Goal: Communication & Community: Answer question/provide support

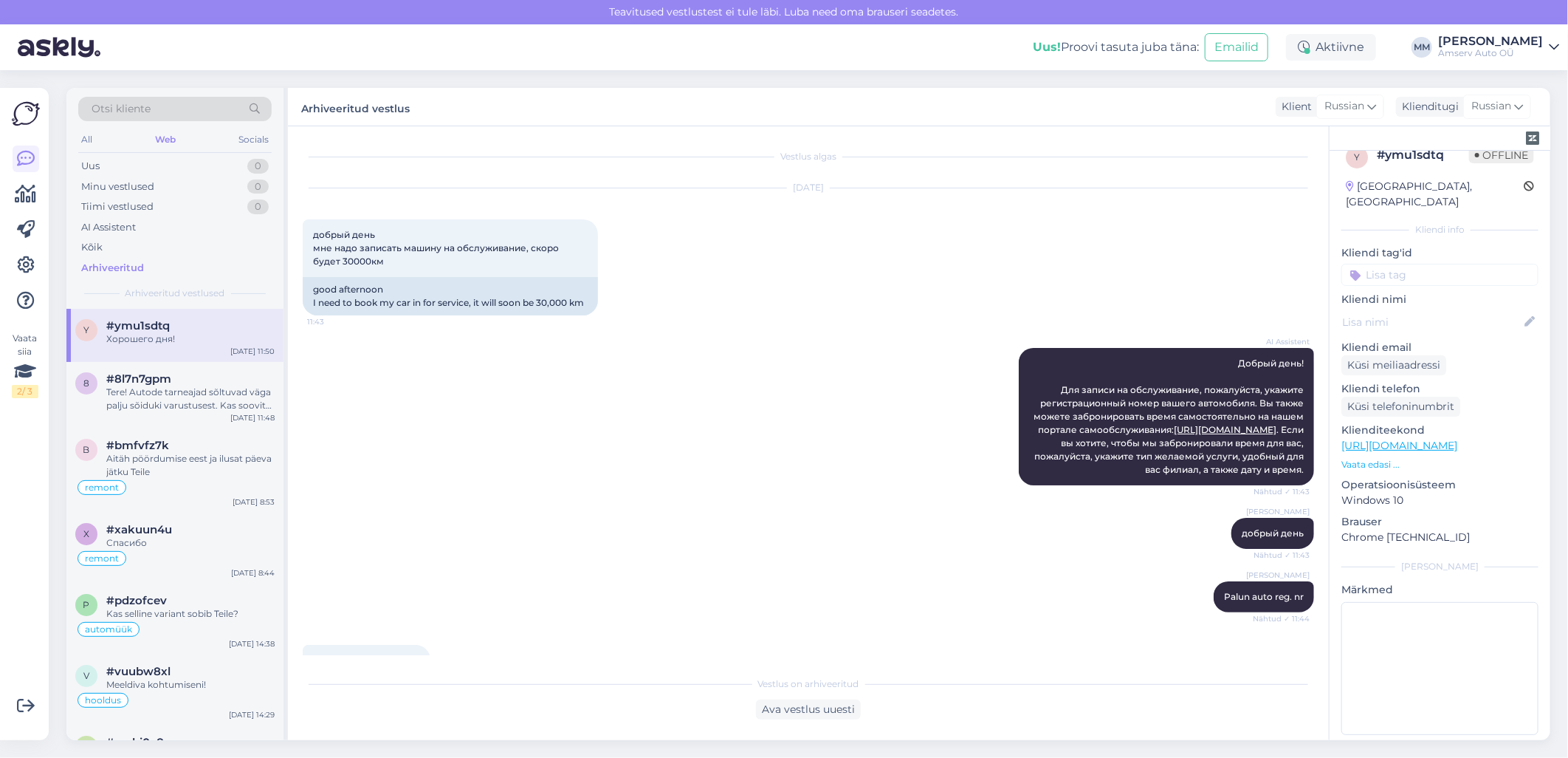
click at [163, 136] on div "Web" at bounding box center [165, 139] width 27 height 19
click at [1322, 46] on div "Aktiivne" at bounding box center [1331, 46] width 90 height 27
click at [1242, 114] on button "15 minutit" at bounding box center [1243, 114] width 64 height 16
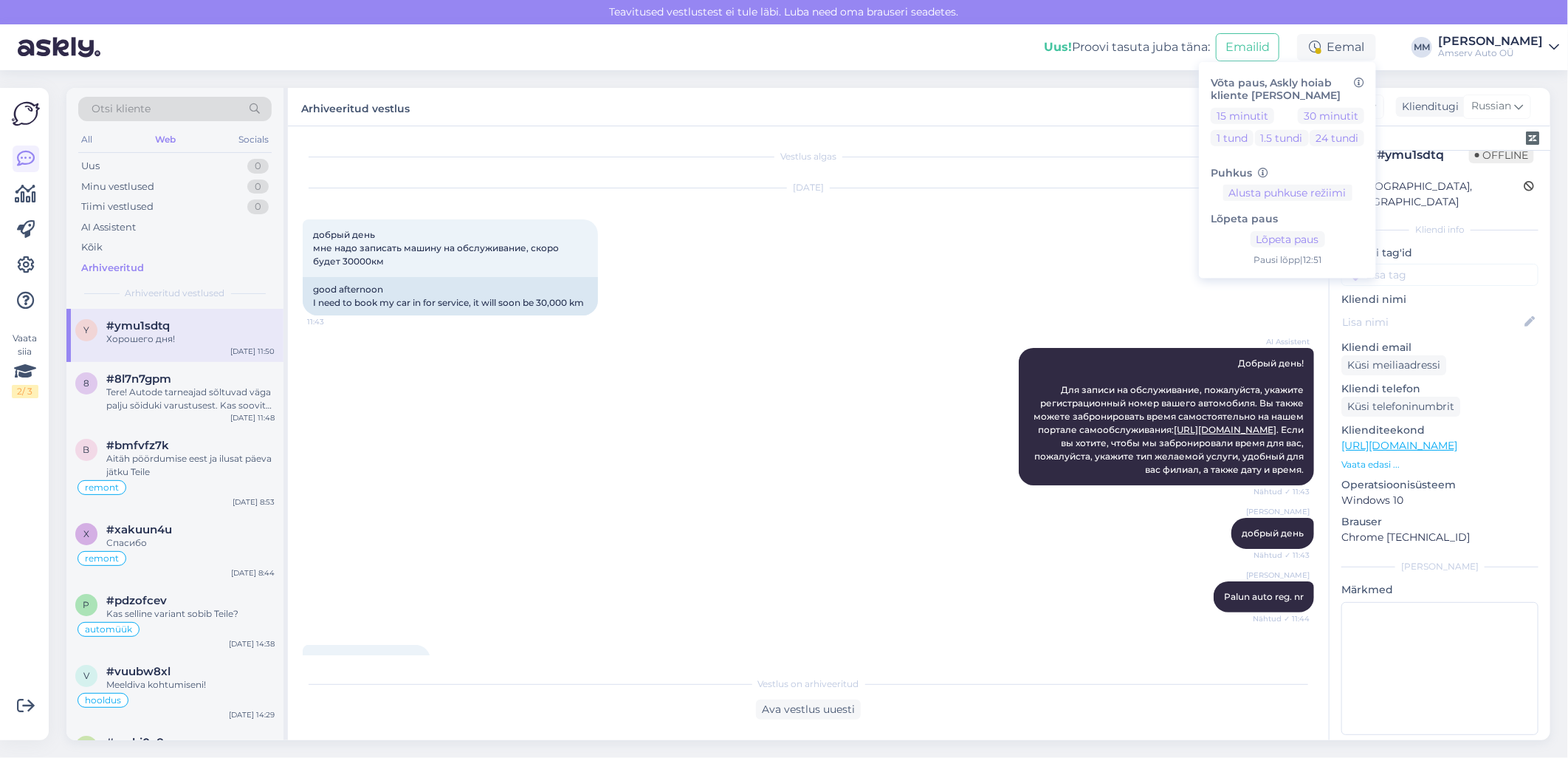
click at [753, 502] on div "AI Assistent Добрый день! Для записи на обслуживание, пожалуйста, укажите регис…" at bounding box center [809, 416] width 1012 height 169
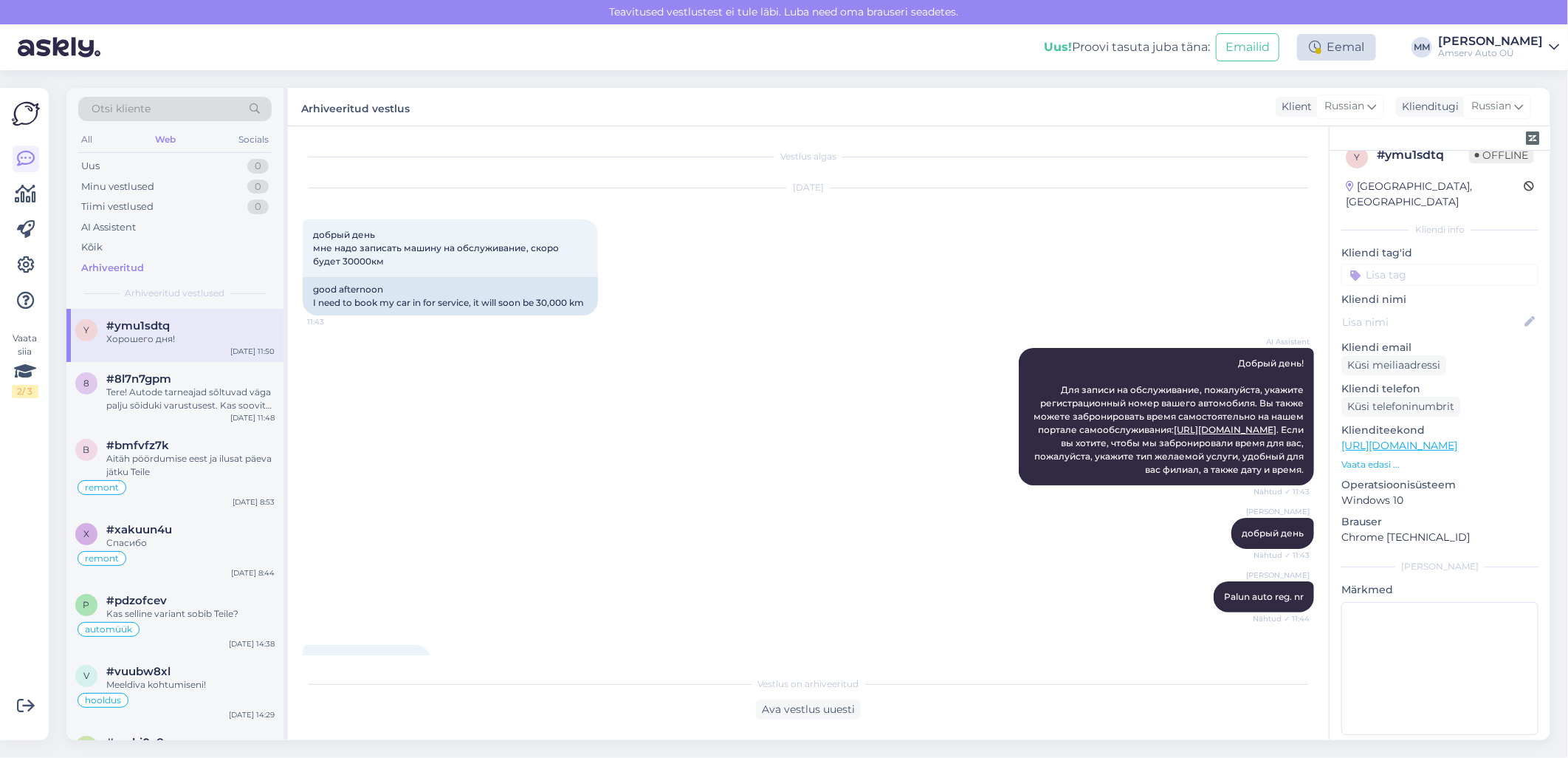
click at [1324, 52] on div "Eemal" at bounding box center [1337, 46] width 79 height 27
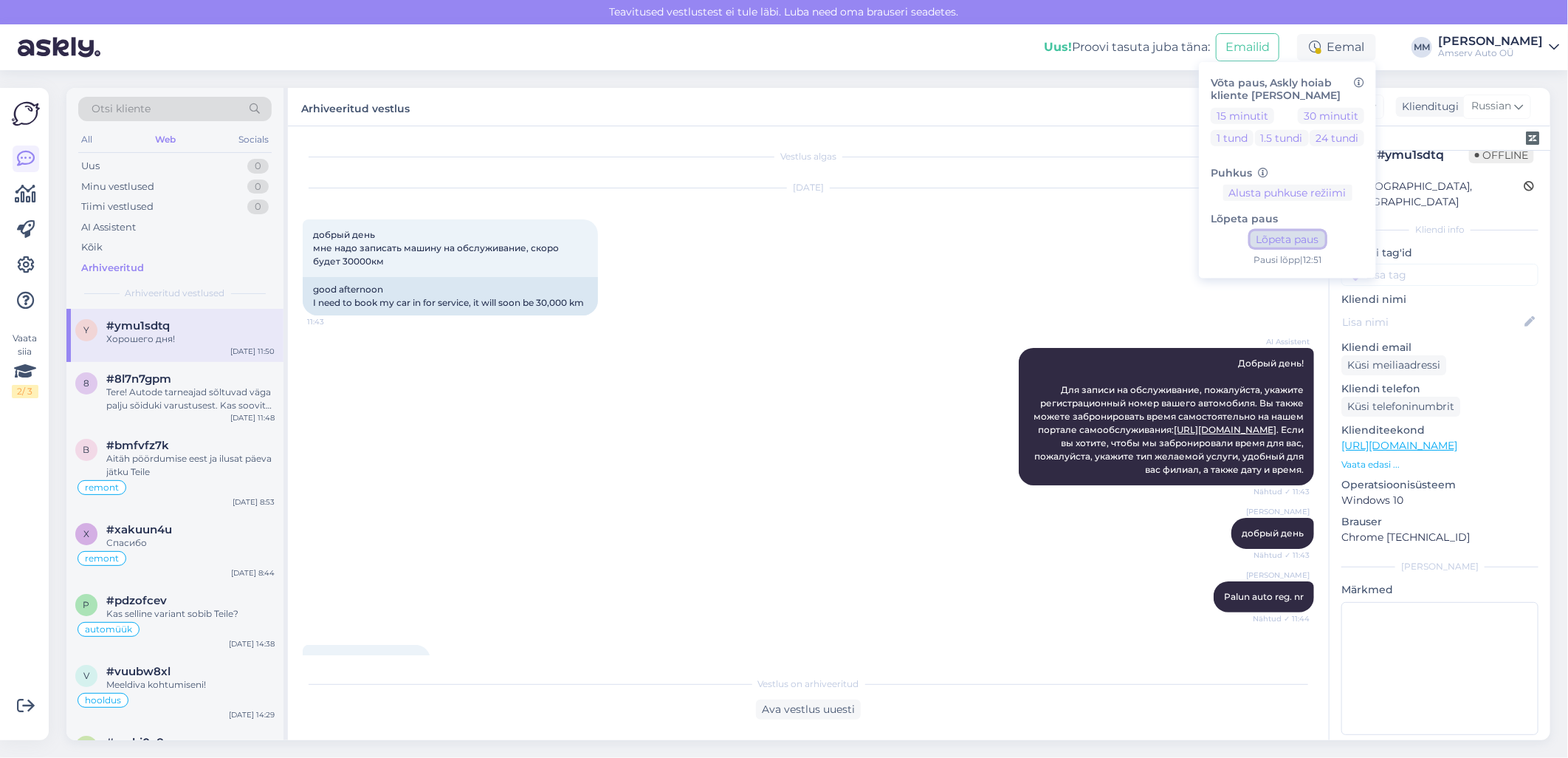
click at [1281, 238] on button "Lõpeta paus" at bounding box center [1288, 239] width 75 height 16
click at [665, 435] on div "AI Assistent Добрый день! Для записи на обслуживание, пожалуйста, укажите регис…" at bounding box center [809, 416] width 1012 height 169
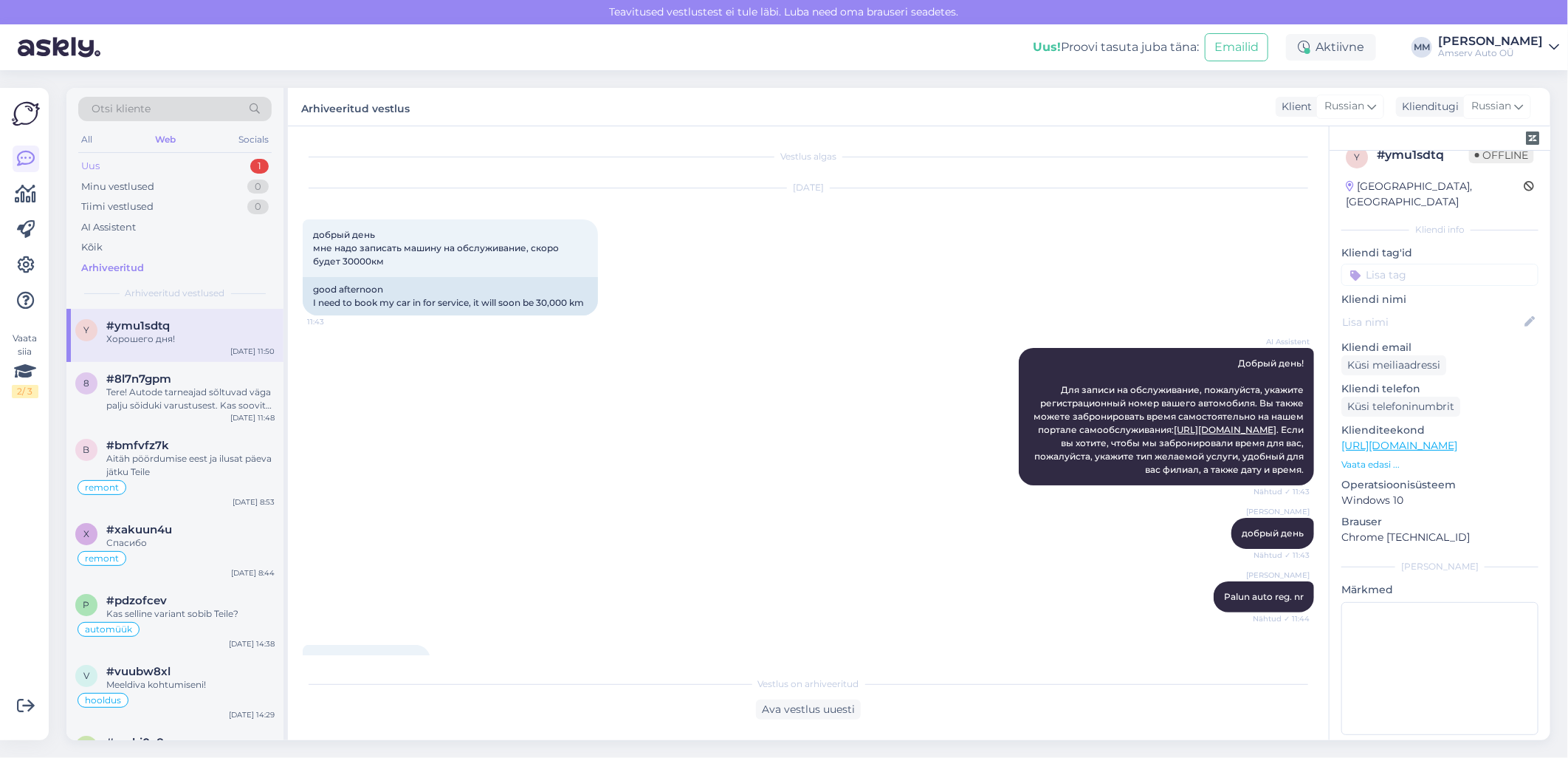
click at [226, 167] on div "Uus 1" at bounding box center [175, 166] width 194 height 21
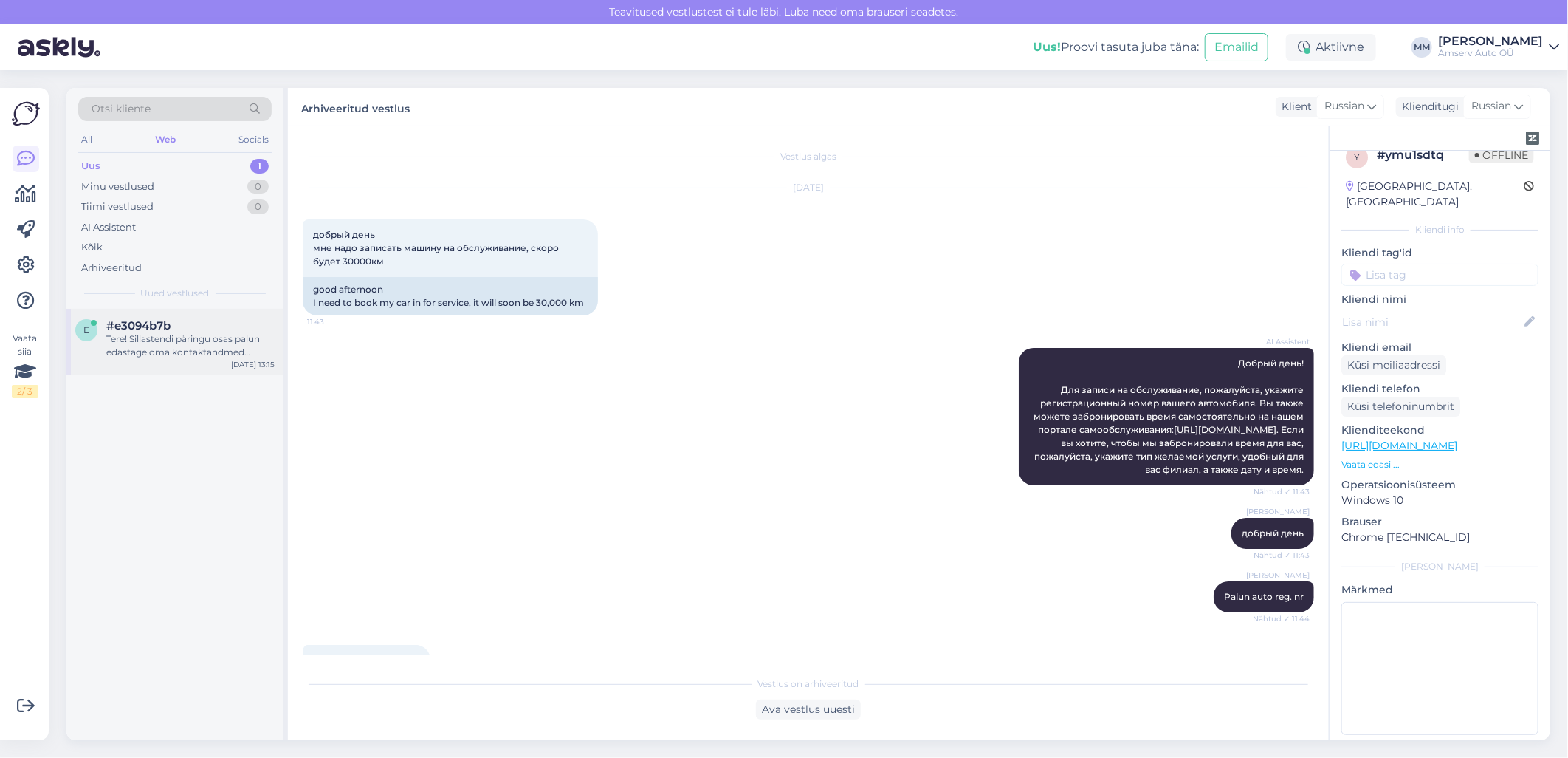
click at [178, 338] on div "Tere! Sillastendi päringu osas palun edastage oma kontaktandmed (telefoninumber…" at bounding box center [191, 345] width 169 height 27
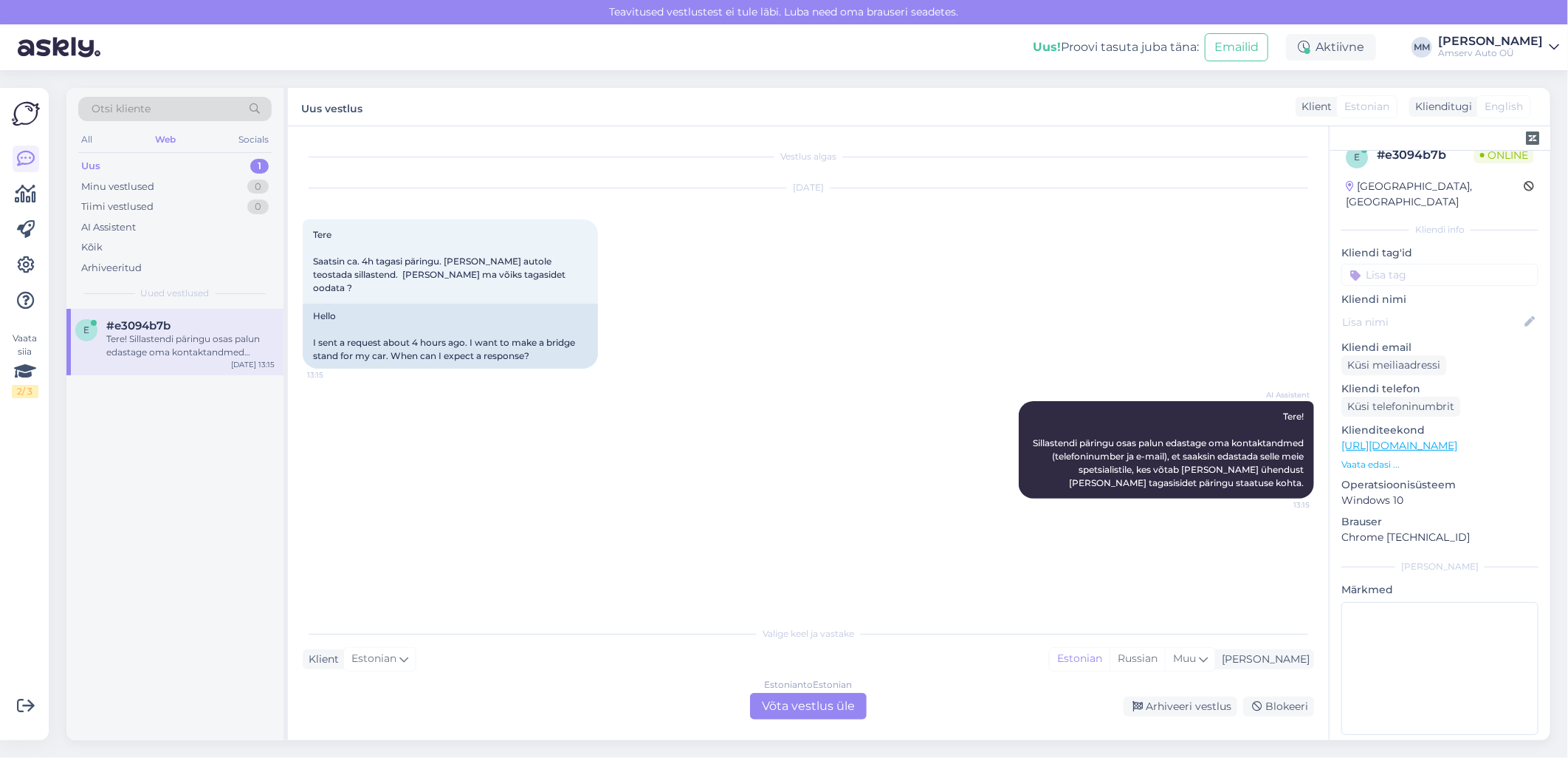
click at [809, 709] on div "Estonian to Estonian Võta vestlus üle" at bounding box center [809, 706] width 117 height 27
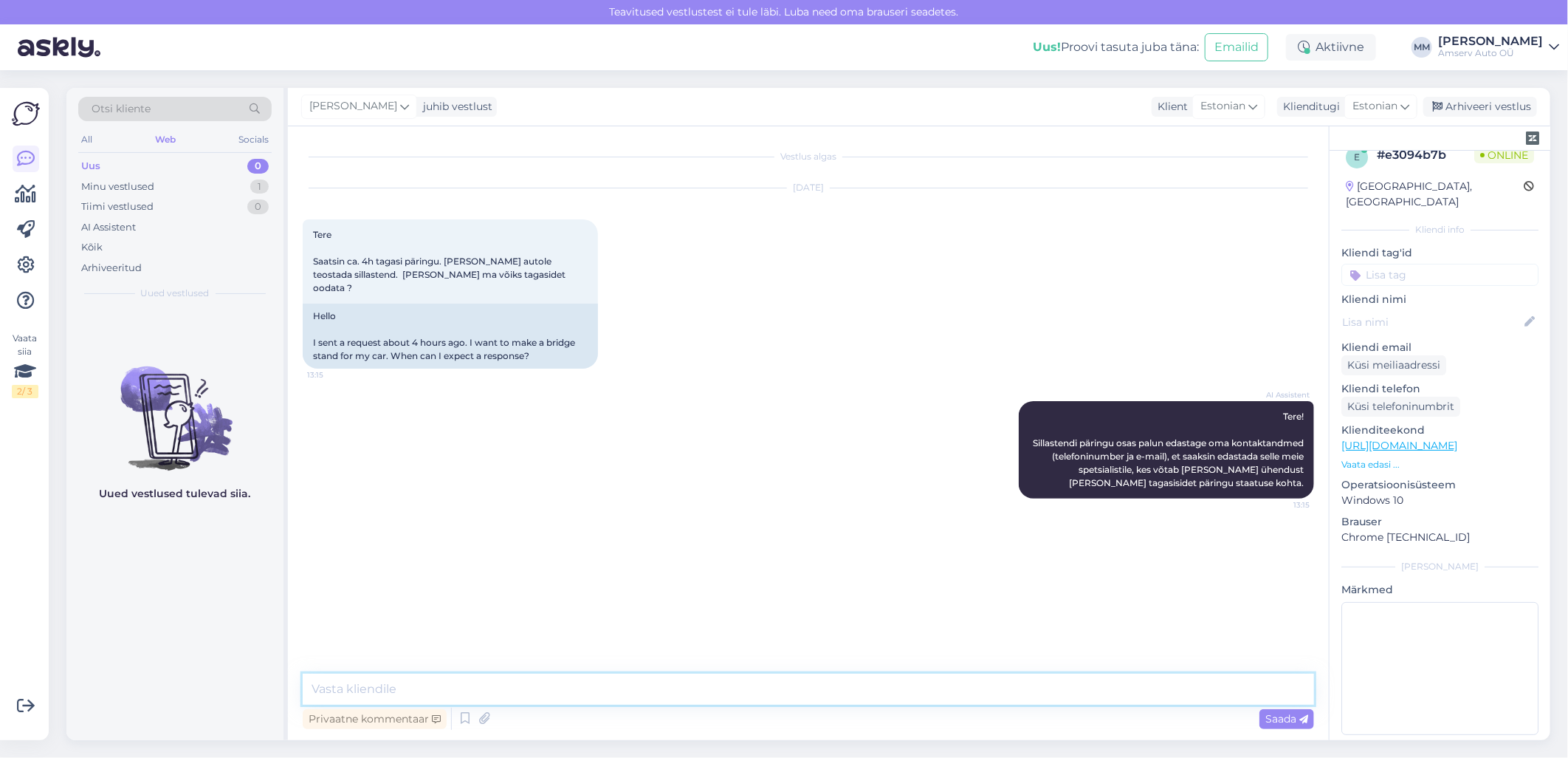
click at [781, 698] on textarea at bounding box center [809, 689] width 1012 height 31
type textarea "Tere"
type textarea "Mis meilile Te saatsite päringu"
click at [736, 276] on div "[DATE] Tere Saatsin ca. 4h tagasi päringu. [PERSON_NAME] autole teostada sillas…" at bounding box center [809, 278] width 1012 height 213
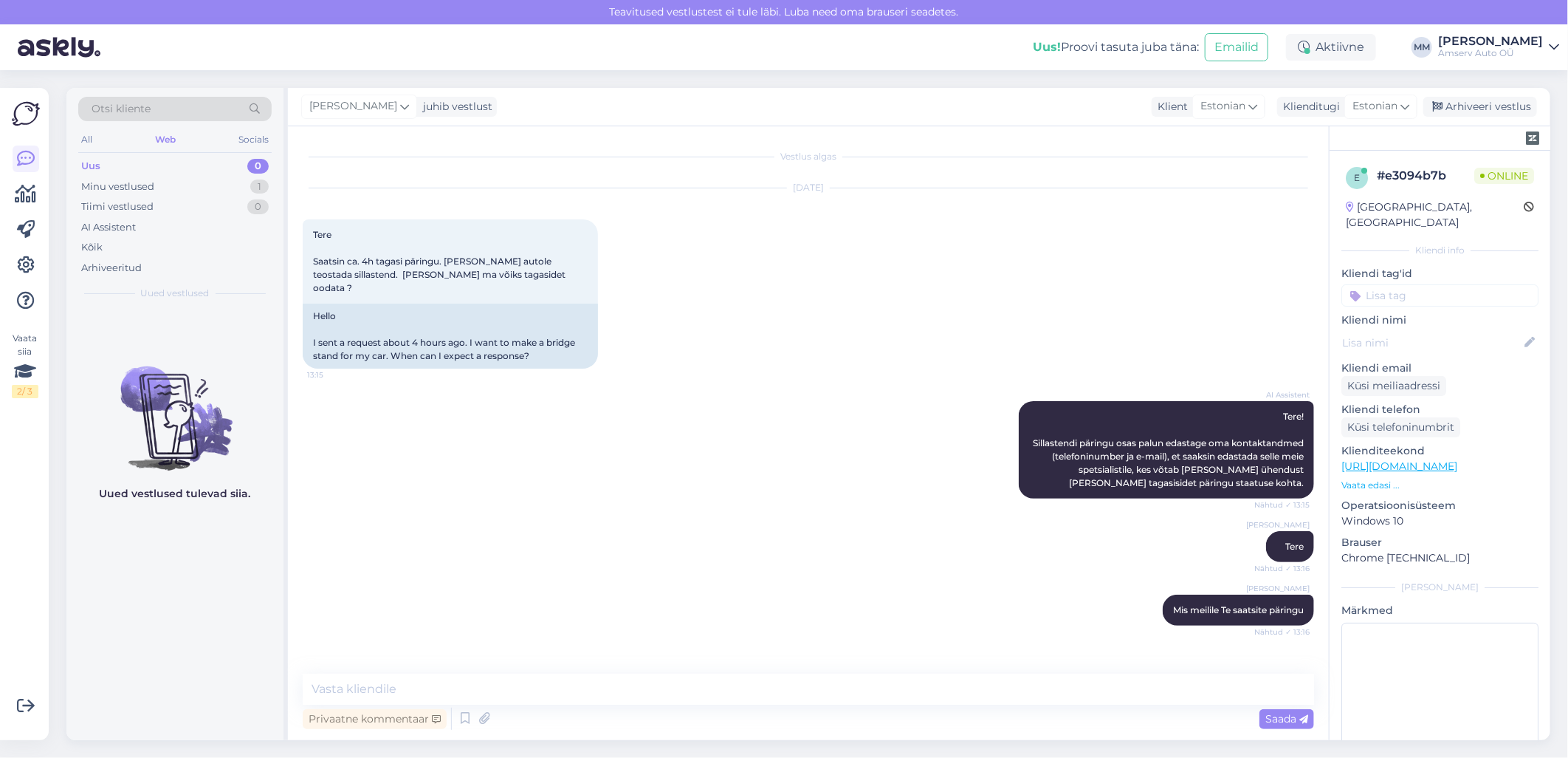
scroll to position [57, 0]
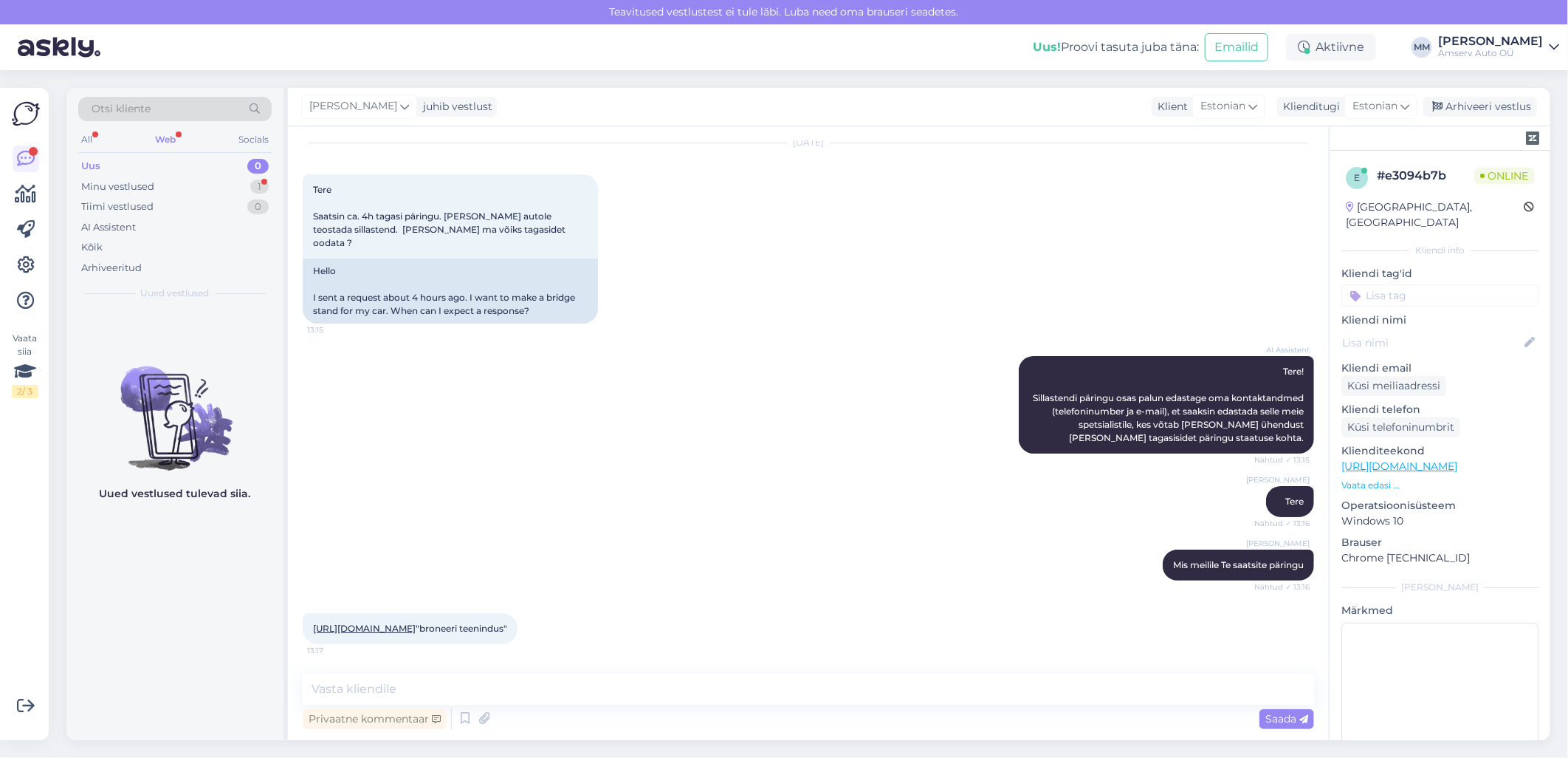
click at [415, 623] on link "[URL][DOMAIN_NAME]" at bounding box center [364, 628] width 102 height 11
click at [421, 687] on textarea at bounding box center [809, 689] width 1012 height 31
type textarea "Palun auto reg. nr"
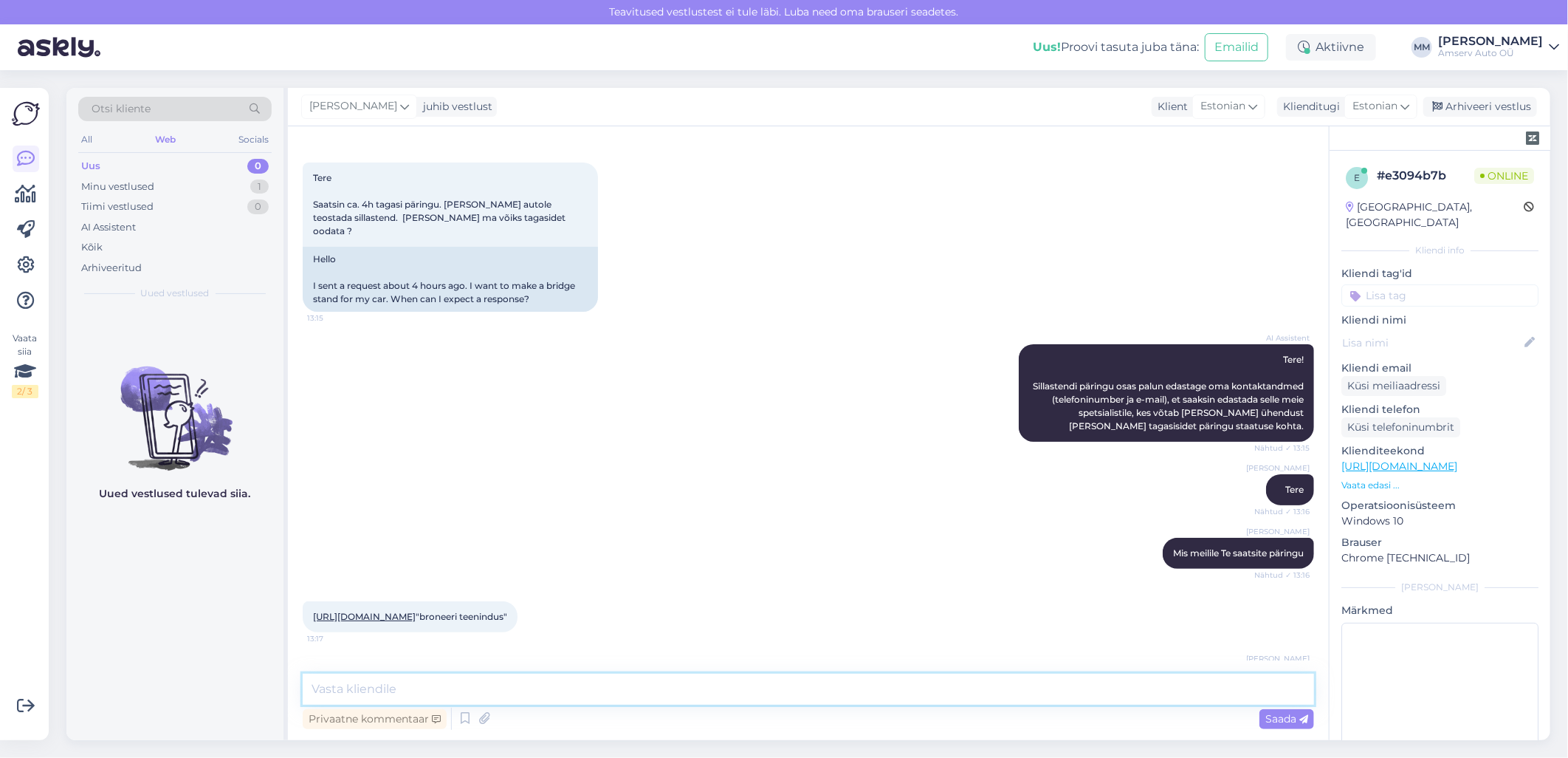
scroll to position [121, 0]
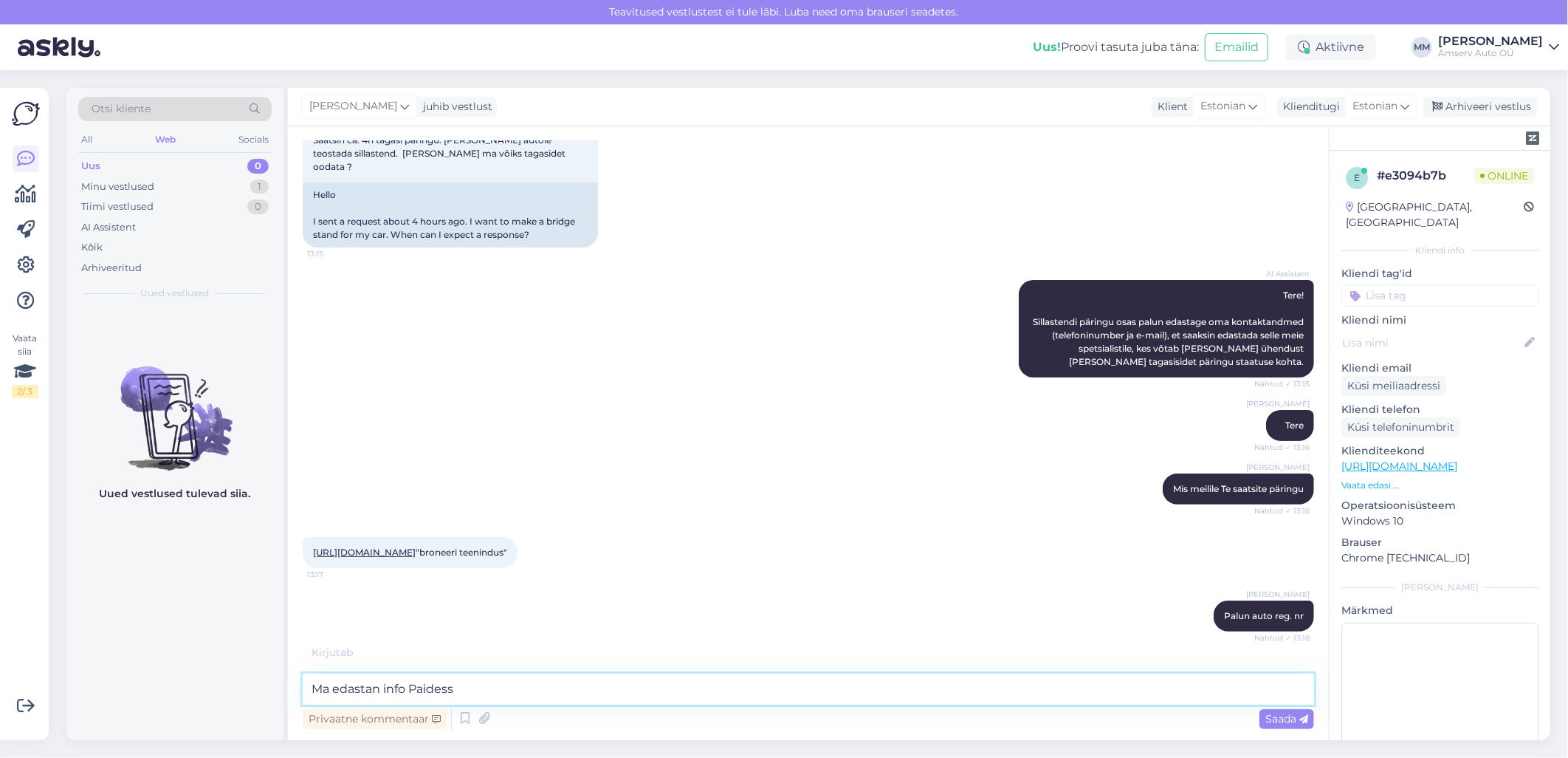
type textarea "Ma edastan info Paidesse"
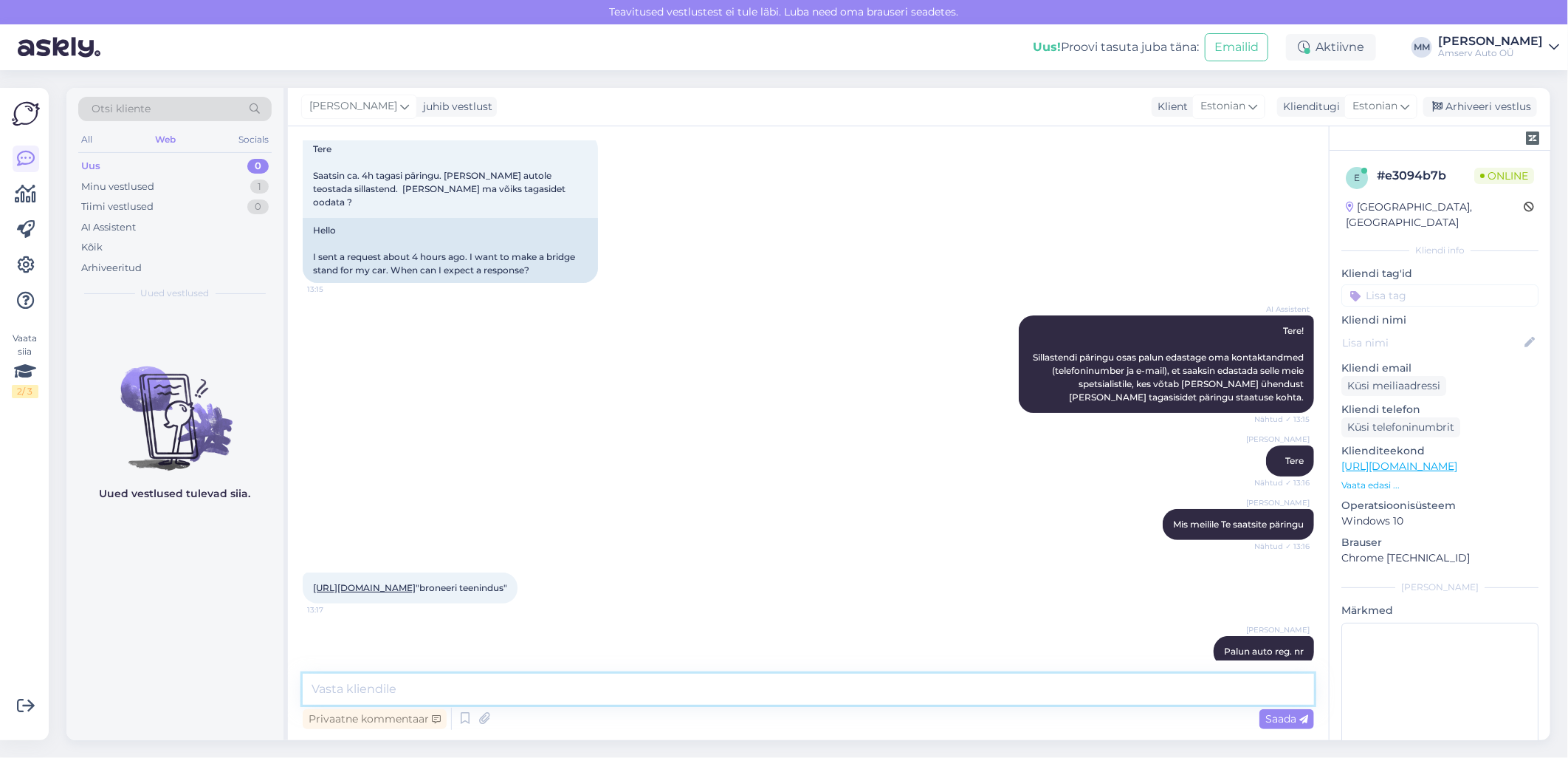
scroll to position [185, 0]
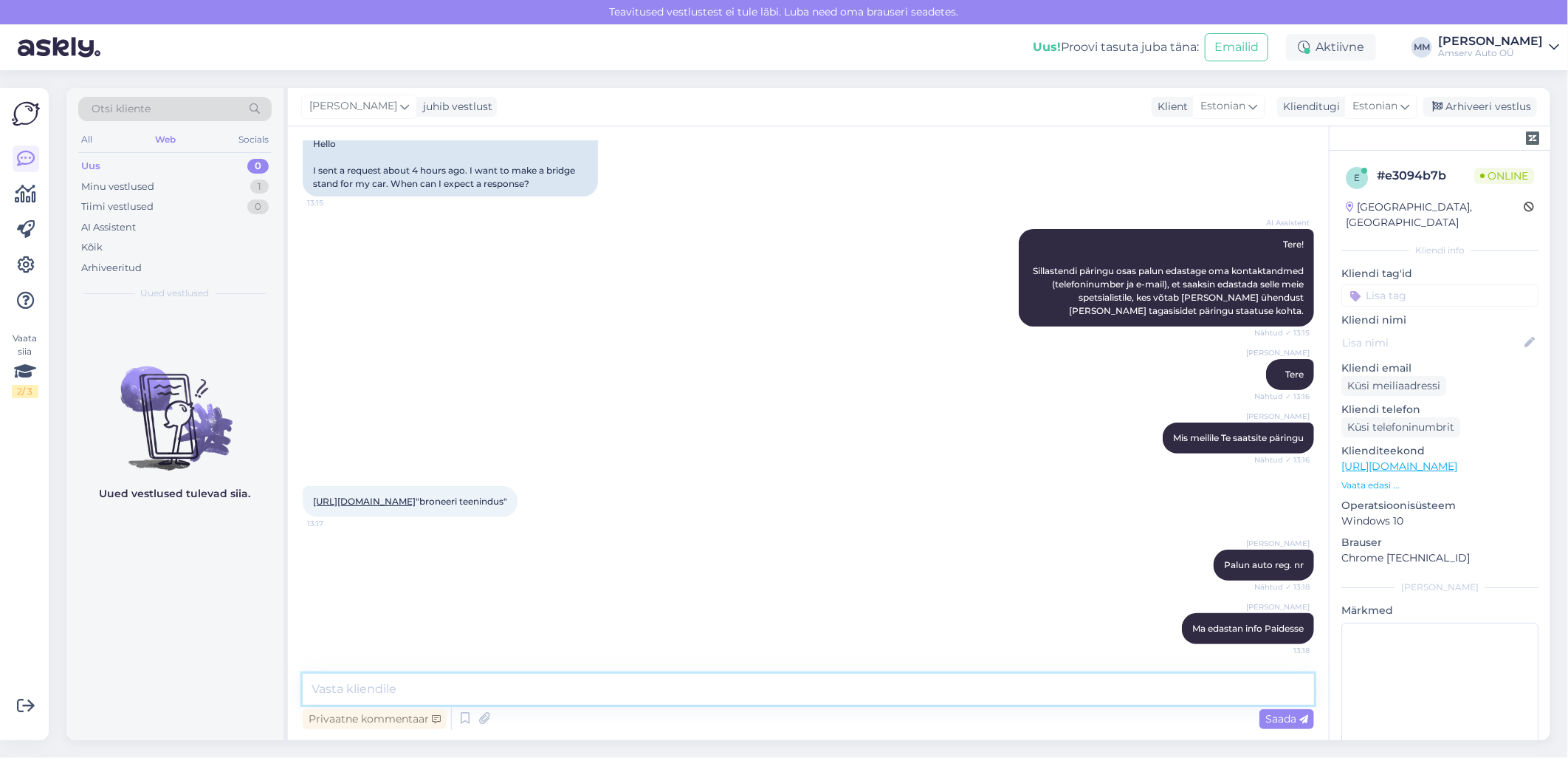
click at [485, 690] on textarea at bounding box center [809, 689] width 1012 height 31
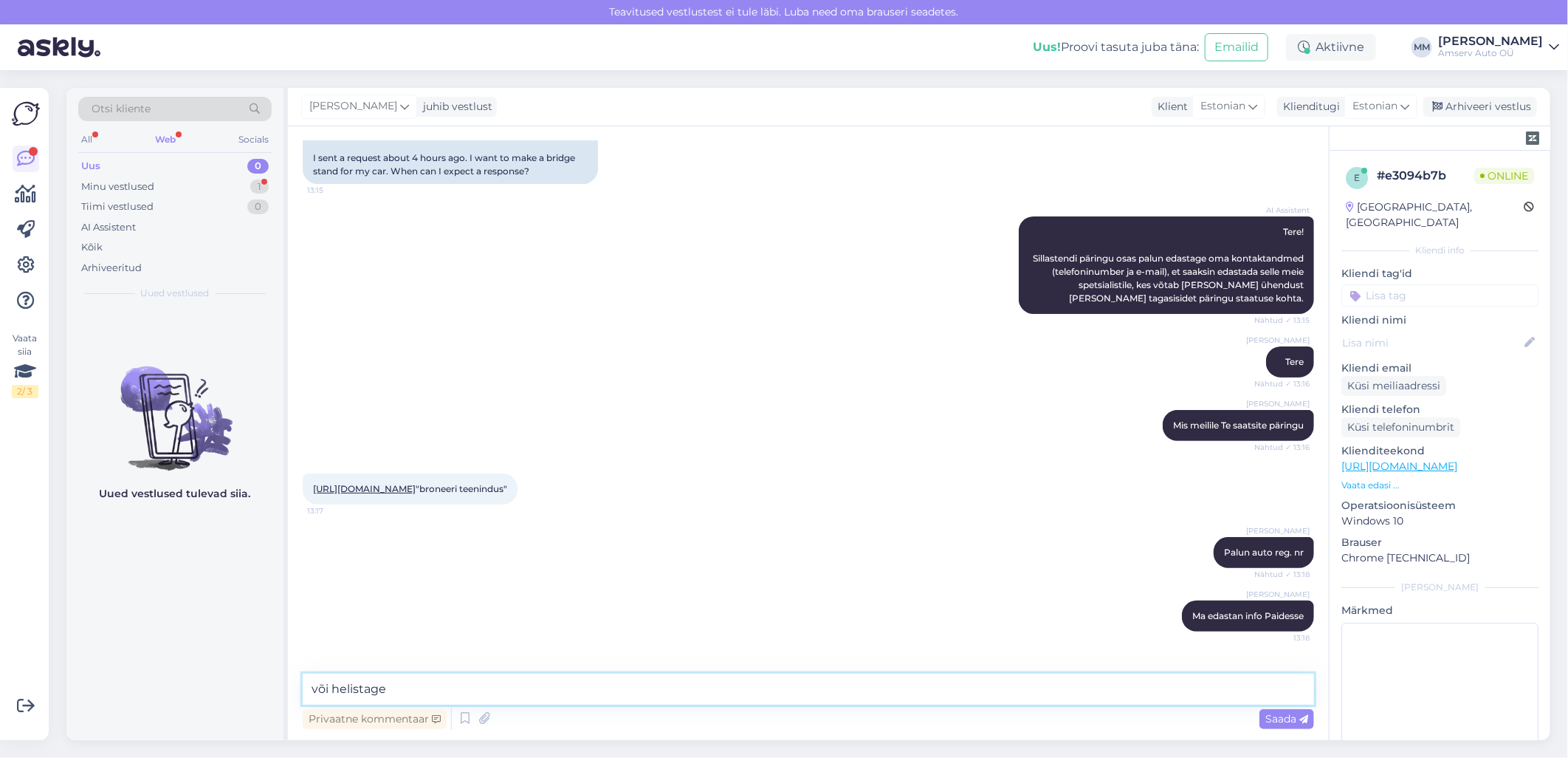
scroll to position [248, 0]
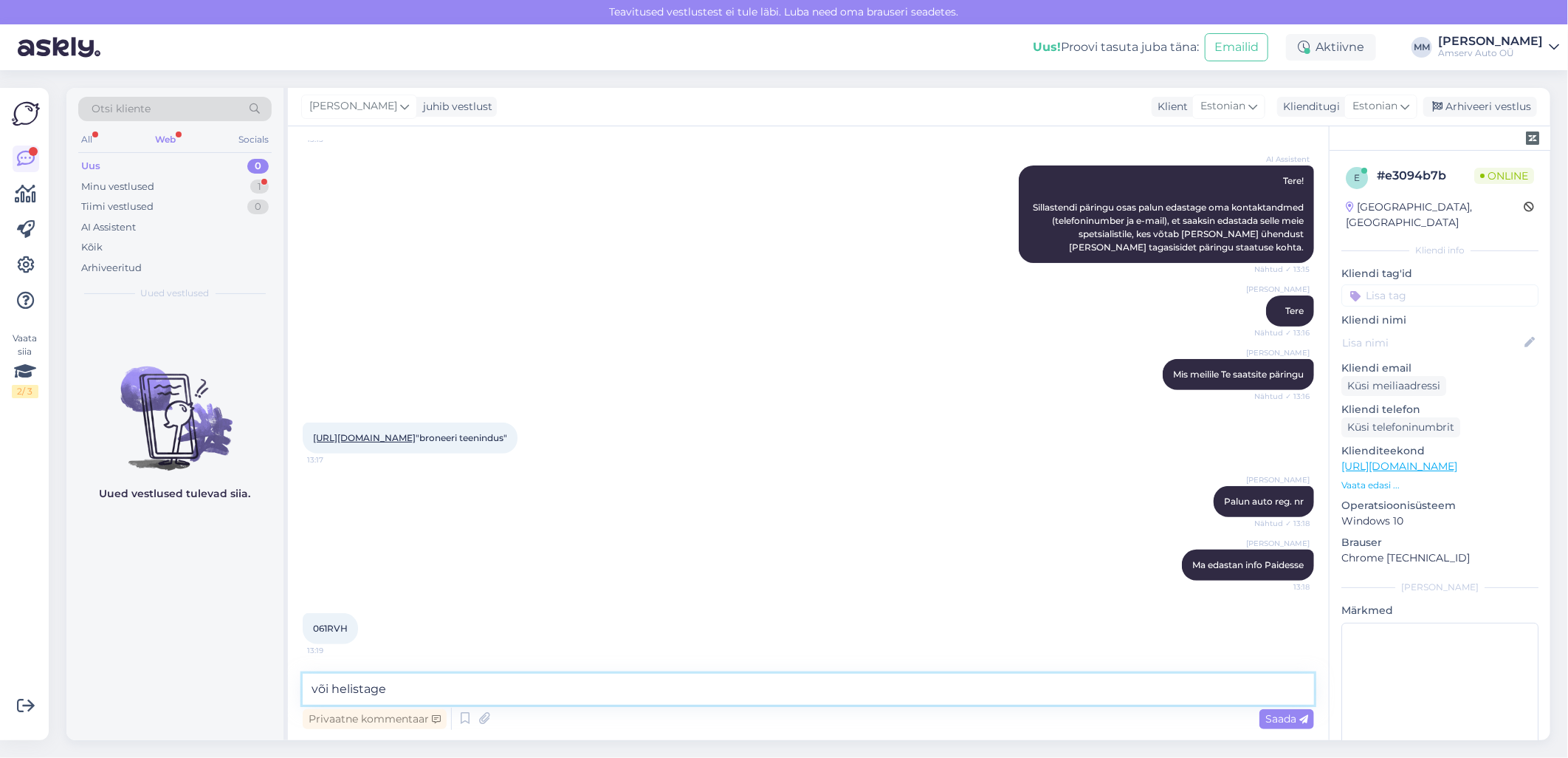
drag, startPoint x: 446, startPoint y: 691, endPoint x: 304, endPoint y: 693, distance: 142.0
click at [304, 693] on textarea "või helistage" at bounding box center [809, 689] width 1012 height 31
type textarea "[PERSON_NAME] tel. nr"
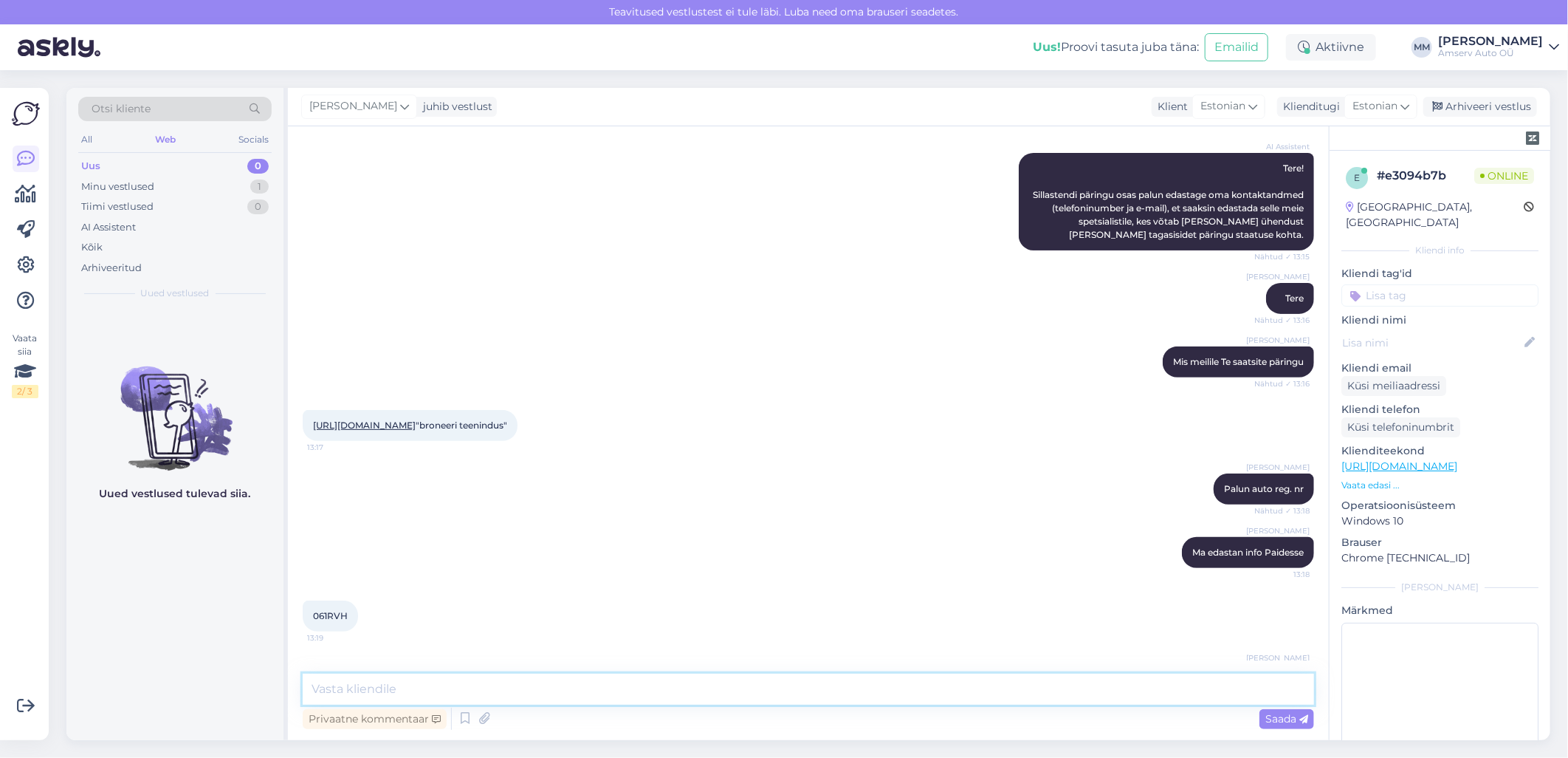
scroll to position [311, 0]
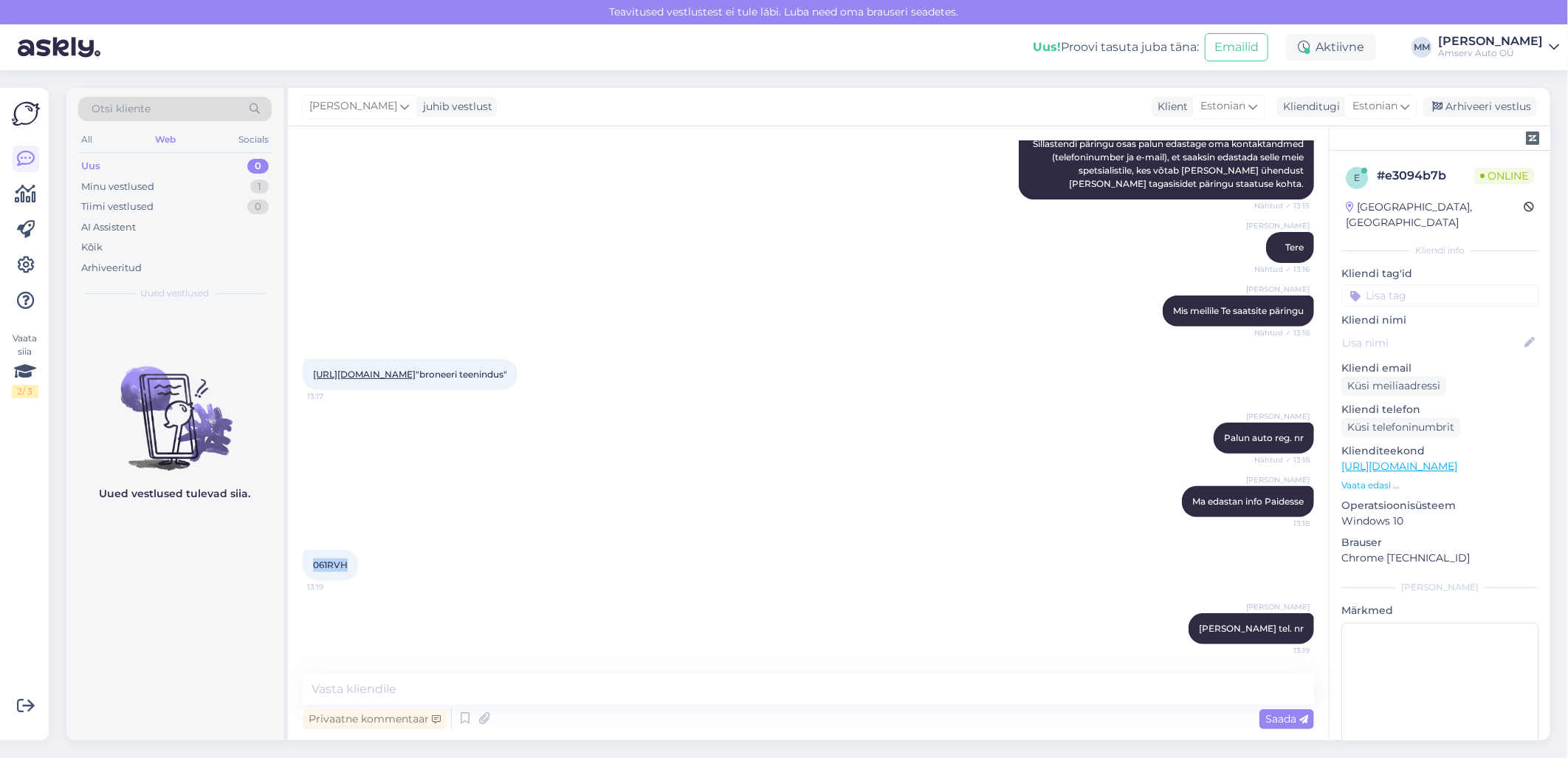
drag, startPoint x: 347, startPoint y: 566, endPoint x: 316, endPoint y: 566, distance: 31.0
click at [316, 566] on span "061RVH" at bounding box center [330, 564] width 34 height 11
copy span "061RVH"
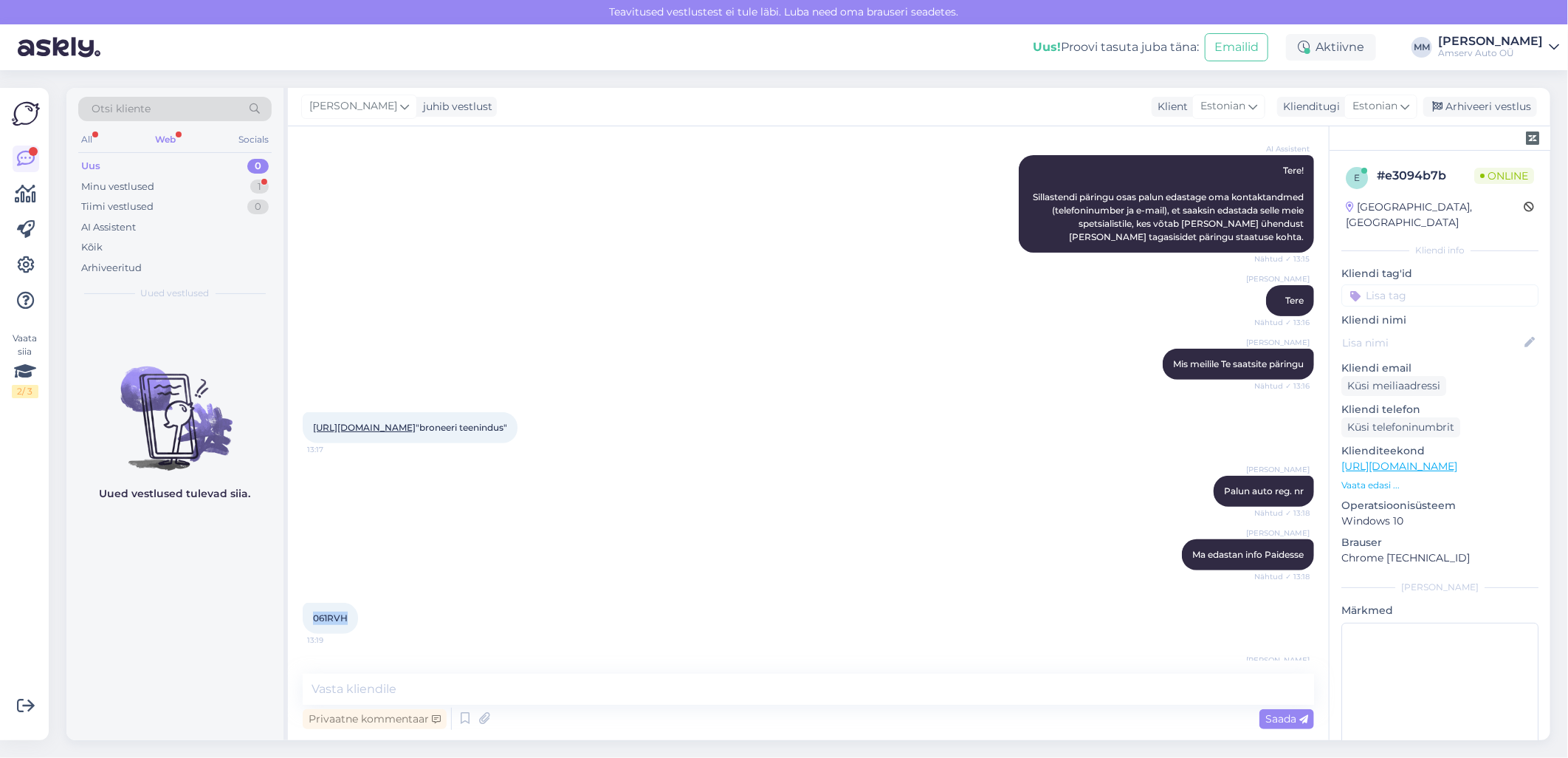
scroll to position [374, 0]
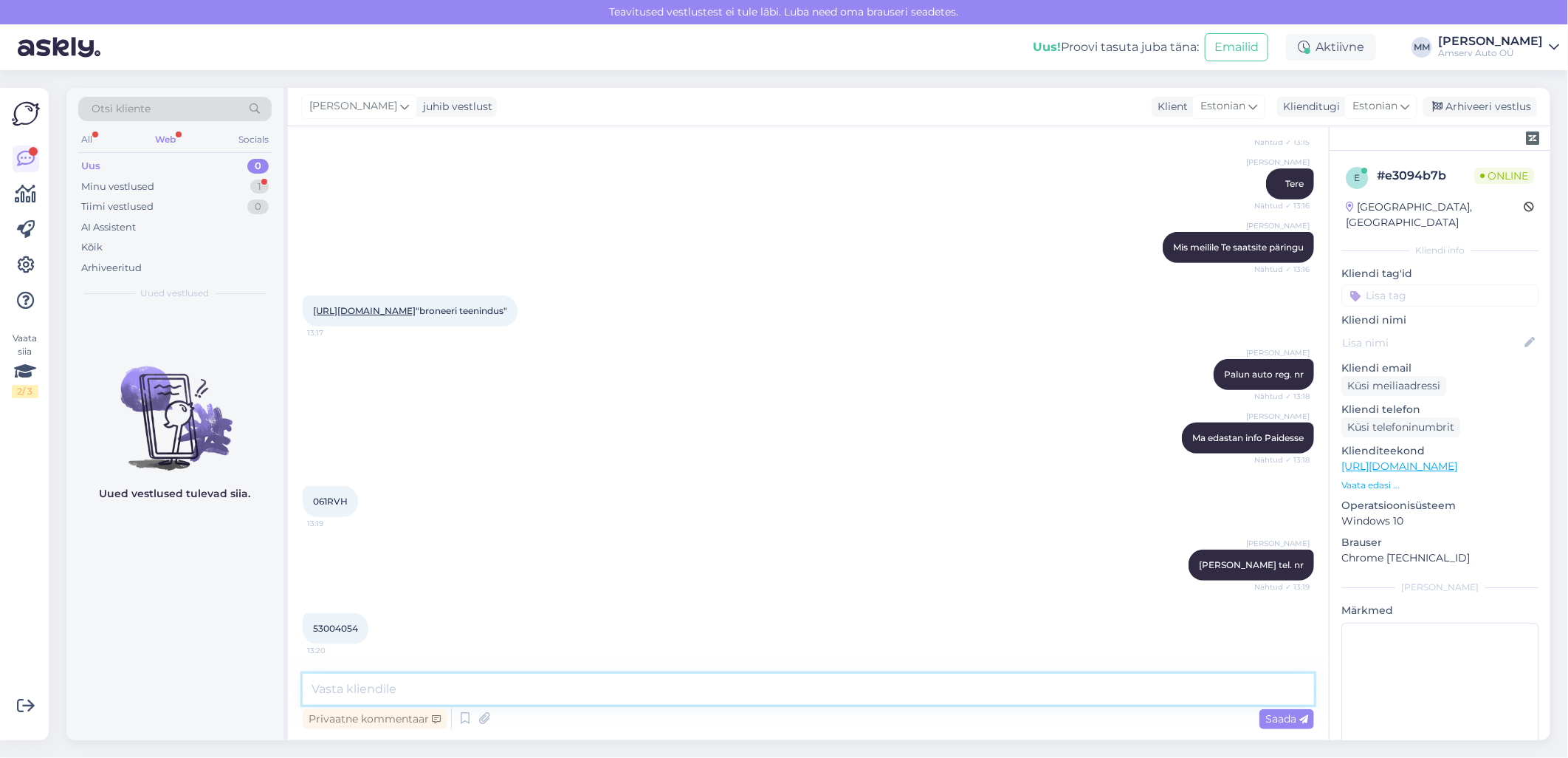
click at [431, 687] on textarea at bounding box center [809, 689] width 1012 height 31
type textarea "Tänan!"
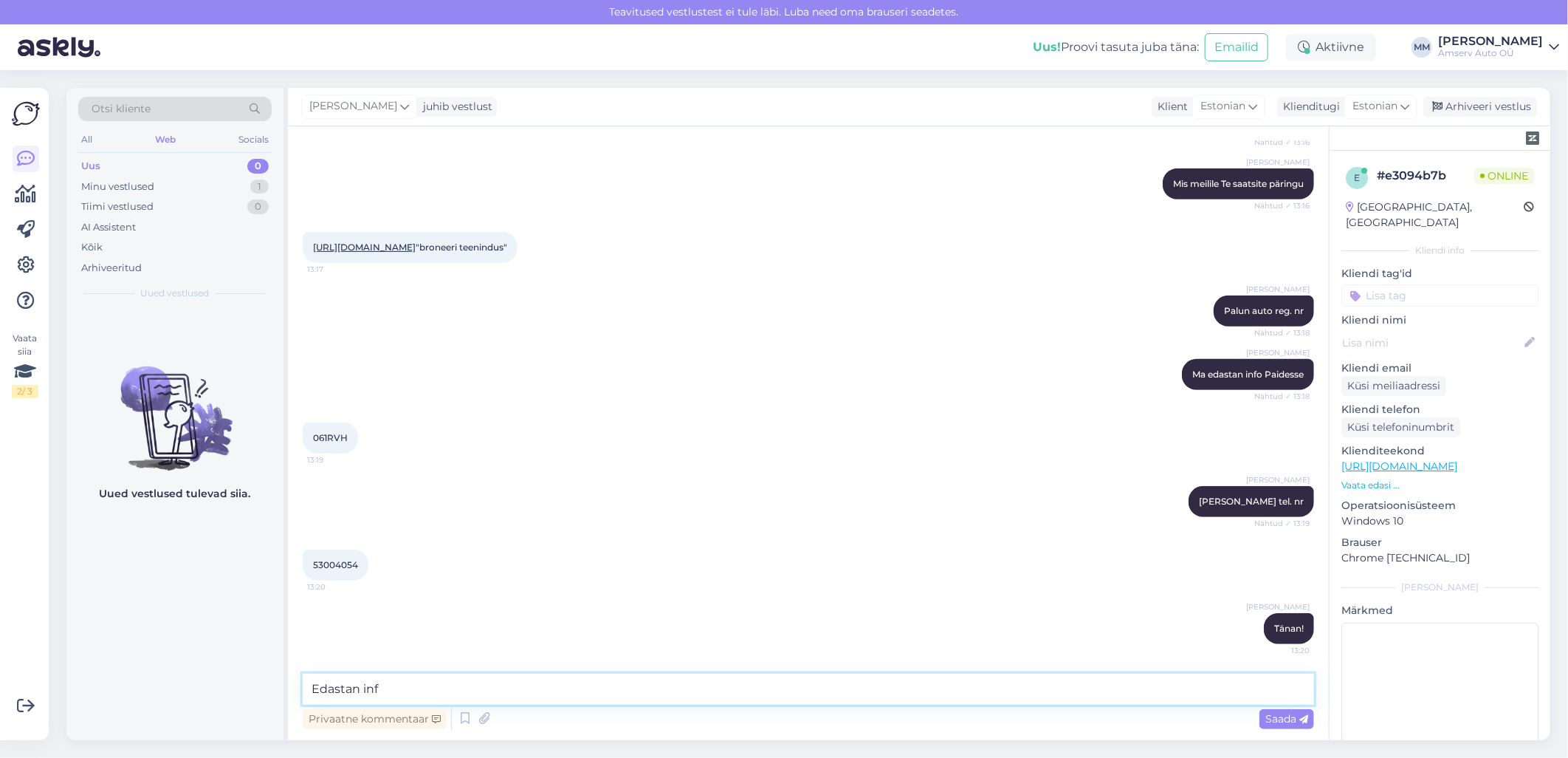
type textarea "Edastan info"
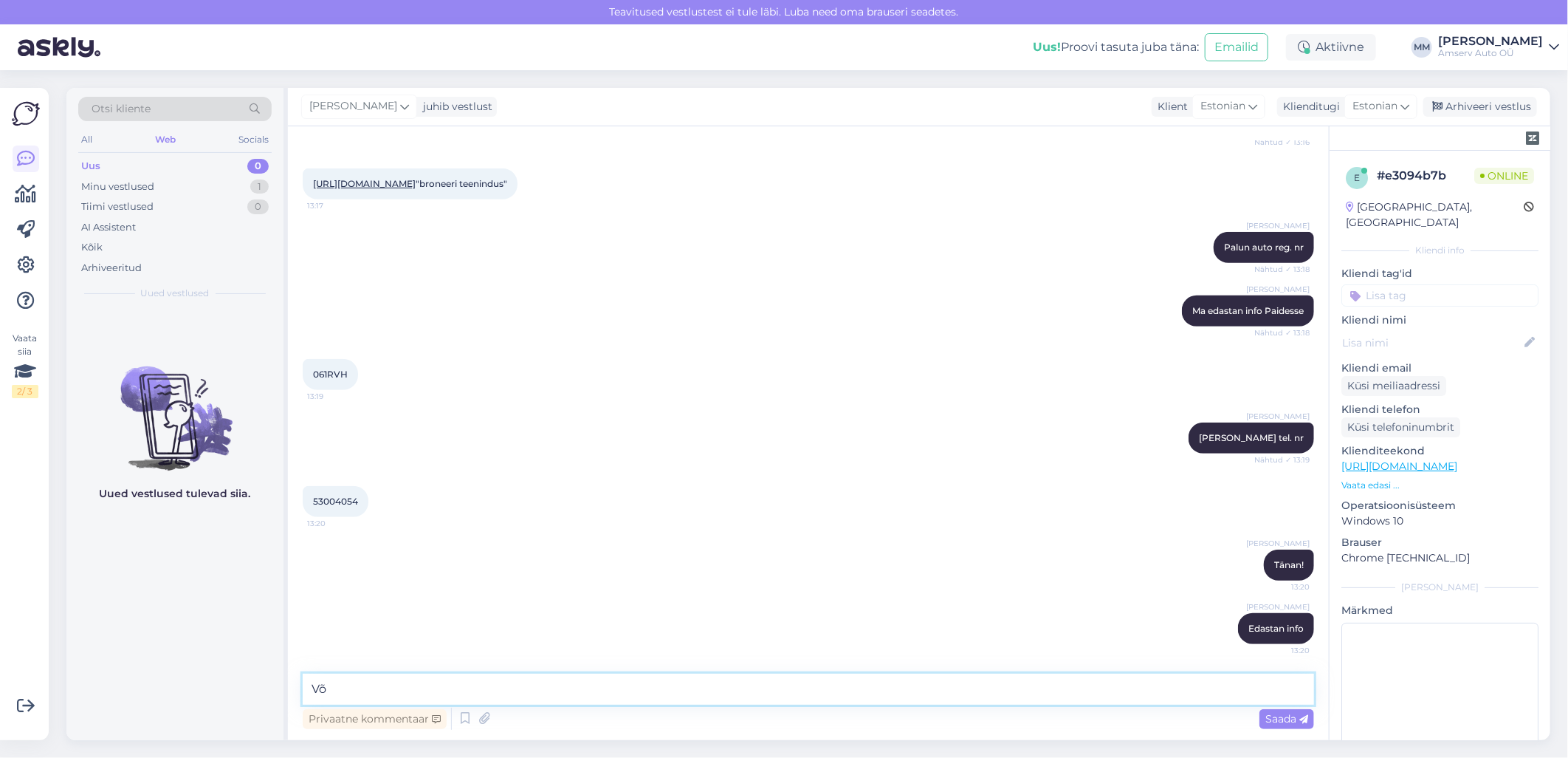
type textarea "V"
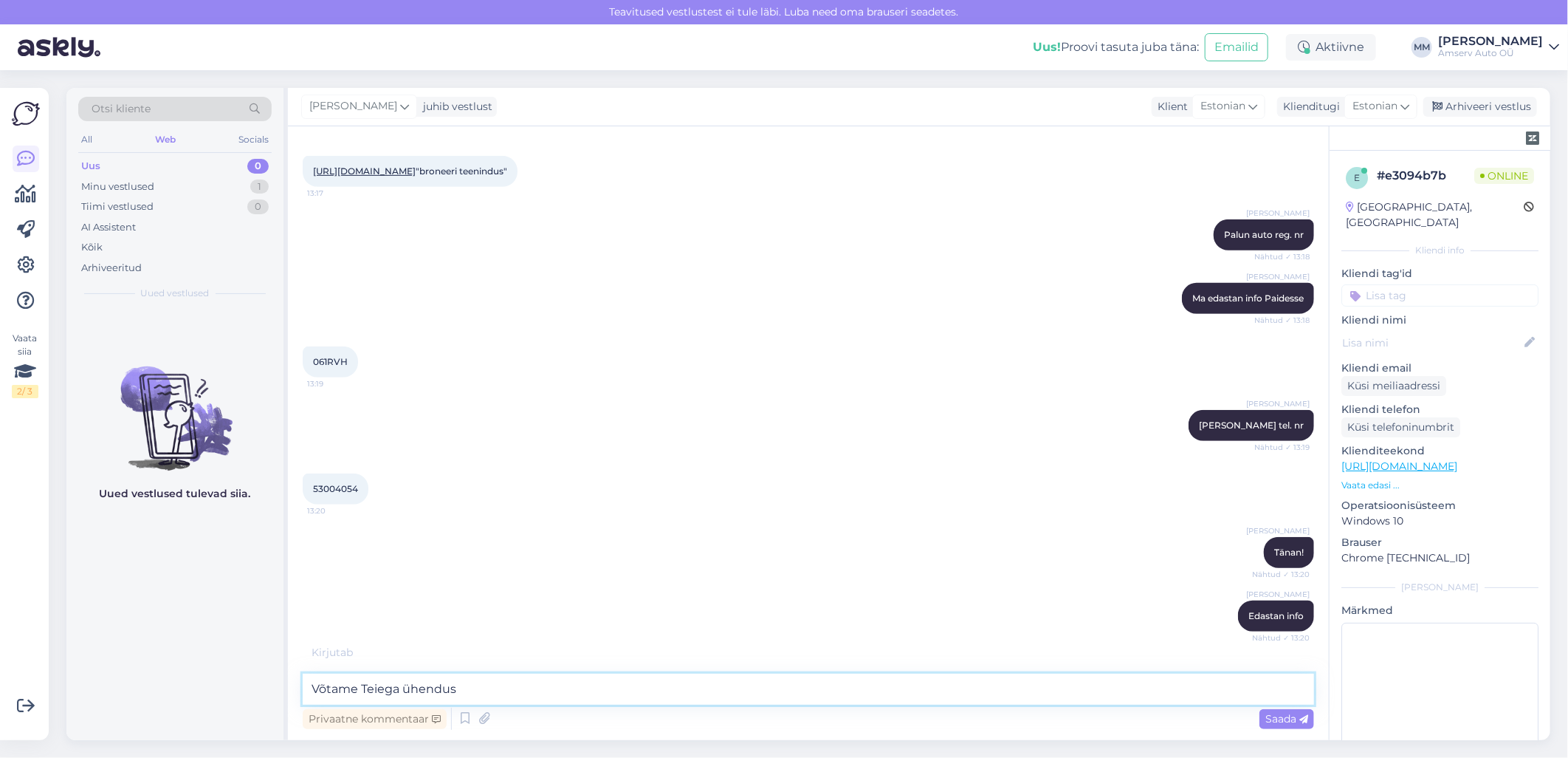
type textarea "Võtame Teiega ühendust"
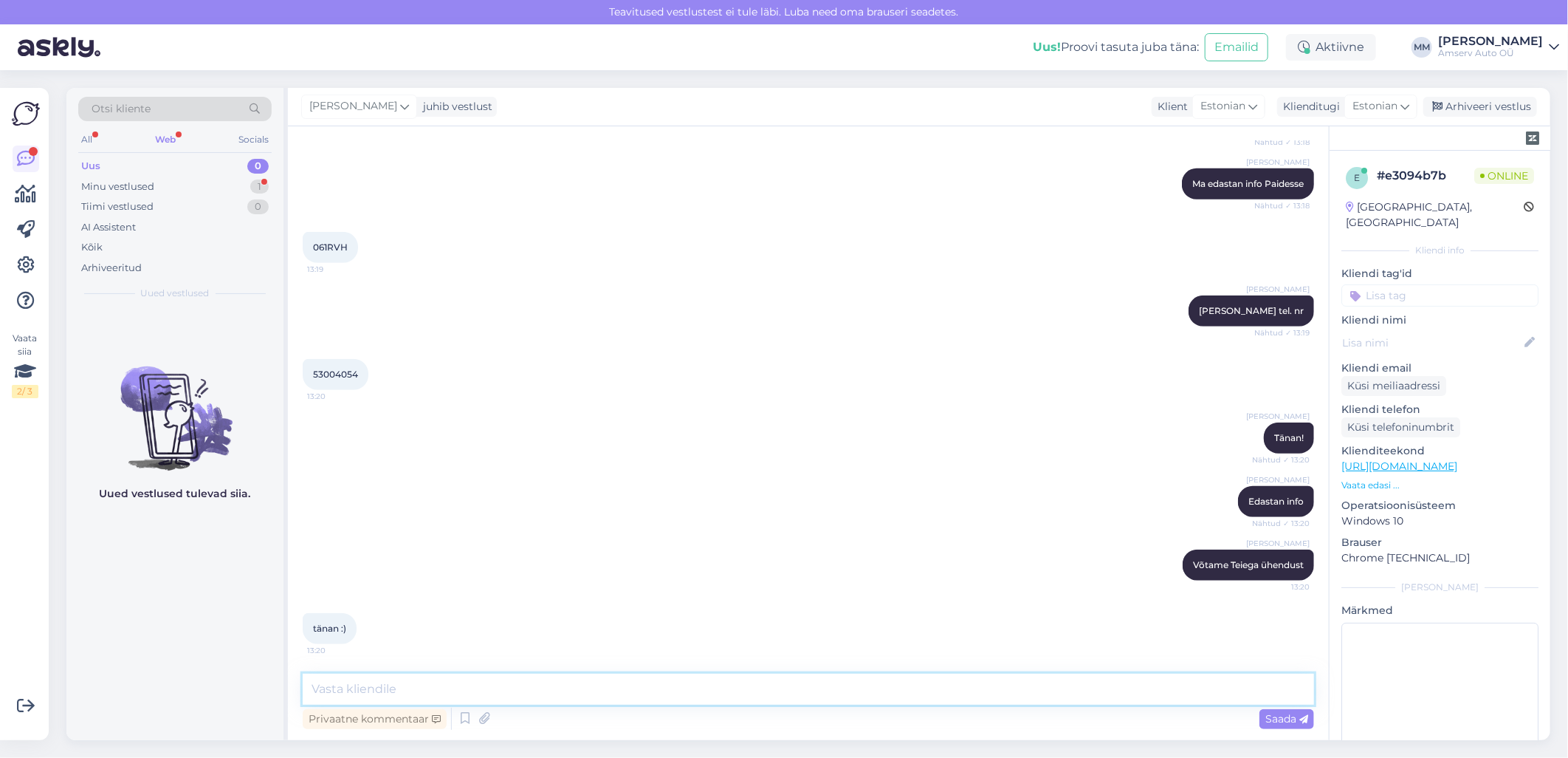
click at [430, 694] on textarea at bounding box center [809, 689] width 1012 height 31
type textarea "Ilusat päeva!"
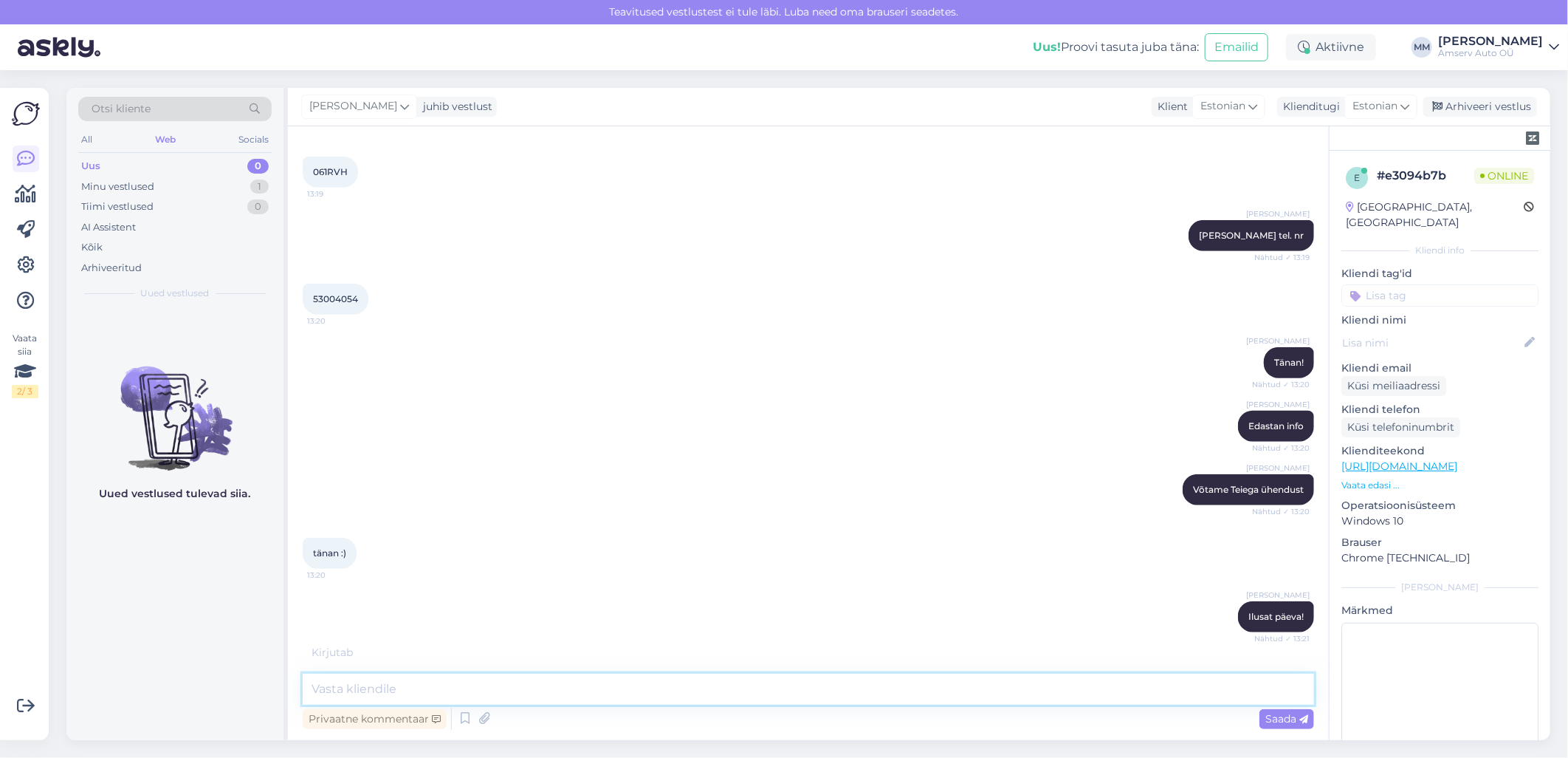
scroll to position [756, 0]
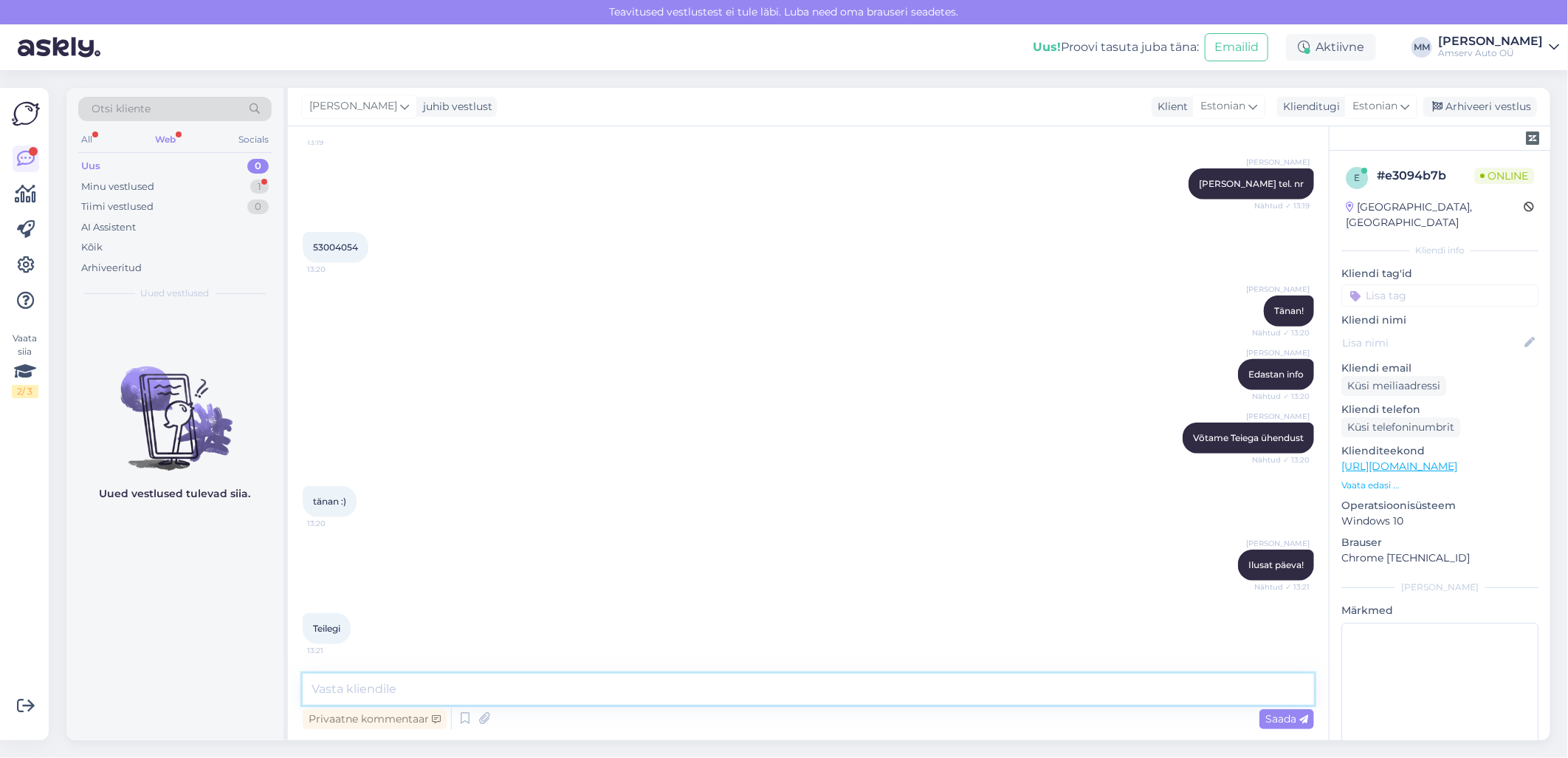
click at [538, 681] on textarea at bounding box center [809, 689] width 1012 height 31
type textarea "Tänan!!"
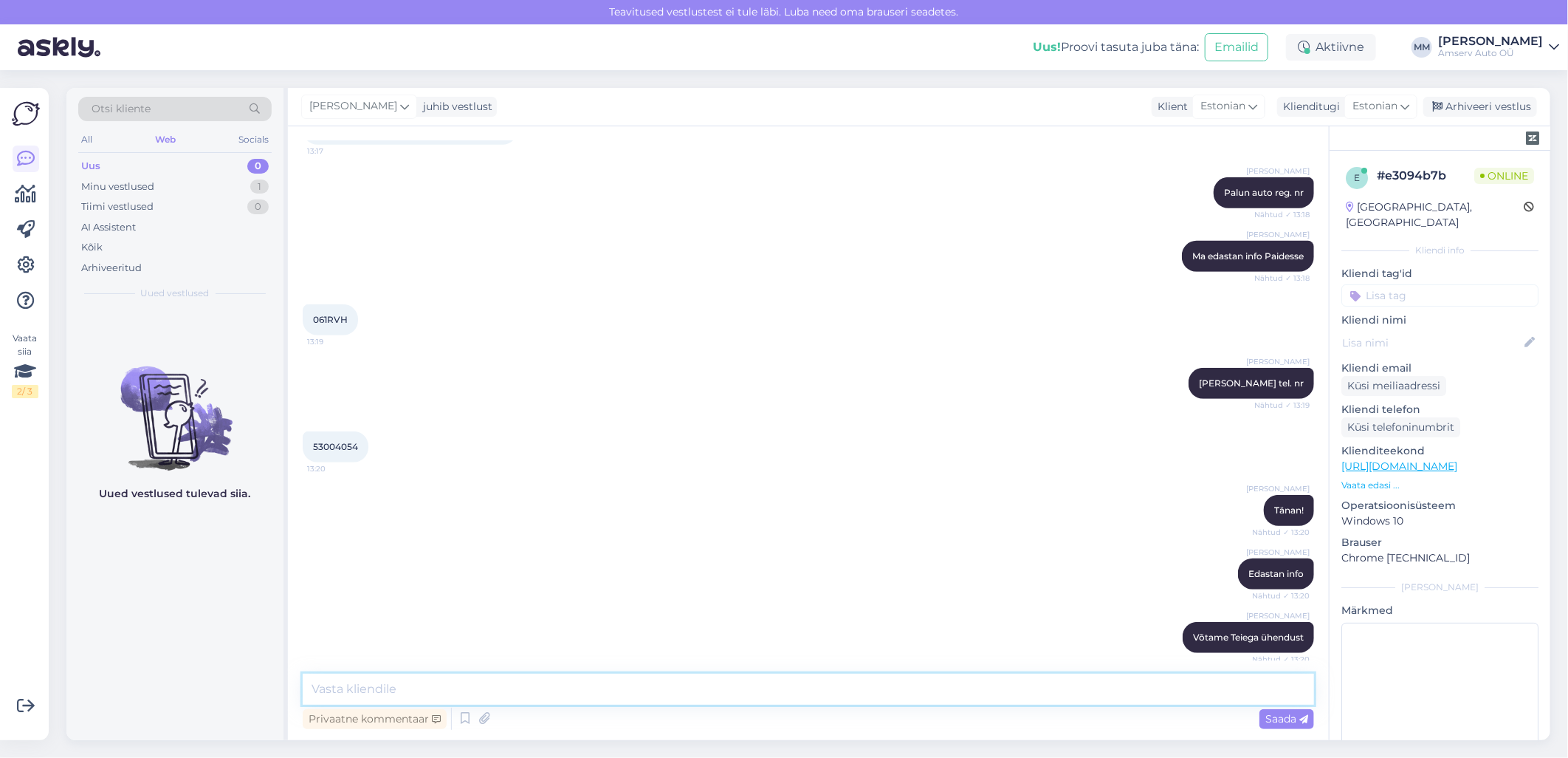
scroll to position [491, 0]
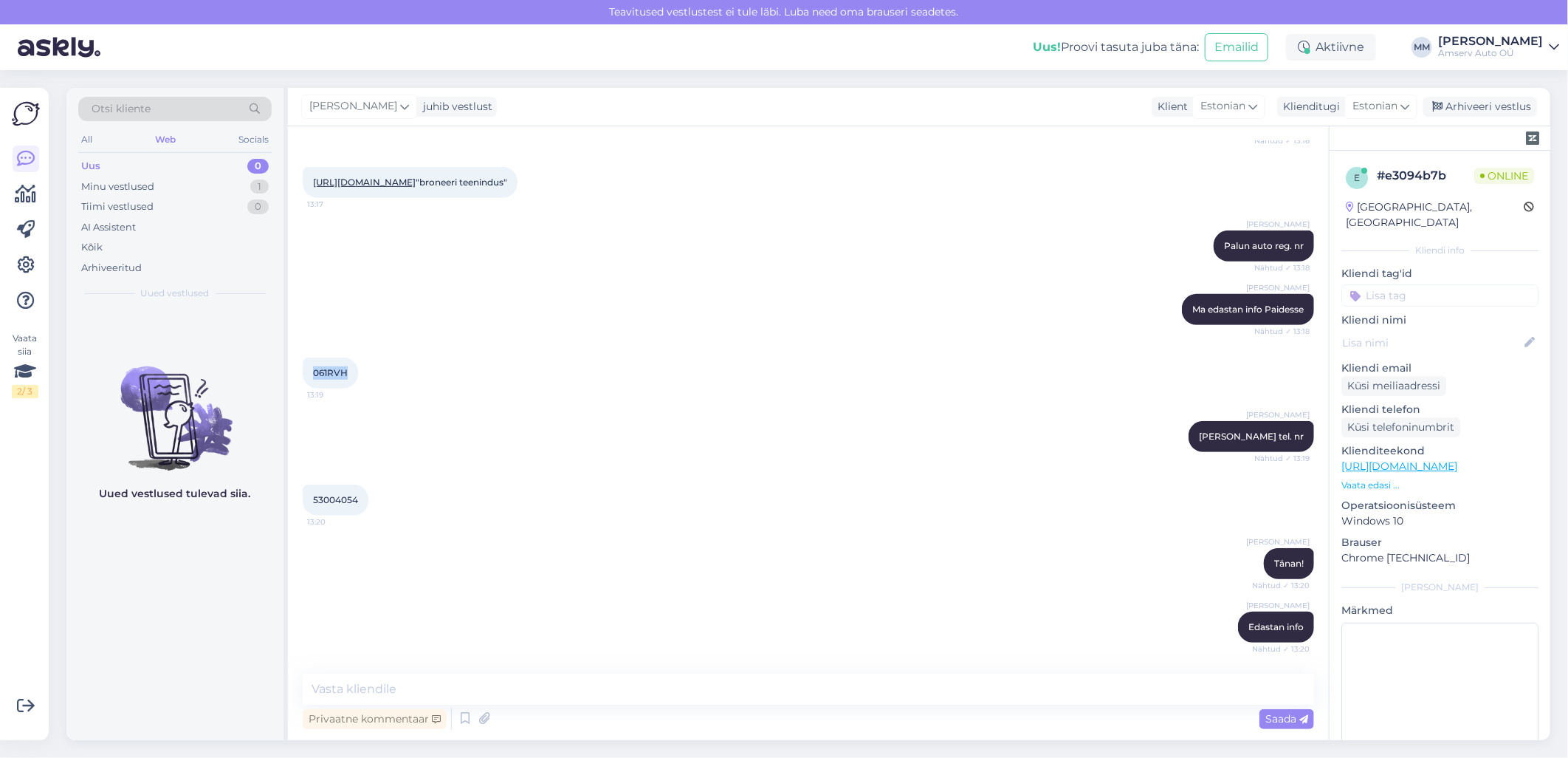
drag, startPoint x: 313, startPoint y: 385, endPoint x: 344, endPoint y: 384, distance: 31.0
click at [344, 379] on span "061RVH" at bounding box center [330, 373] width 34 height 11
copy span "061RVH"
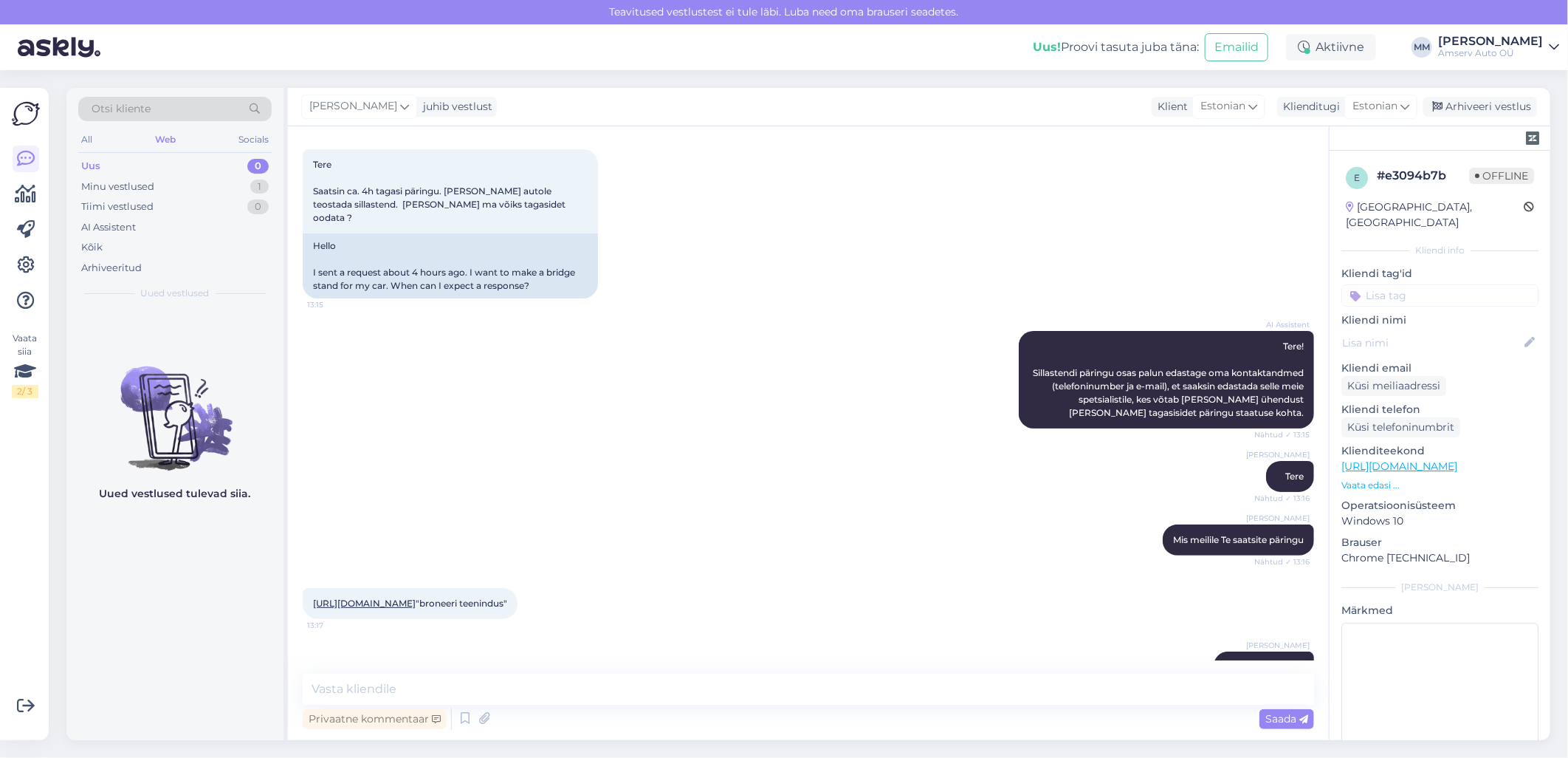
scroll to position [0, 0]
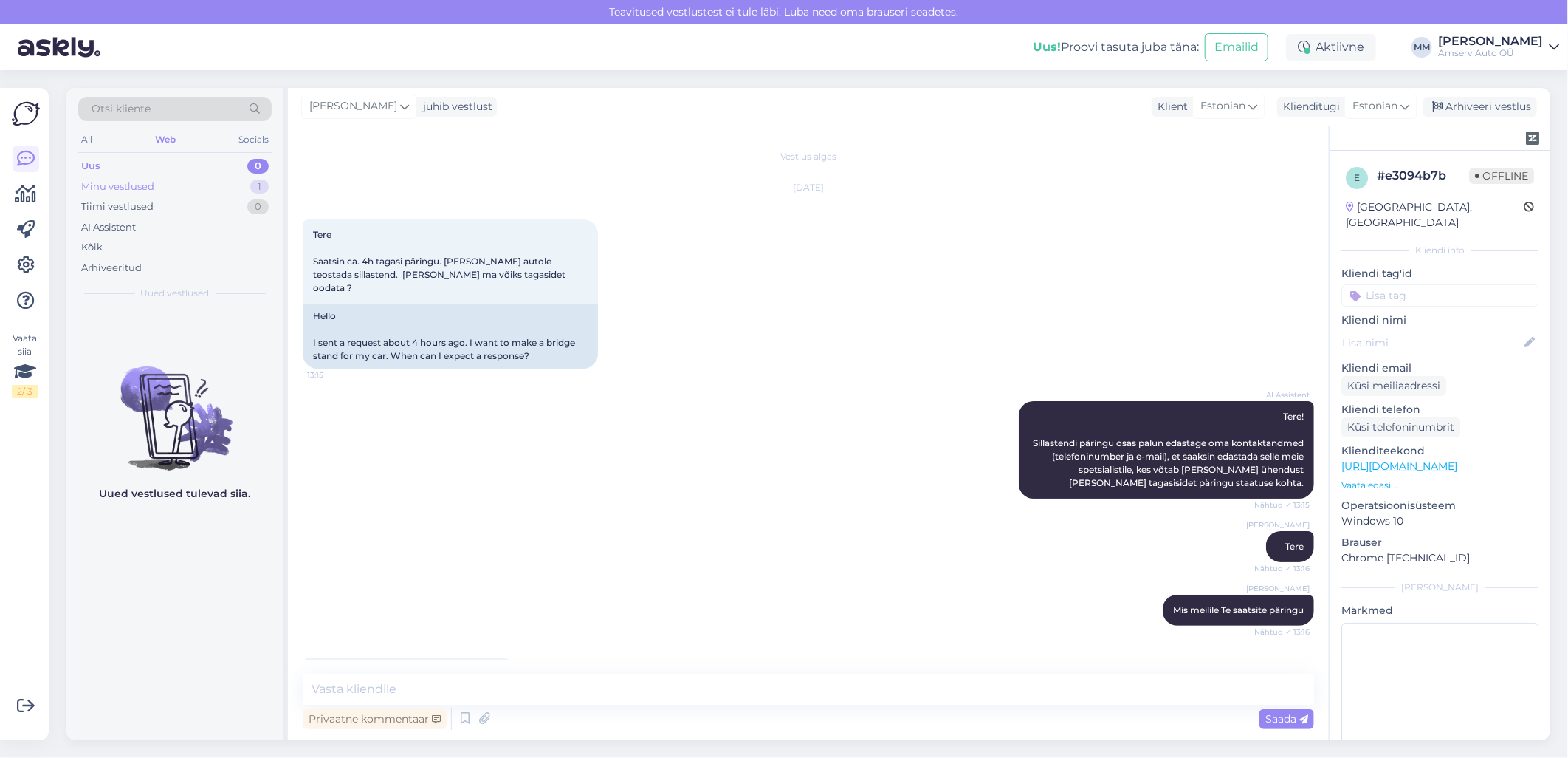
click at [151, 188] on div "Minu vestlused" at bounding box center [117, 187] width 73 height 15
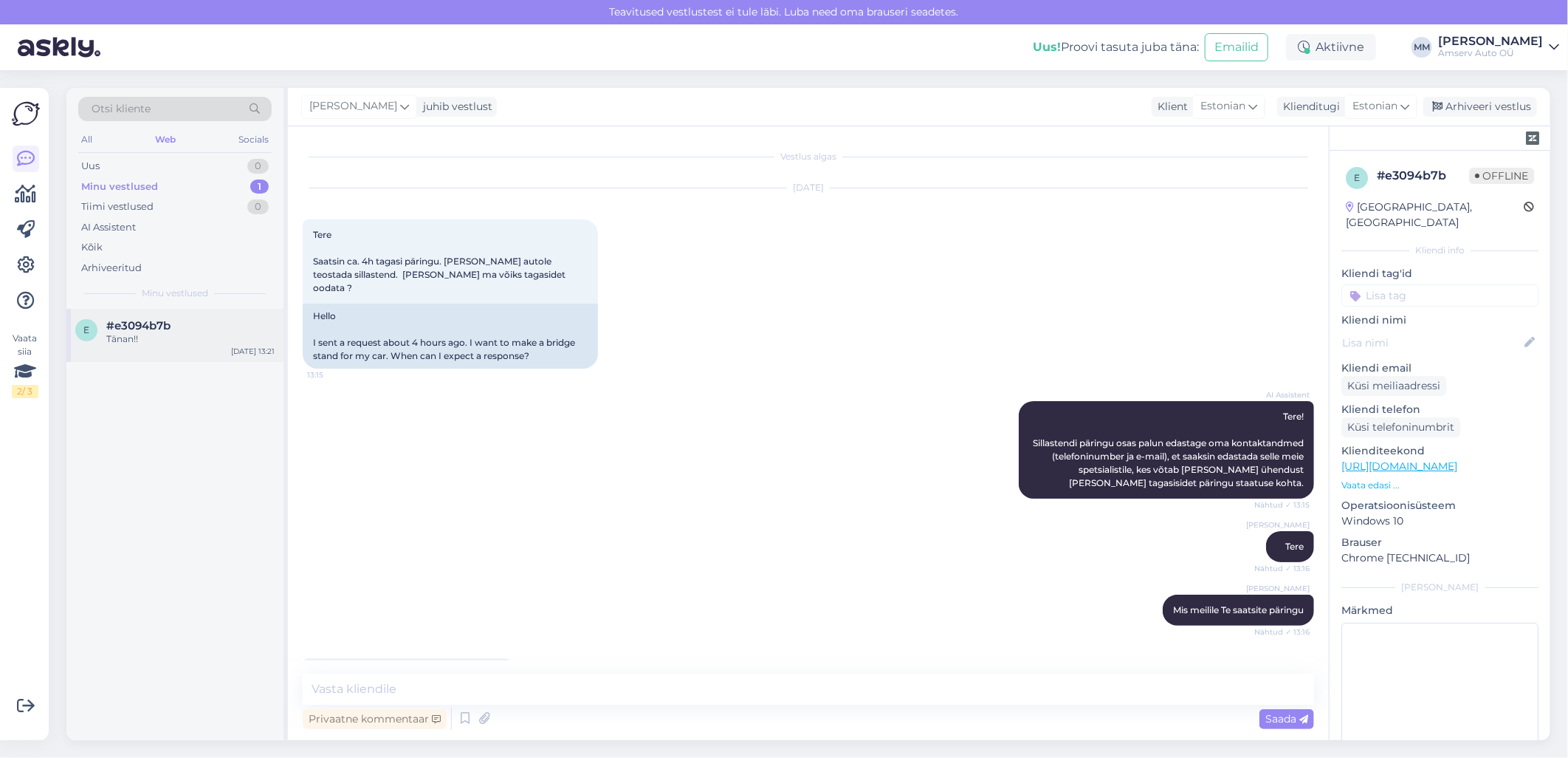
click at [143, 336] on div "Tänan!!" at bounding box center [191, 338] width 169 height 13
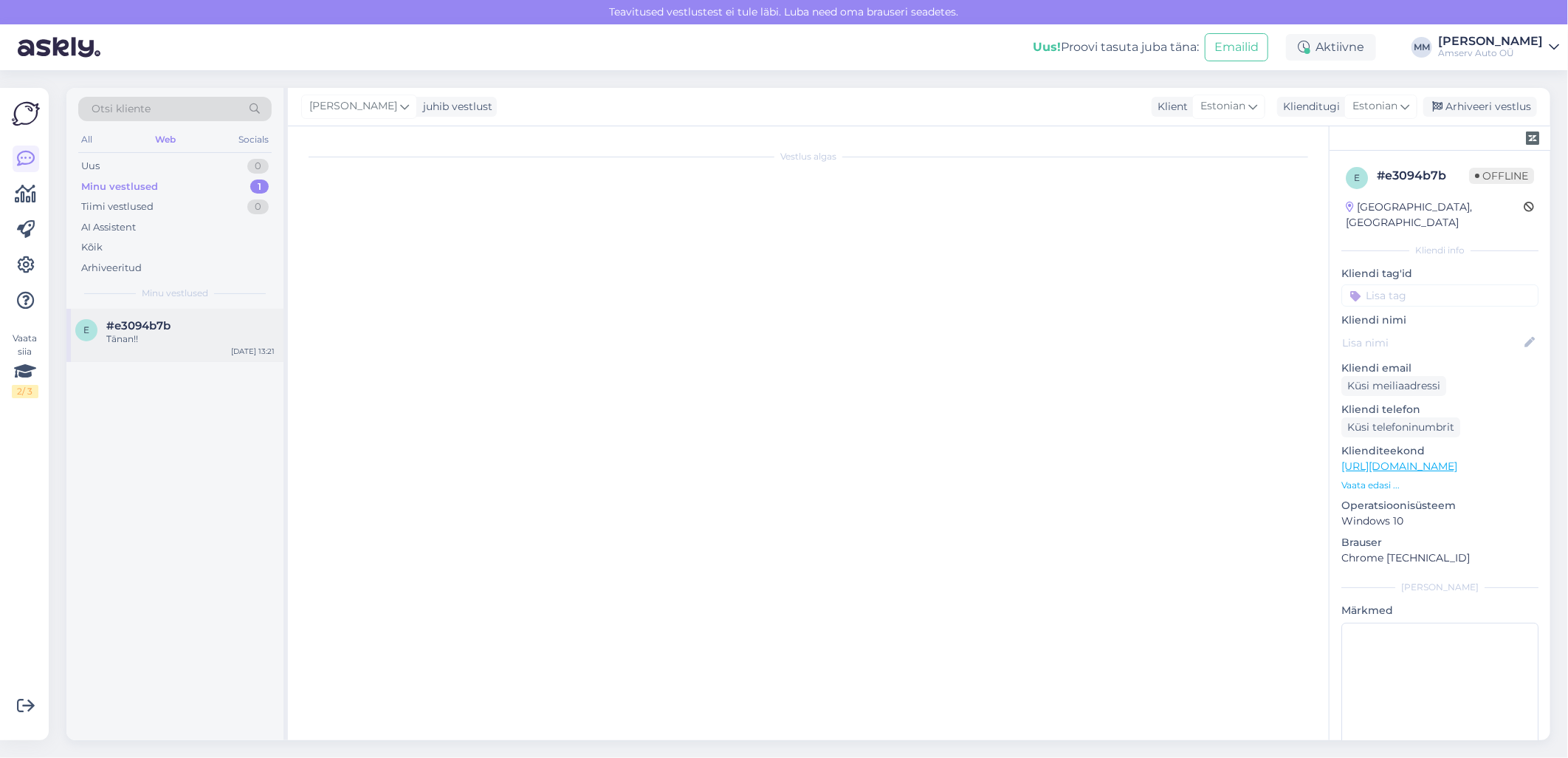
scroll to position [820, 0]
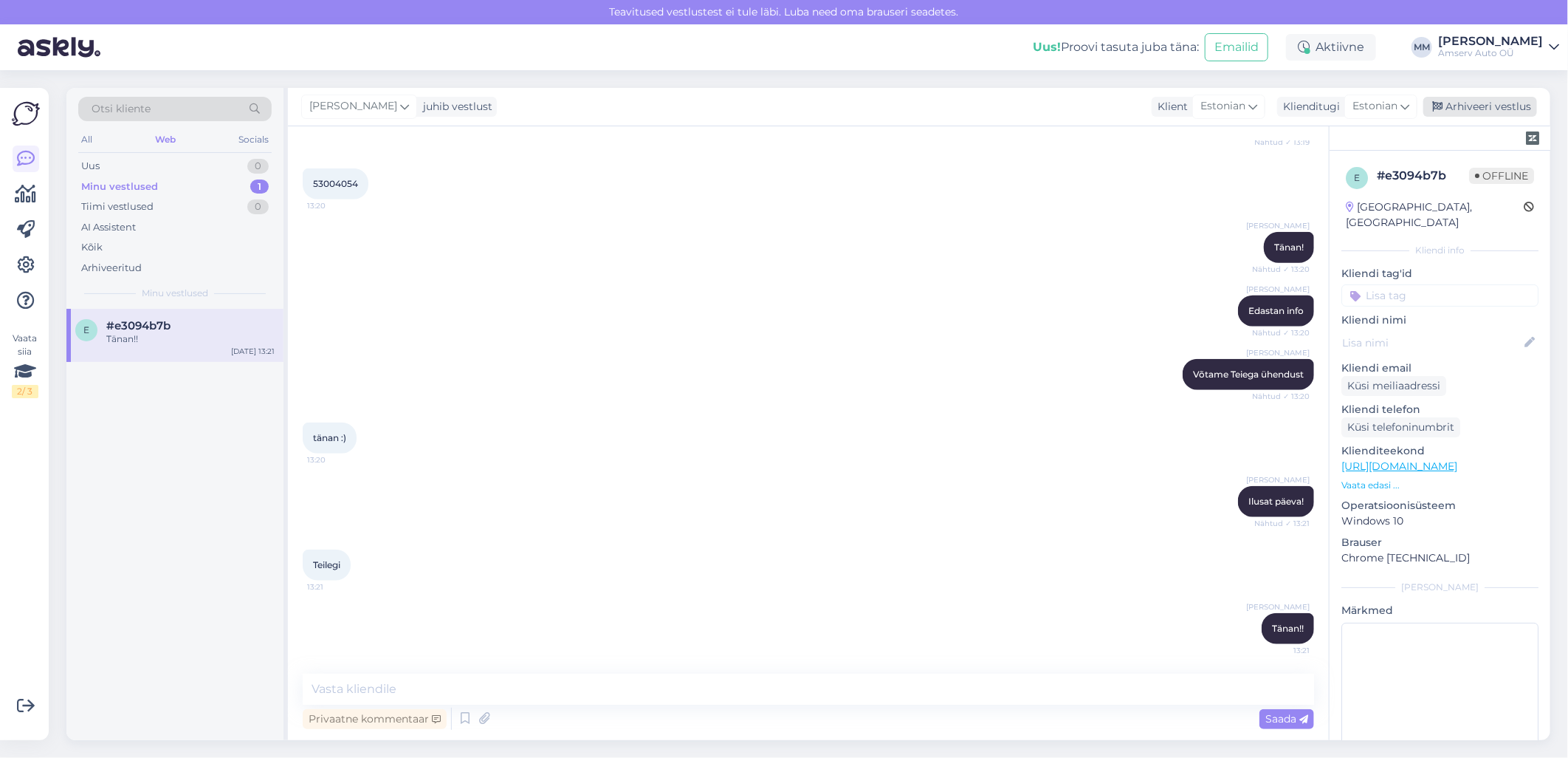
click at [1470, 106] on div "Arhiveeri vestlus" at bounding box center [1480, 106] width 114 height 20
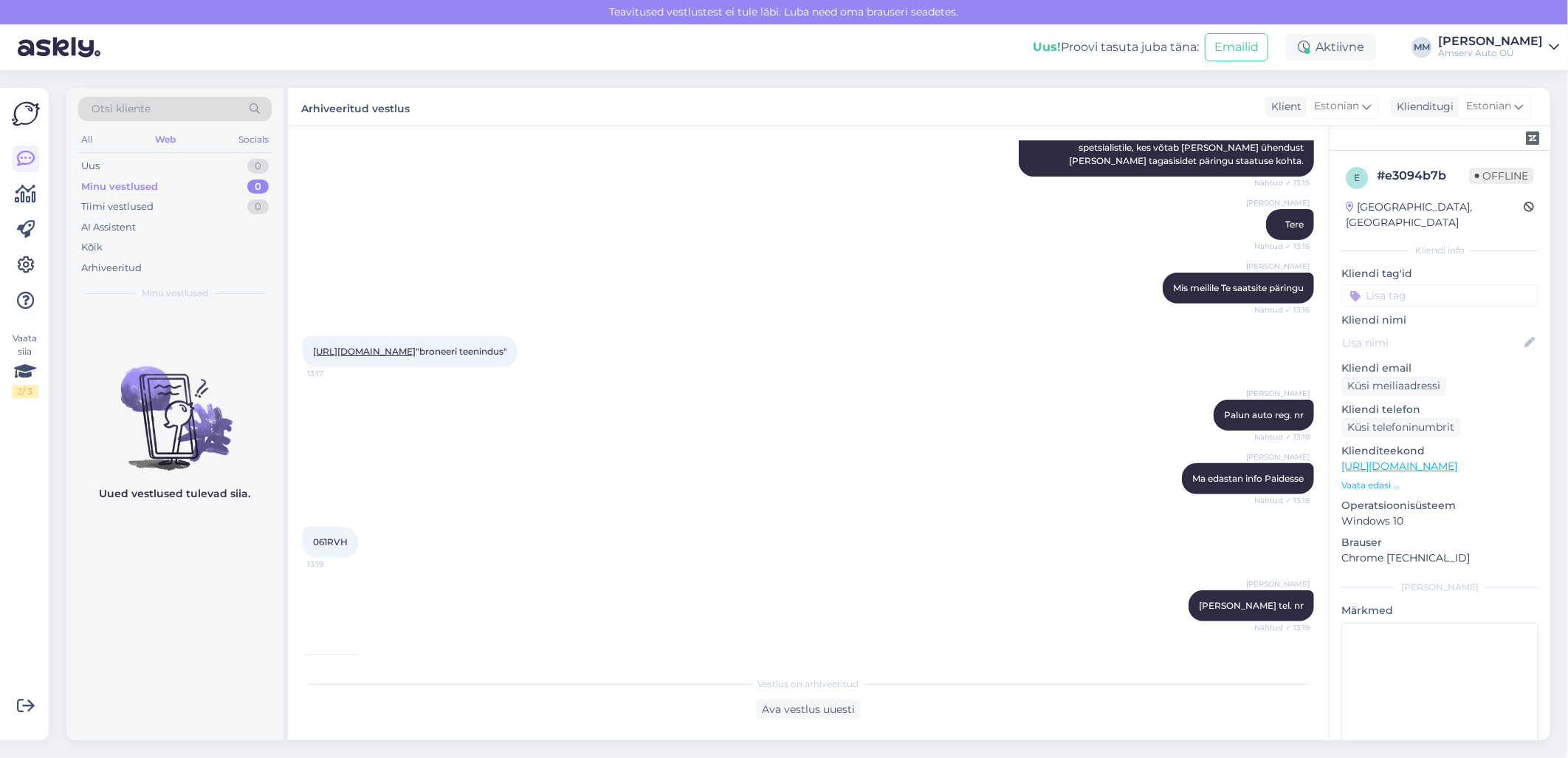
scroll to position [0, 0]
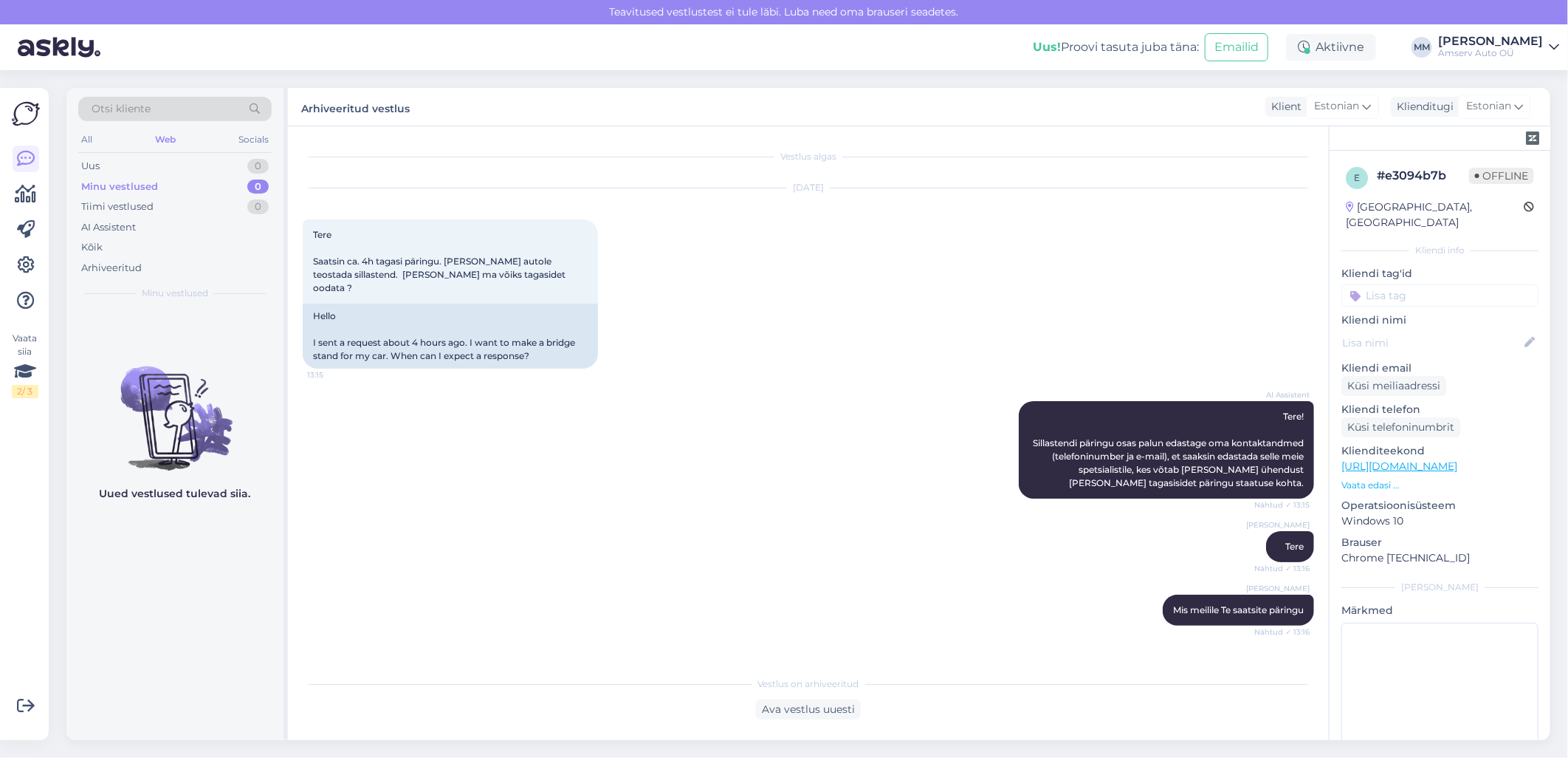
click at [400, 392] on div "AI Assistent Tere! Sillastendi päringu osas palun edastage oma kontaktandmed (t…" at bounding box center [809, 449] width 1012 height 130
drag, startPoint x: 314, startPoint y: 258, endPoint x: 537, endPoint y: 274, distance: 223.6
click at [537, 274] on div "Tere Saatsin ca. 4h tagasi päringu. [PERSON_NAME] autole teostada sillastend. […" at bounding box center [450, 262] width 295 height 84
click at [535, 399] on div "AI Assistent Tere! Sillastendi päringu osas palun edastage oma kontaktandmed (t…" at bounding box center [809, 449] width 1012 height 130
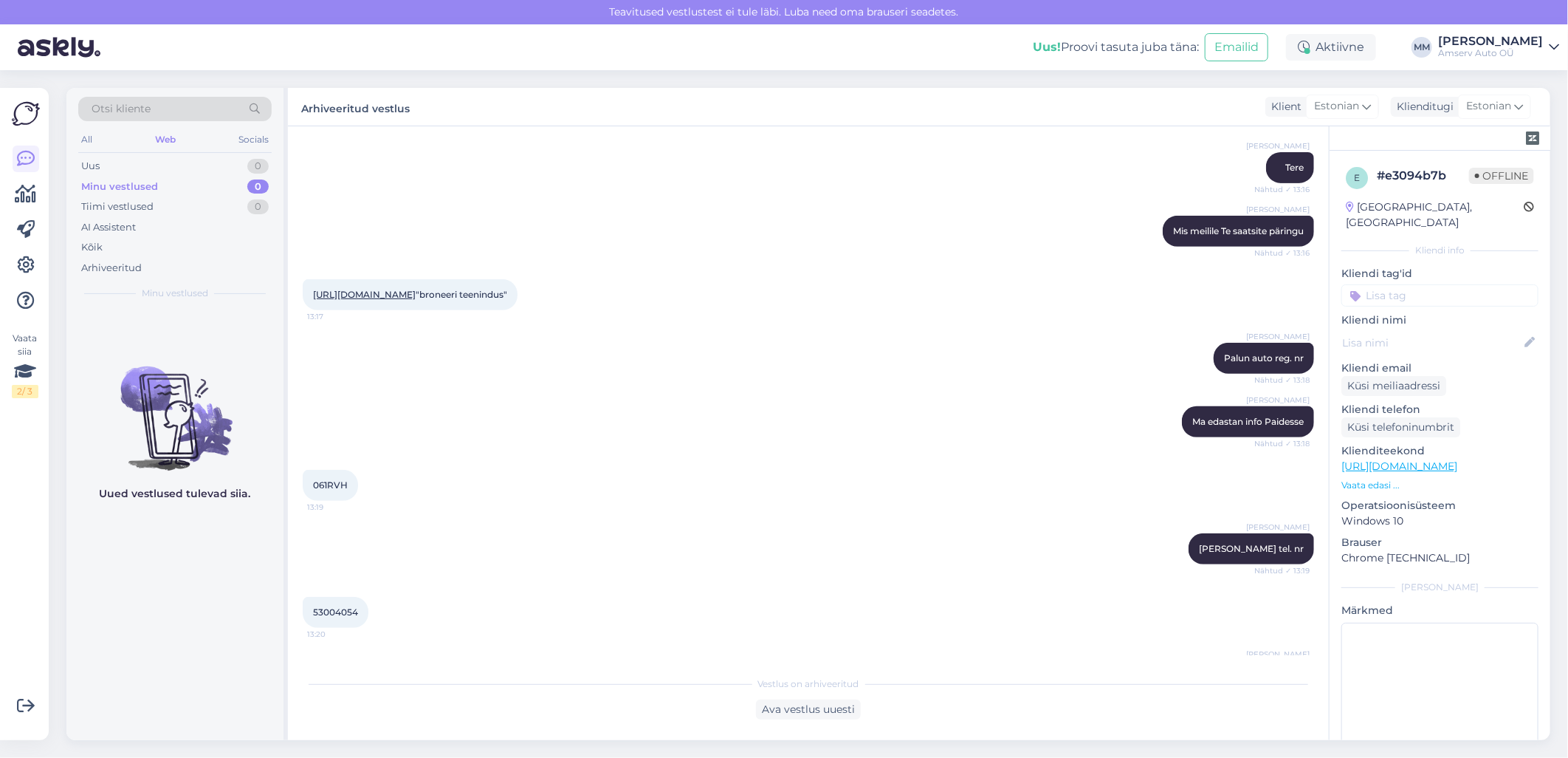
scroll to position [328, 0]
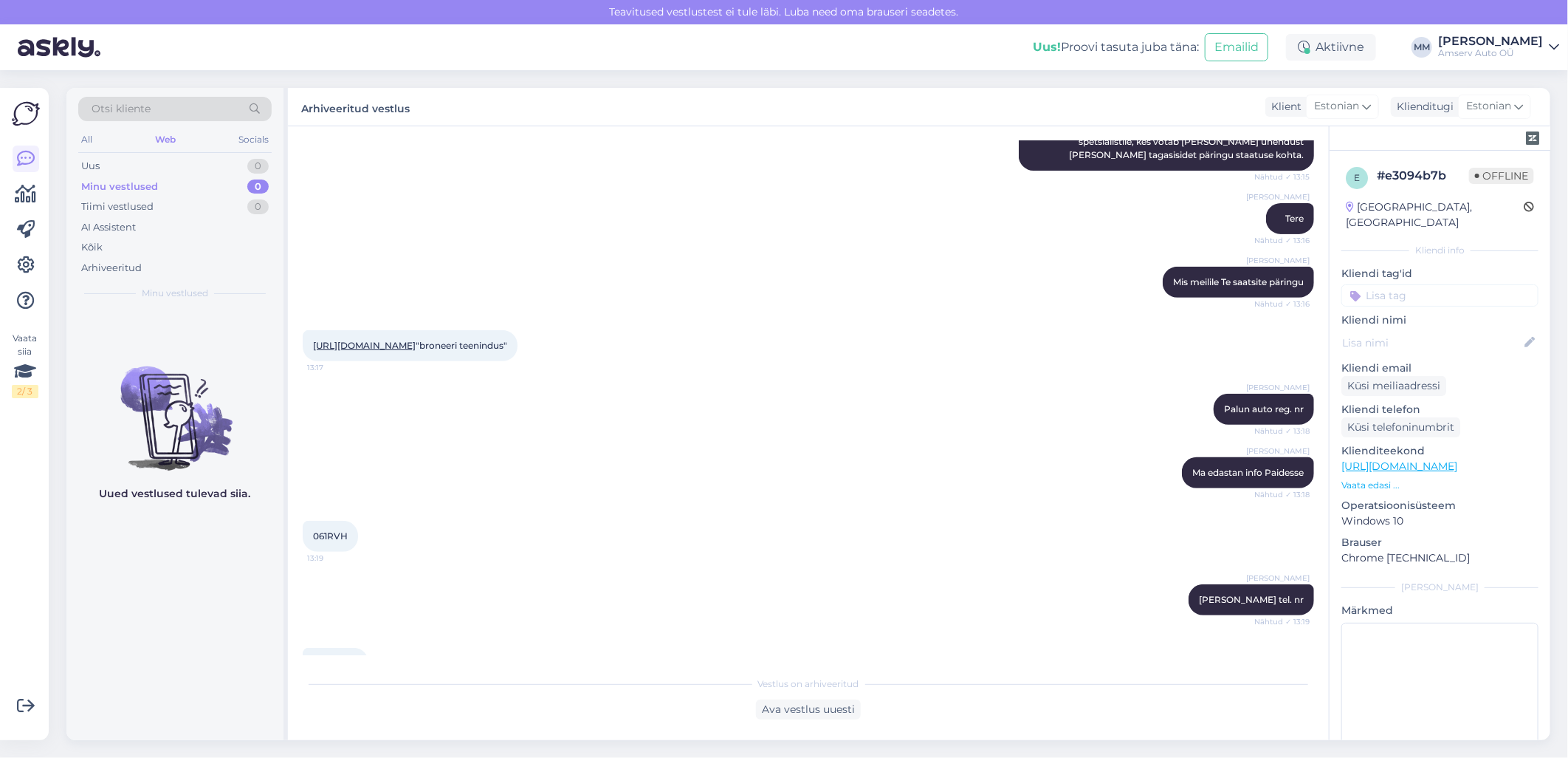
click at [335, 541] on span "061RVH" at bounding box center [330, 535] width 34 height 11
copy div "061RVH 13:19"
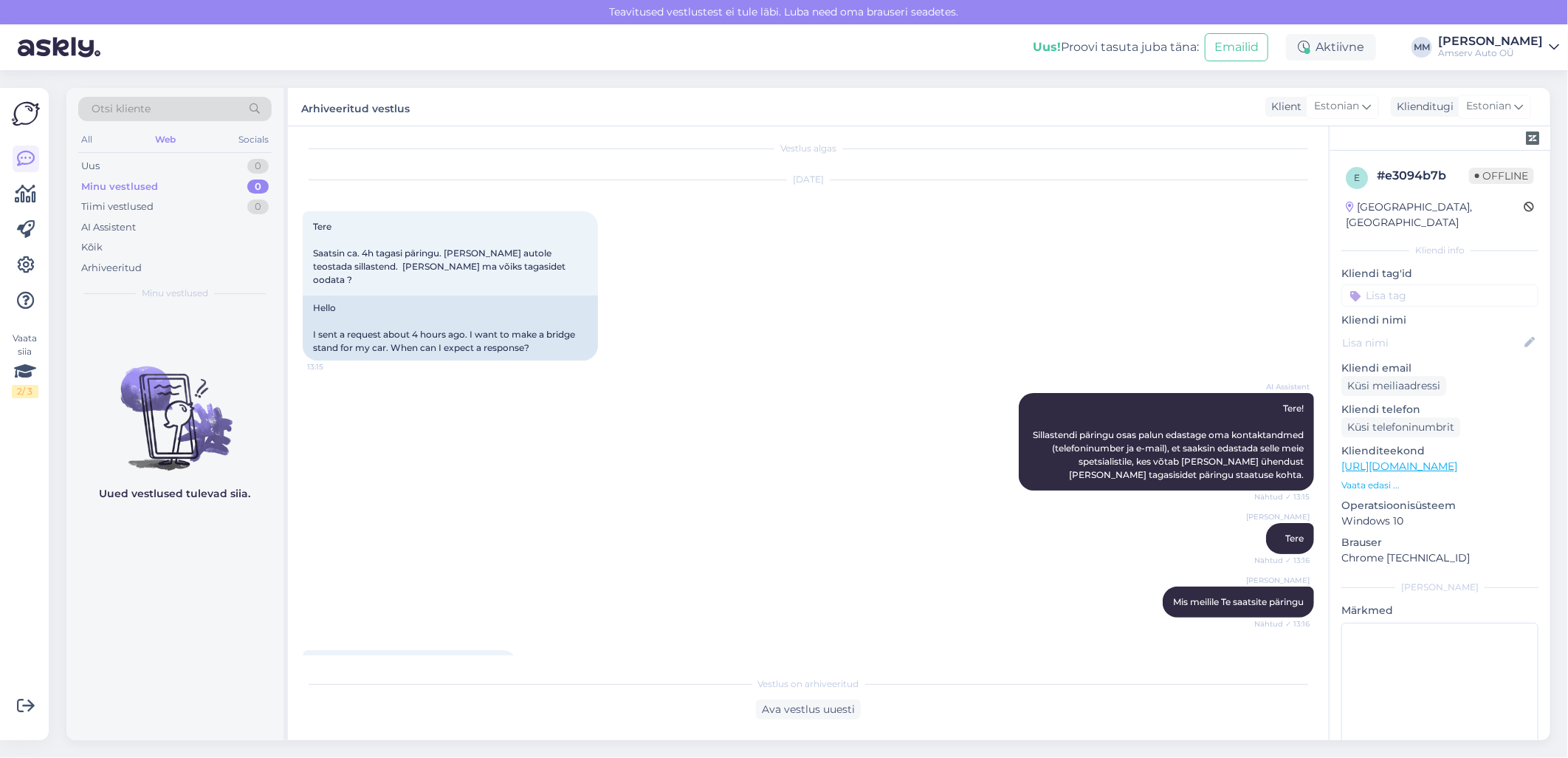
scroll to position [0, 0]
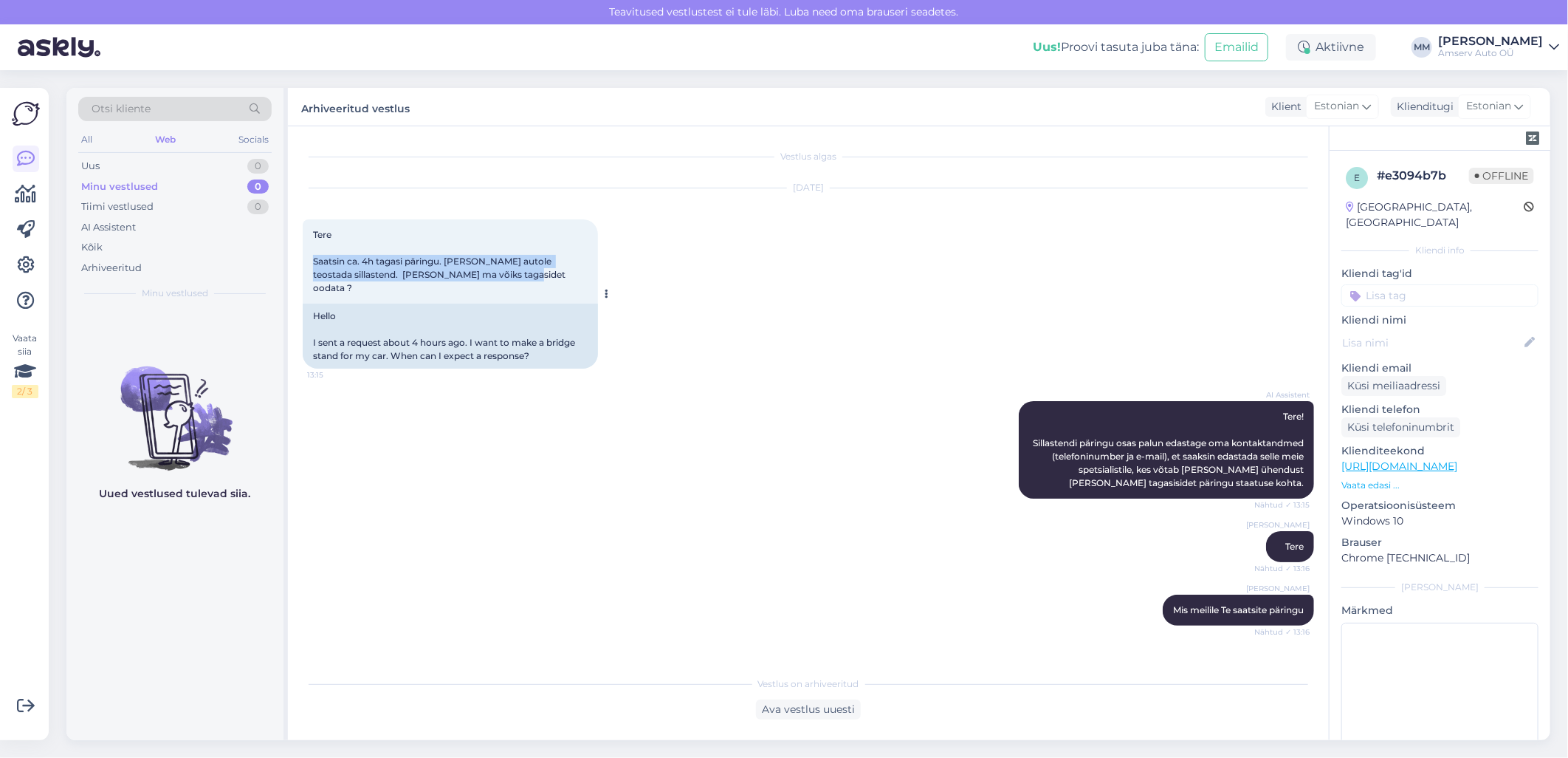
drag, startPoint x: 314, startPoint y: 257, endPoint x: 518, endPoint y: 274, distance: 204.7
click at [518, 274] on div "Tere Saatsin ca. 4h tagasi päringu. [PERSON_NAME] autole teostada sillastend. […" at bounding box center [450, 262] width 295 height 84
drag, startPoint x: 518, startPoint y: 274, endPoint x: 496, endPoint y: 272, distance: 22.1
copy span "Saatsin ca. 4h tagasi päringu. [PERSON_NAME] autole teostada sillastend. [PERSO…"
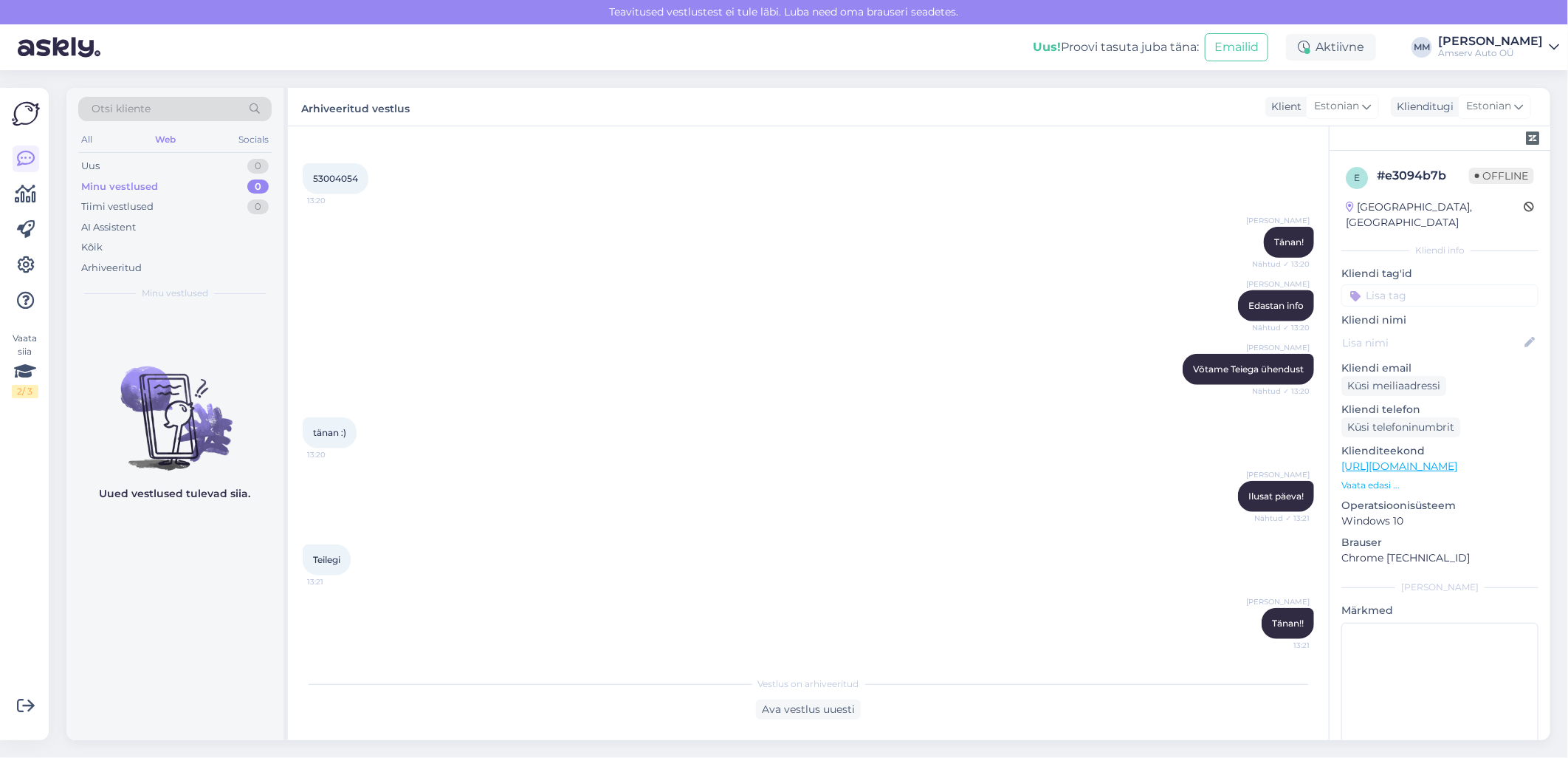
scroll to position [824, 0]
click at [169, 163] on div "Uus 0" at bounding box center [175, 166] width 194 height 21
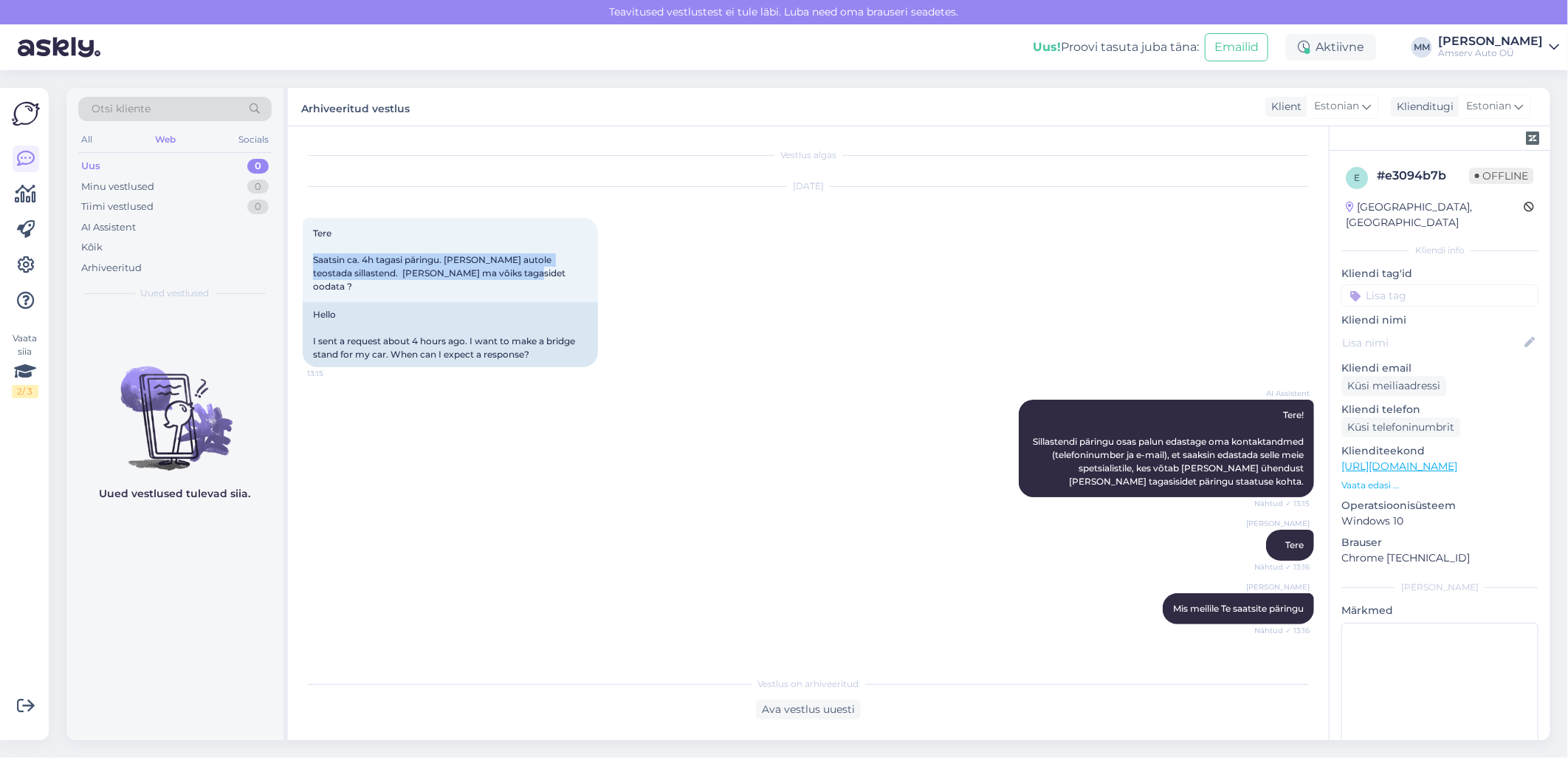
scroll to position [0, 0]
copy span "Saatsin ca. 4h tagasi päringu. [PERSON_NAME] autole teostada sillastend. [PERSO…"
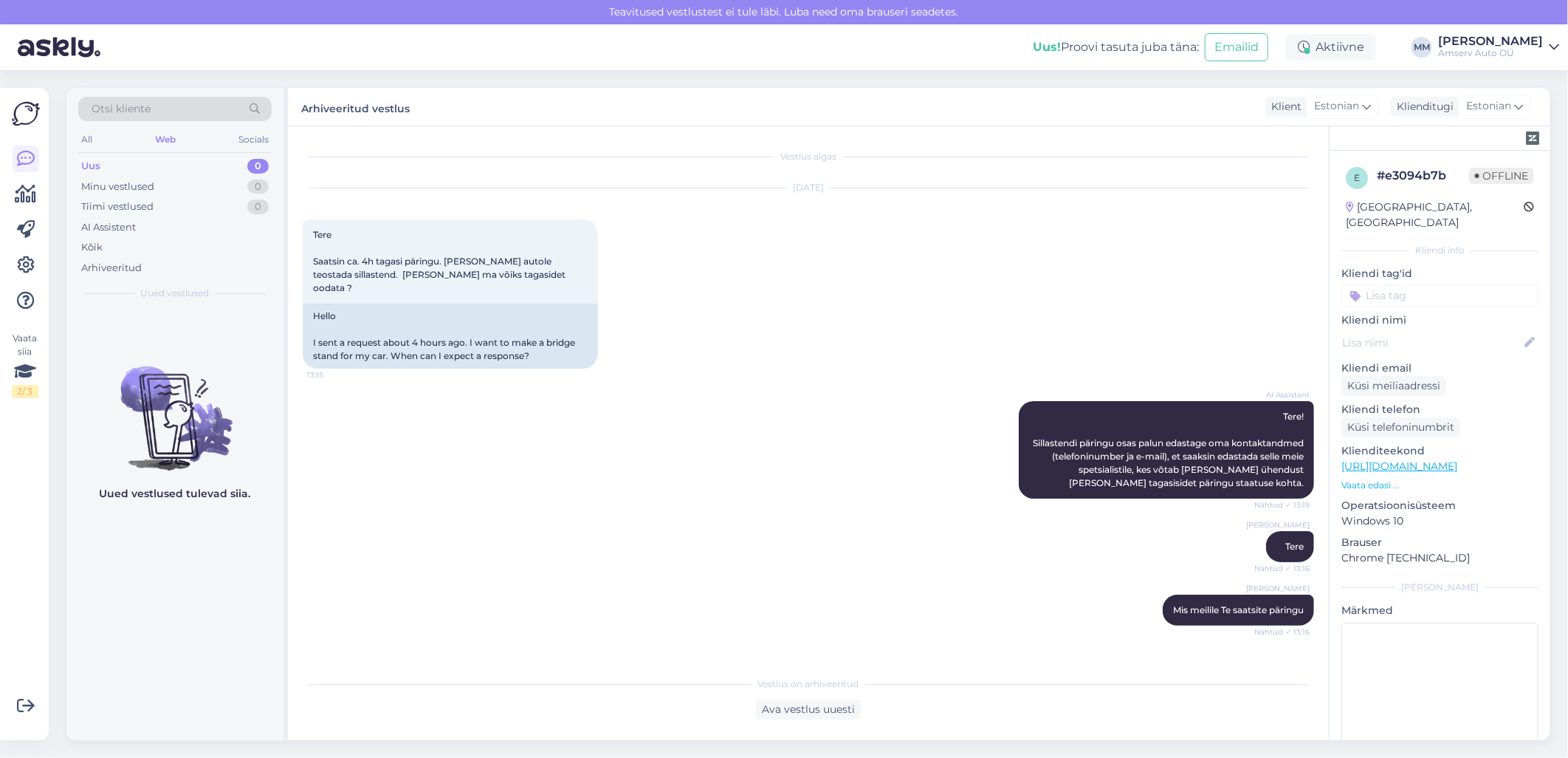
click at [1160, 646] on div "[URL][DOMAIN_NAME] "broneeri teenindus" 13:17" at bounding box center [809, 674] width 1012 height 64
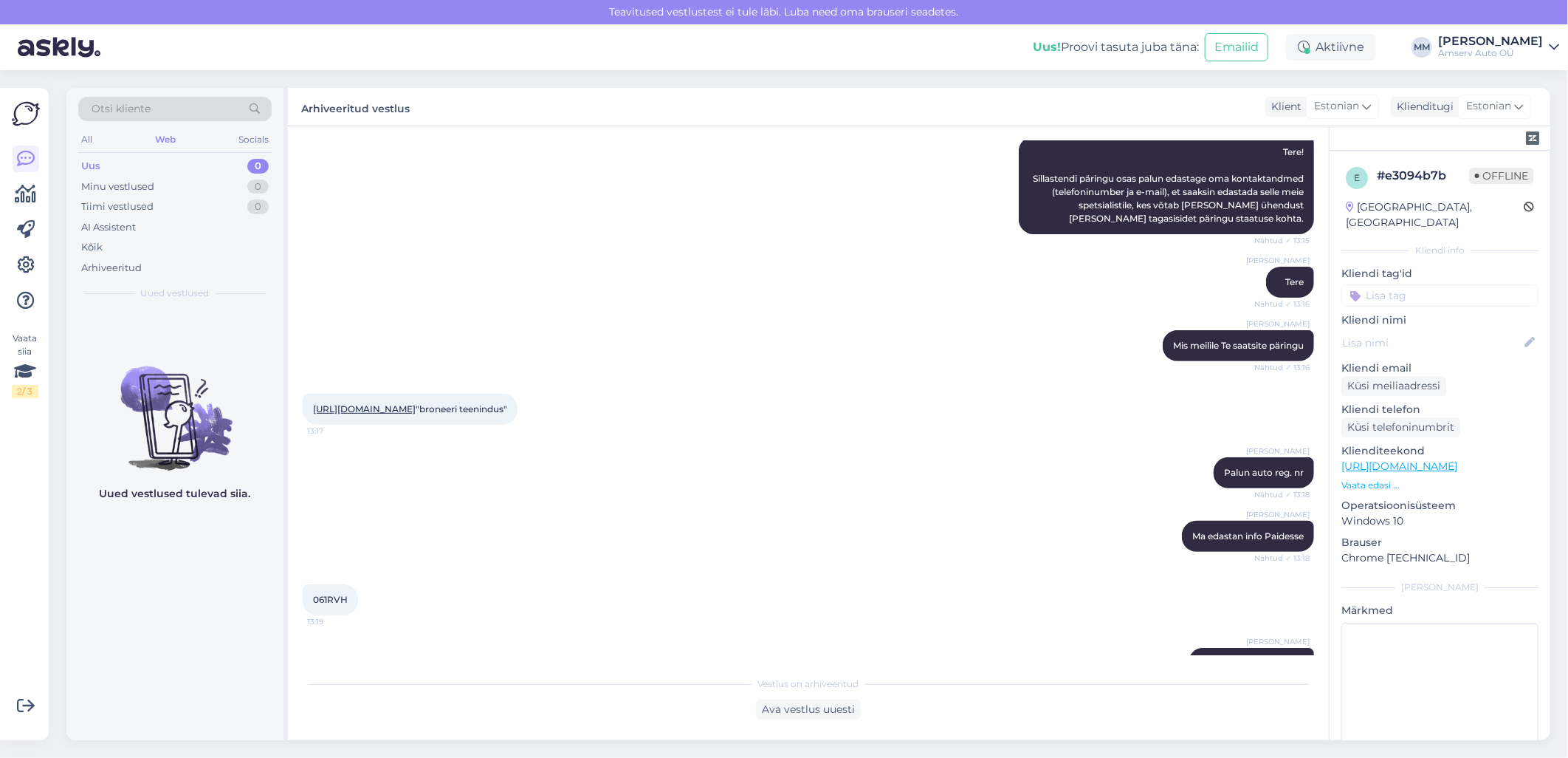
scroll to position [246, 0]
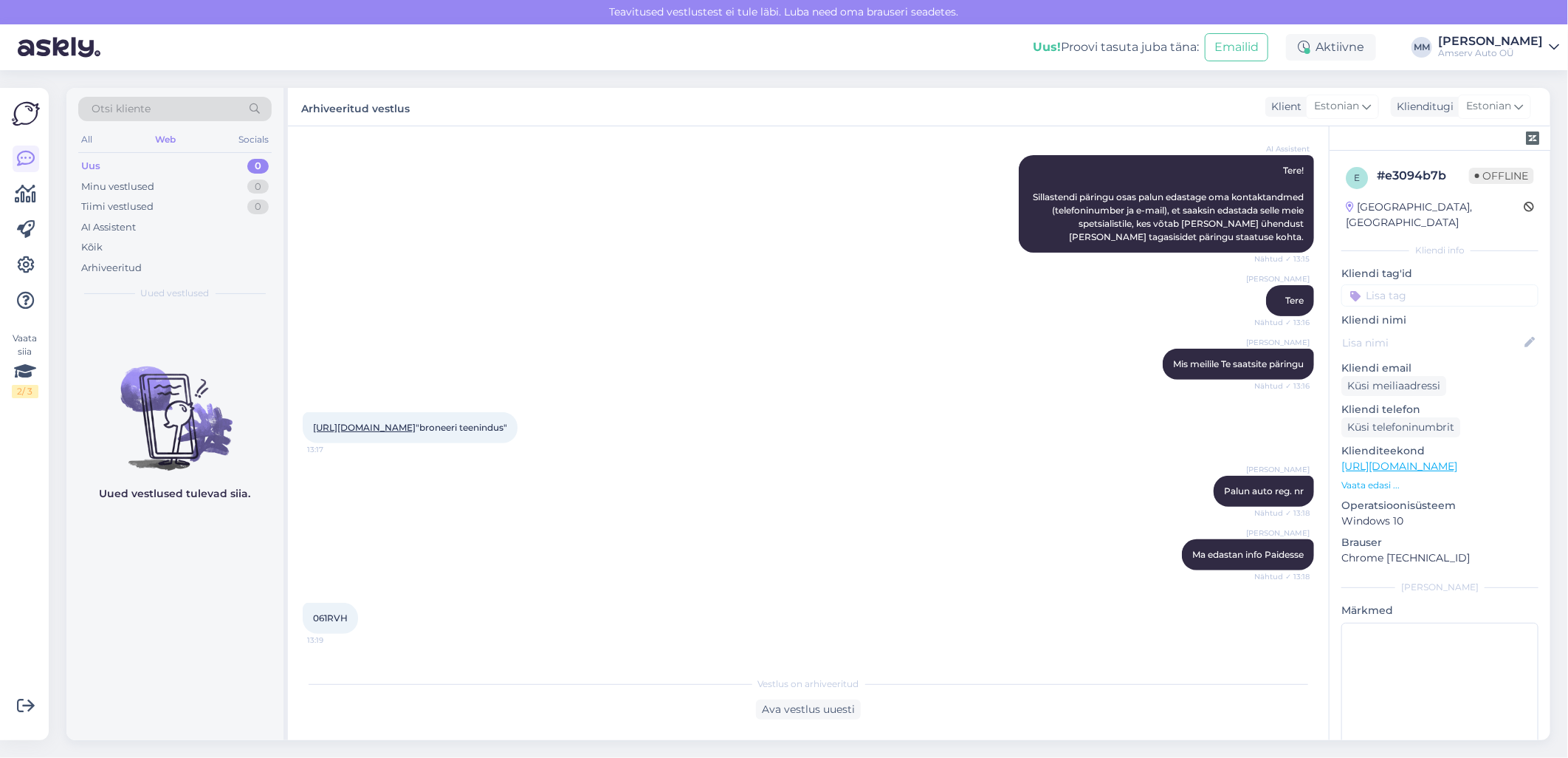
click at [336, 624] on span "061RVH" at bounding box center [330, 618] width 34 height 11
copy div "061RVH 13:19"
click at [524, 187] on div "AI Assistent Tere! Sillastendi päringu osas palun edastage oma kontaktandmed (t…" at bounding box center [809, 203] width 1012 height 130
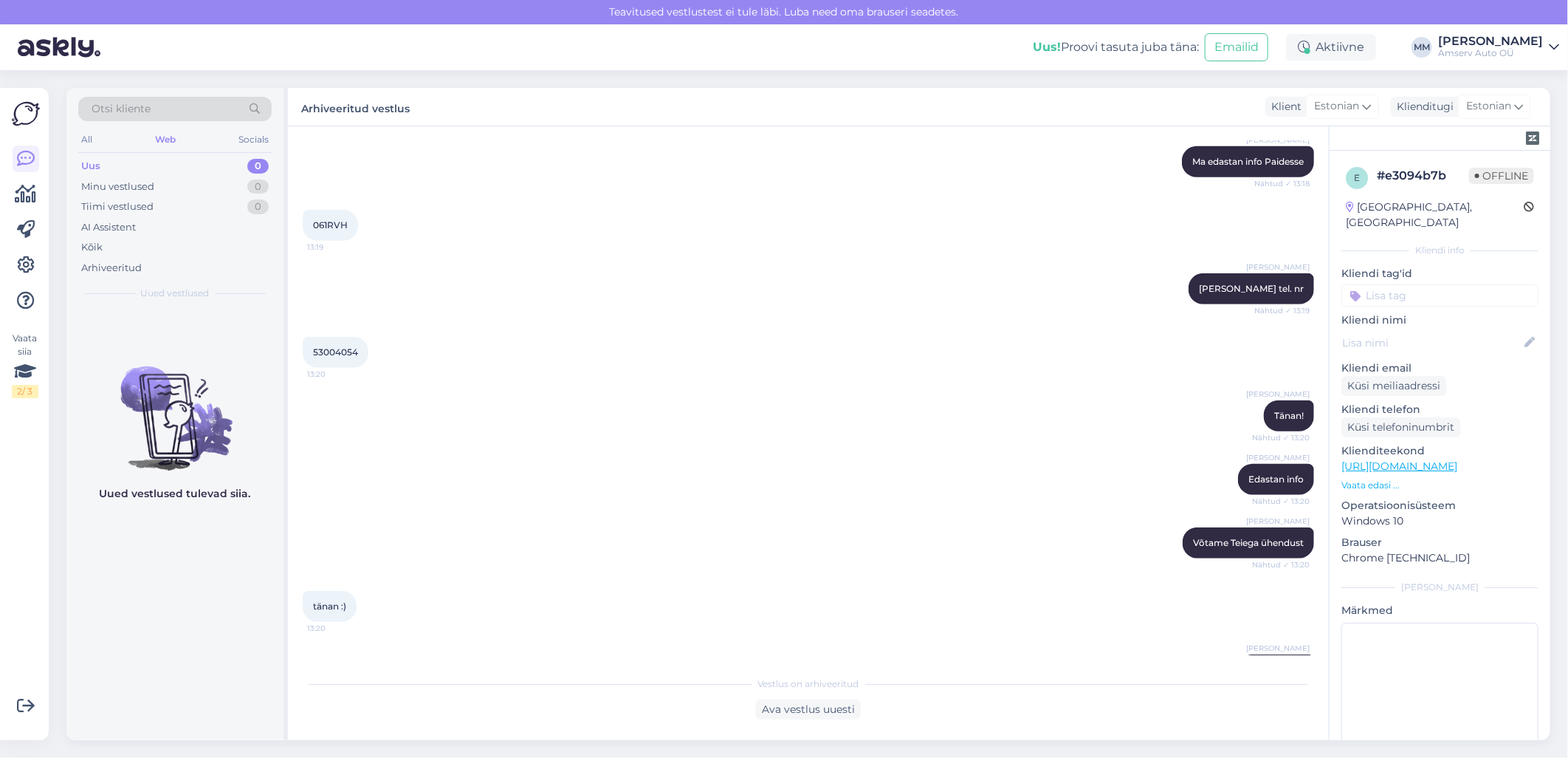
scroll to position [738, 0]
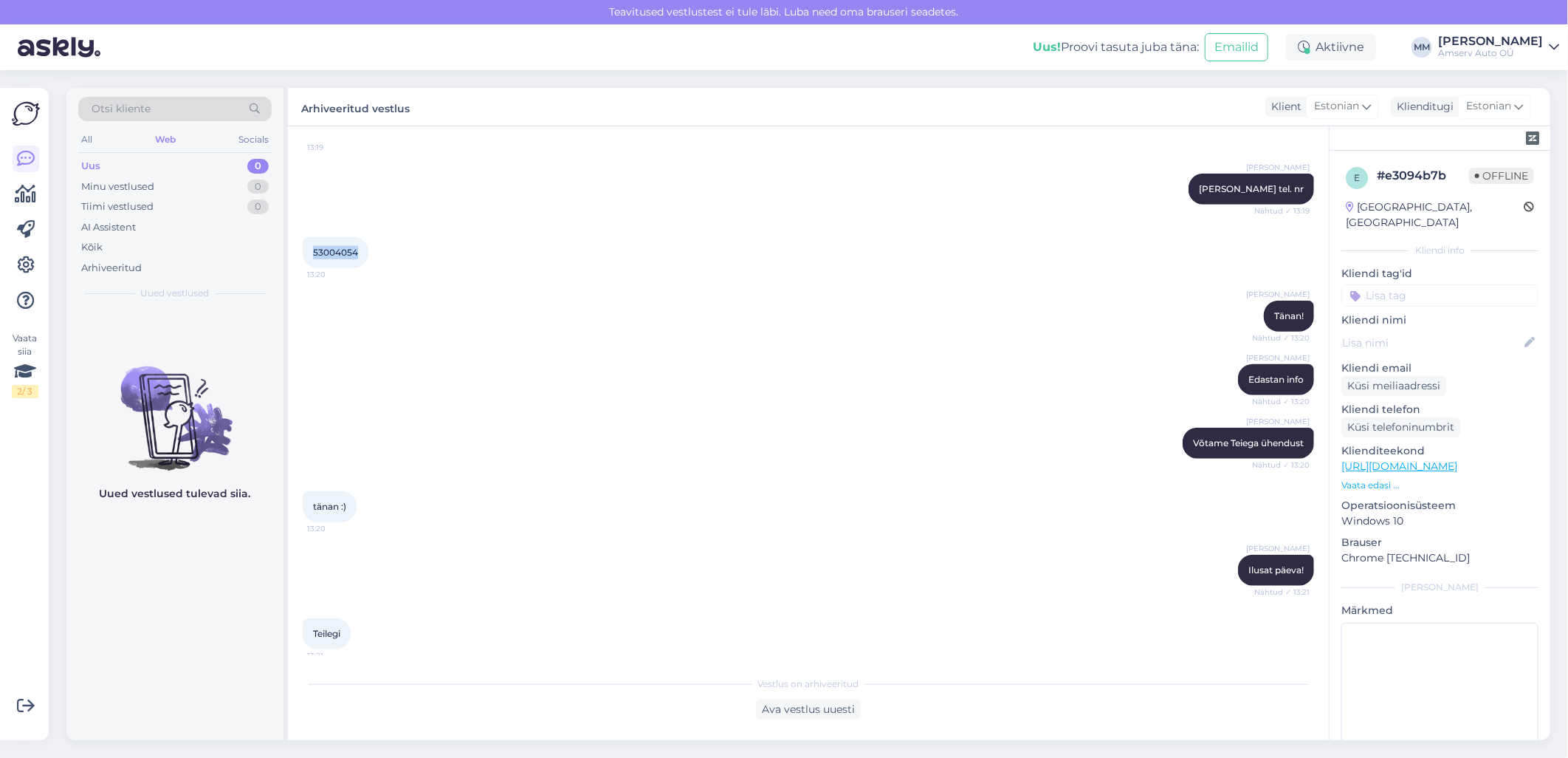
drag, startPoint x: 359, startPoint y: 263, endPoint x: 314, endPoint y: 263, distance: 45.0
click at [314, 263] on div "53004054 13:20" at bounding box center [335, 253] width 65 height 31
copy span "53004054"
click at [166, 139] on div "Web" at bounding box center [165, 139] width 27 height 19
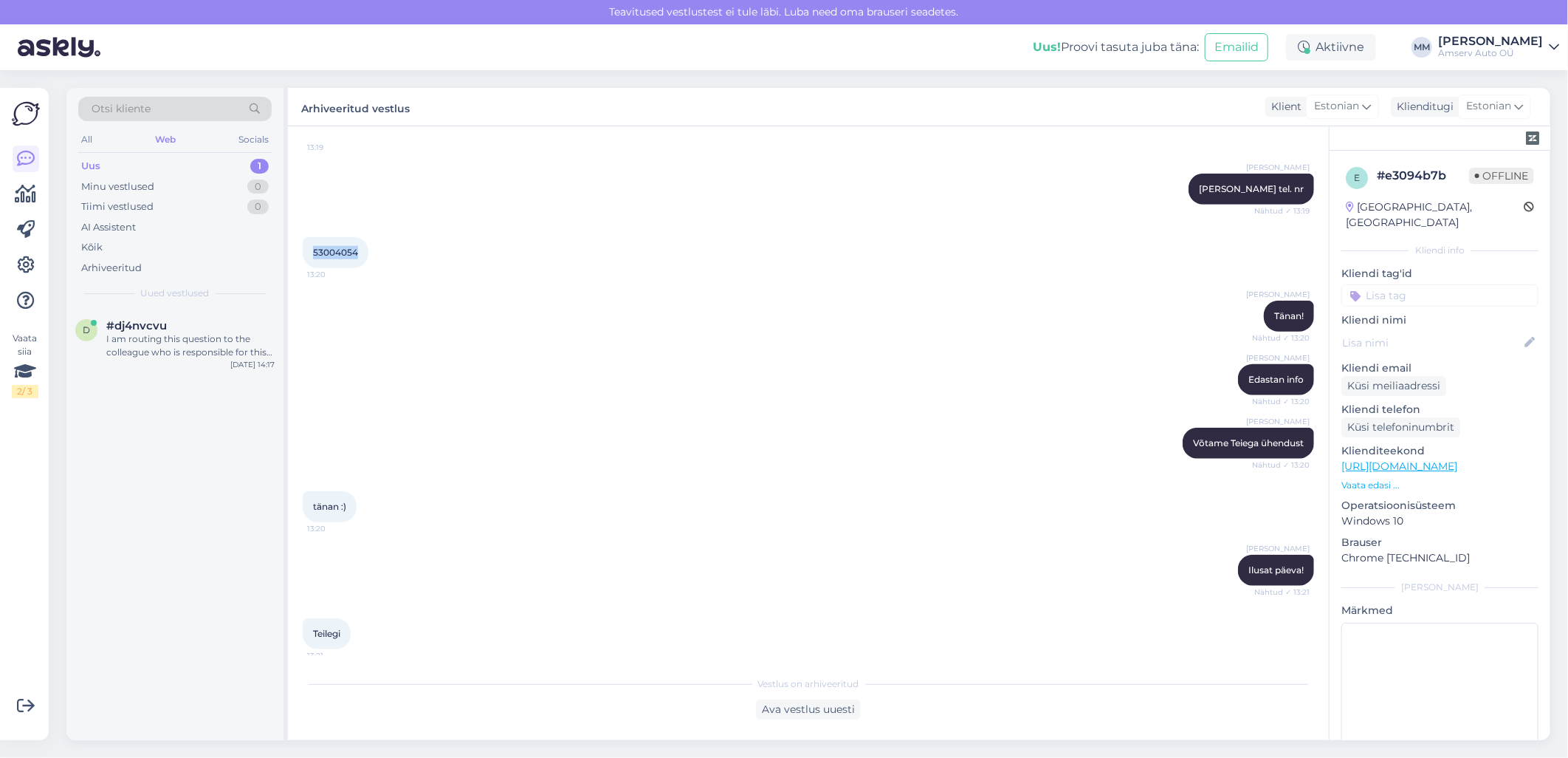
click at [200, 169] on div "Uus 1" at bounding box center [175, 166] width 194 height 21
click at [175, 346] on div "I am routing this question to the colleague who is responsible for this topic. …" at bounding box center [191, 345] width 169 height 27
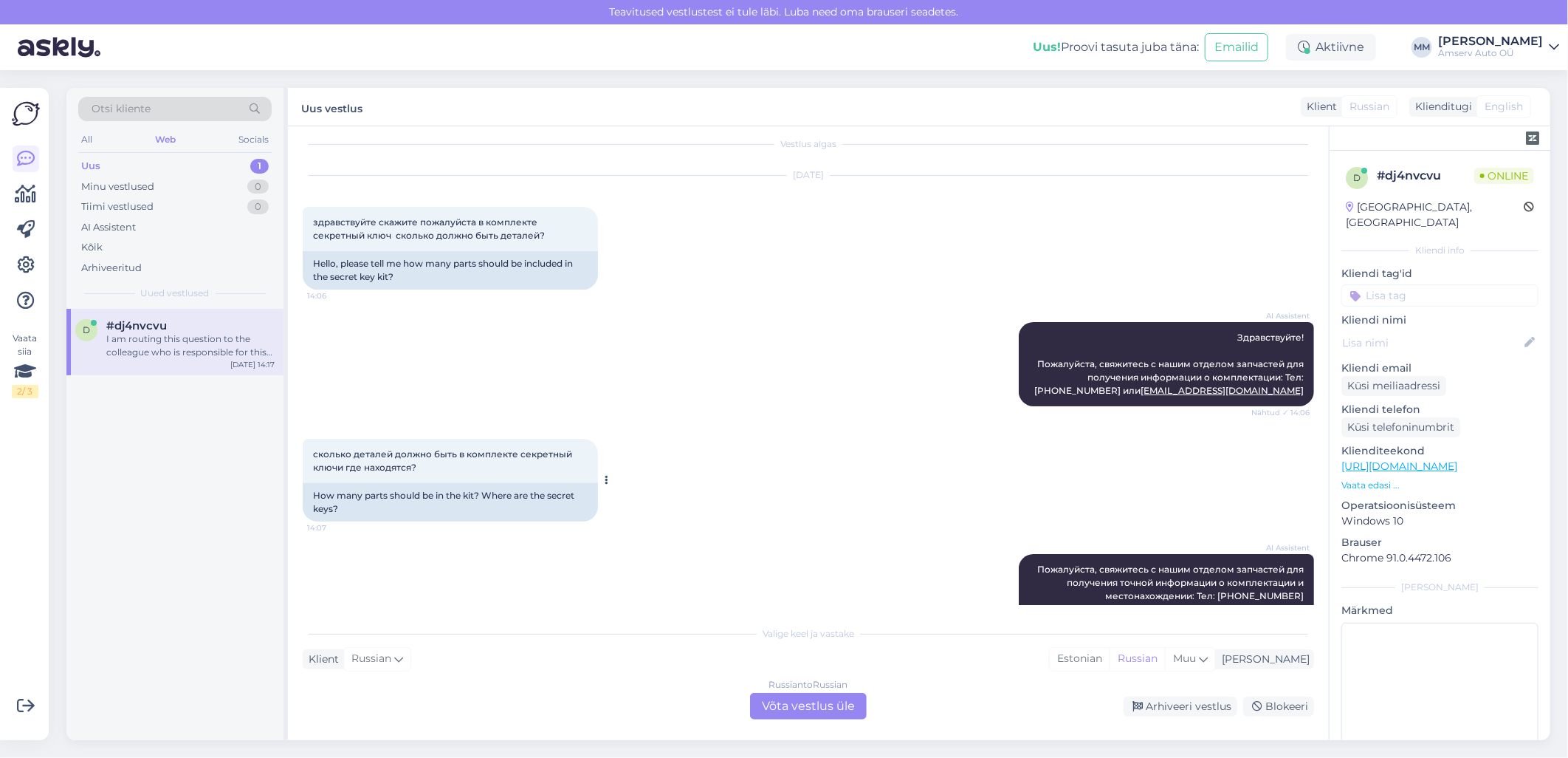
scroll to position [675, 0]
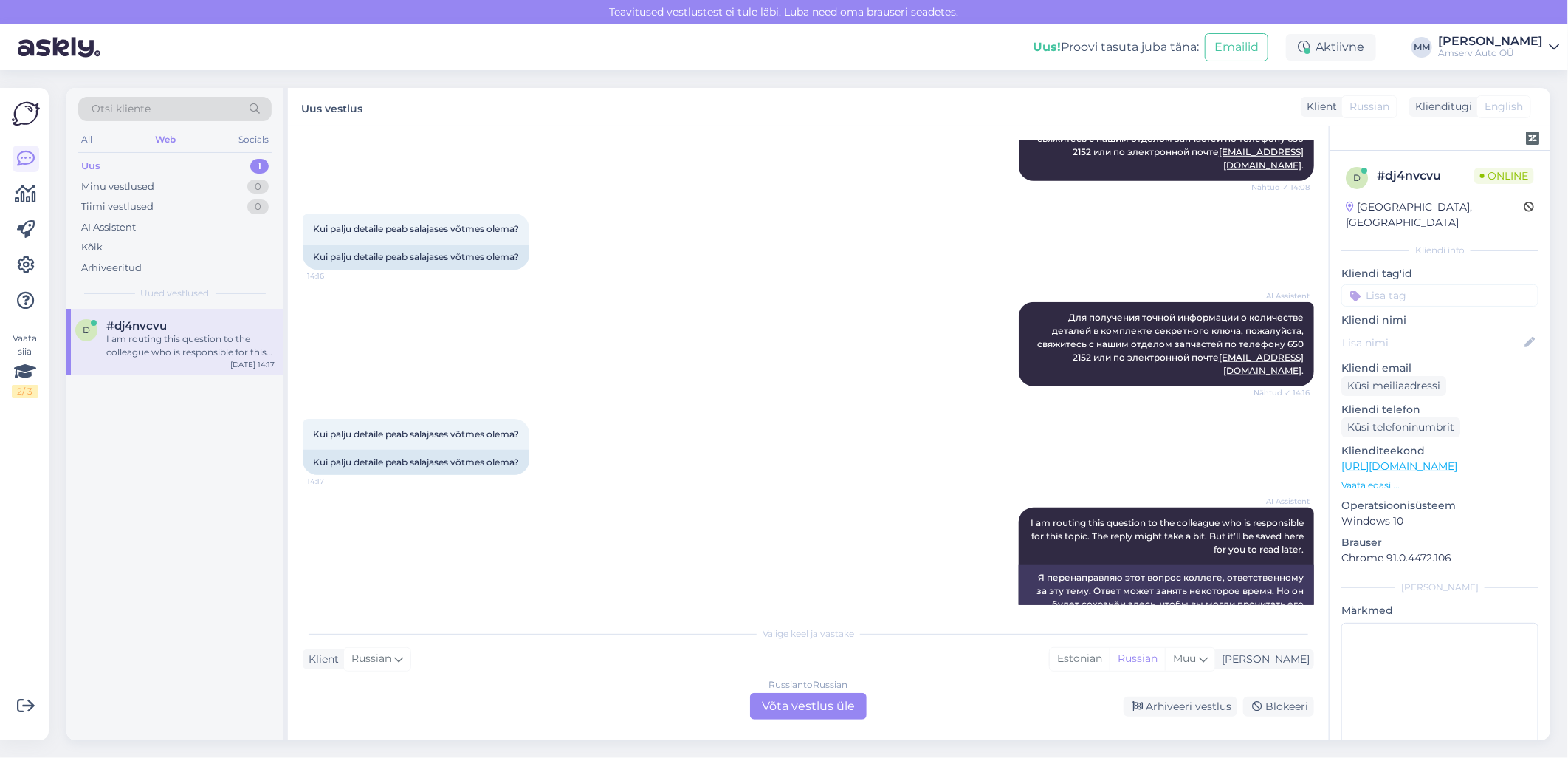
click at [764, 705] on div "Russian to Russian Võta vestlus üle" at bounding box center [809, 706] width 117 height 27
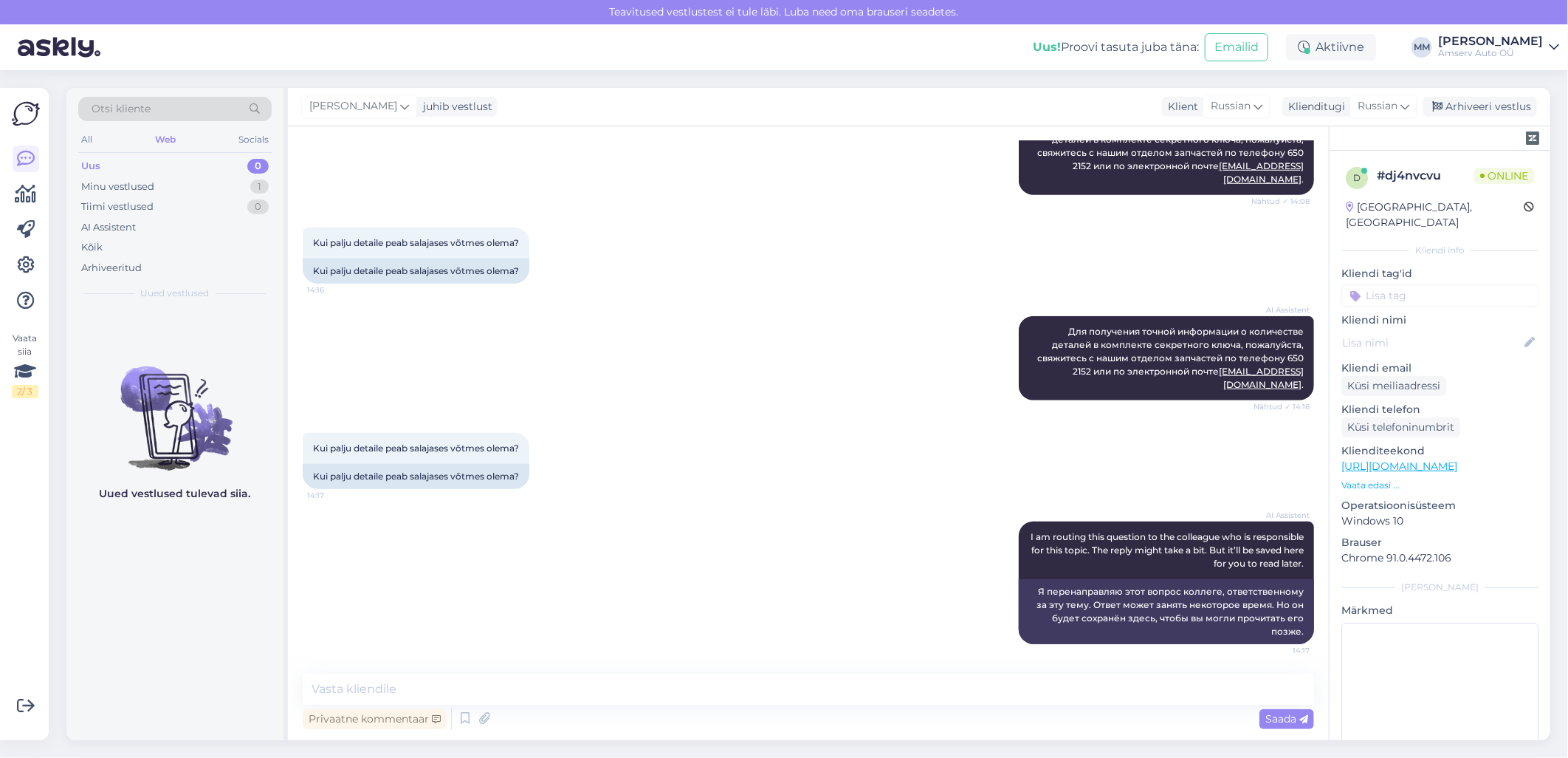
scroll to position [620, 0]
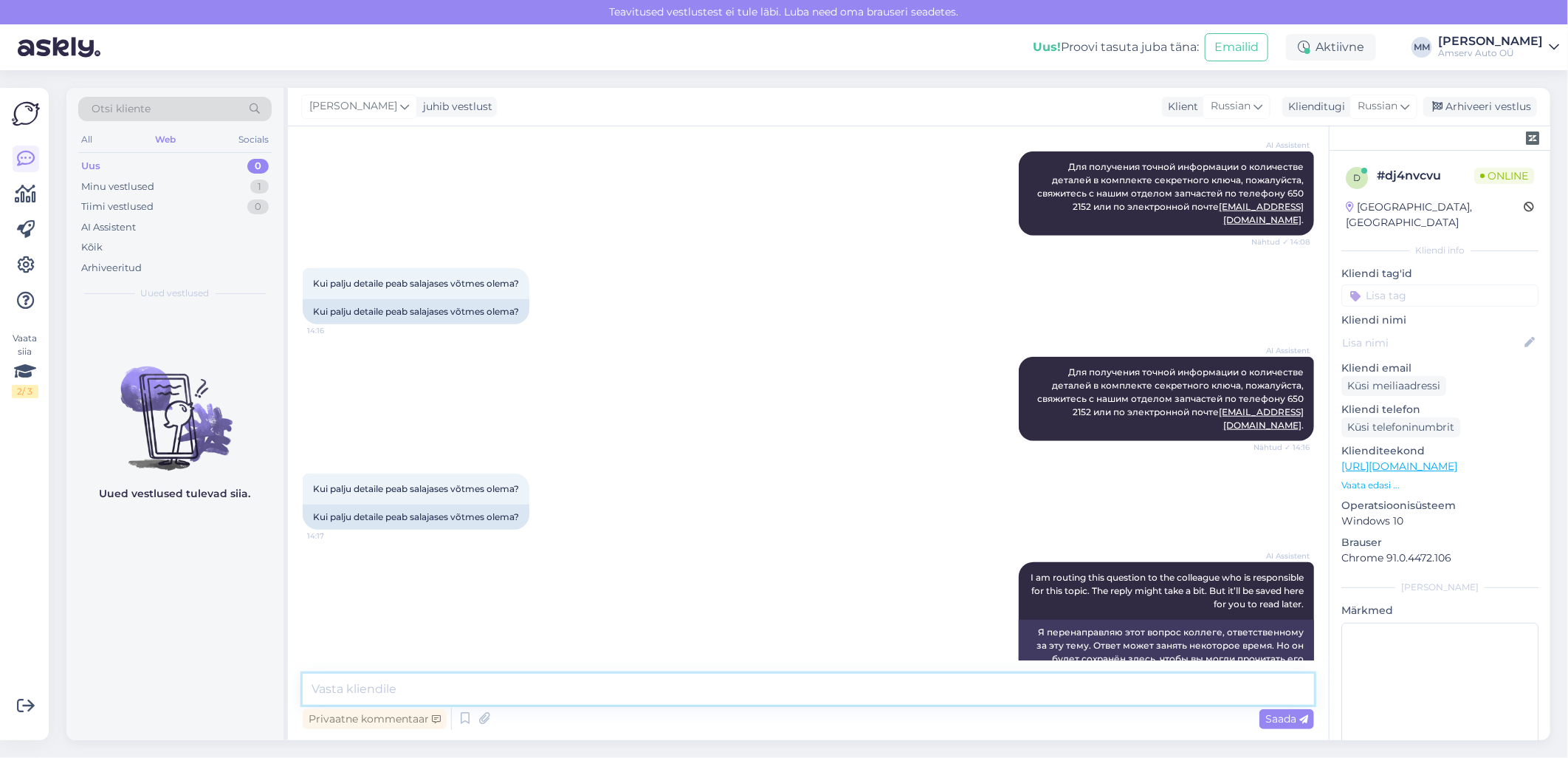
click at [547, 692] on textarea at bounding box center [809, 689] width 1012 height 31
type textarea "Tere"
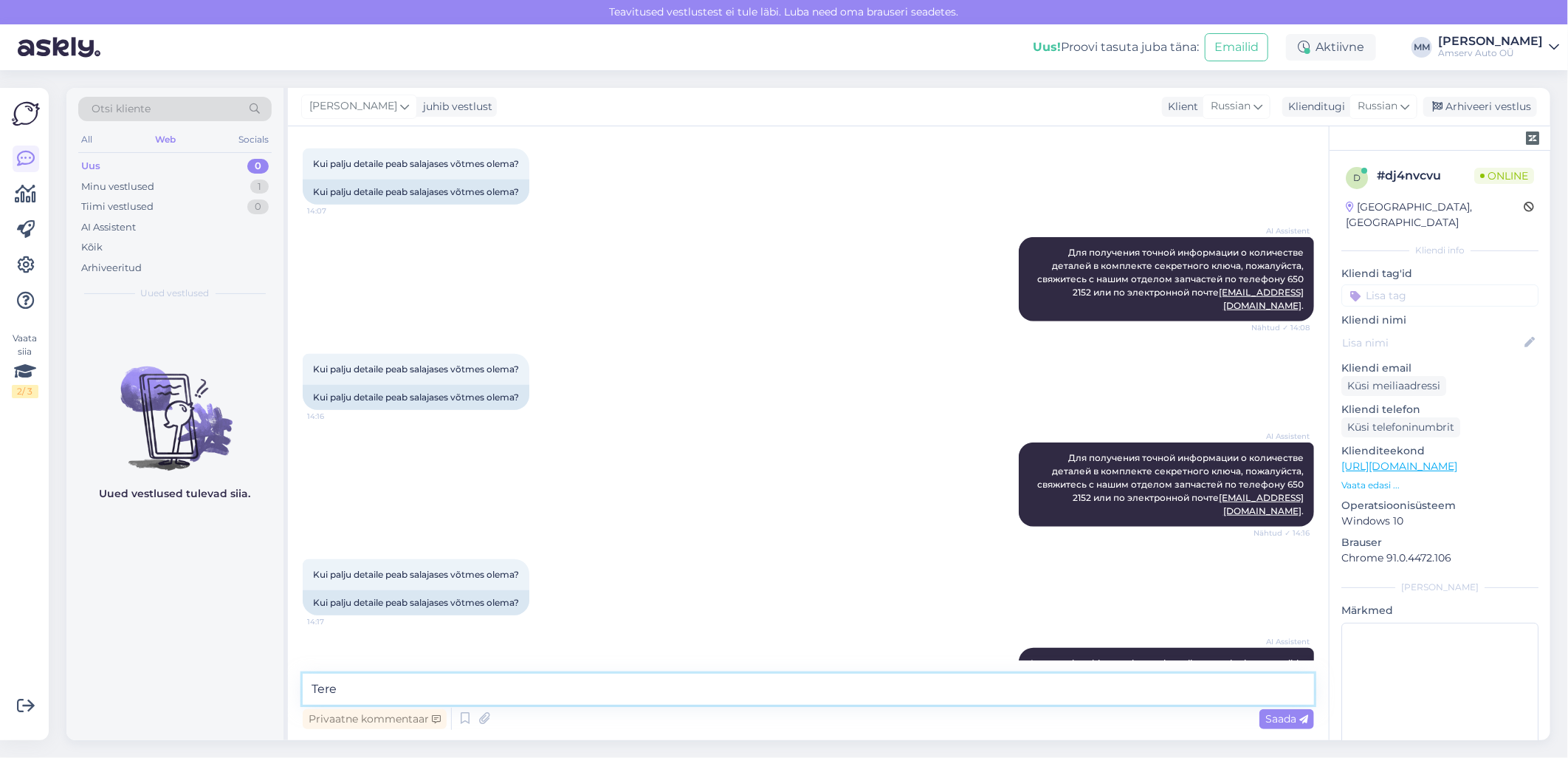
scroll to position [574, 0]
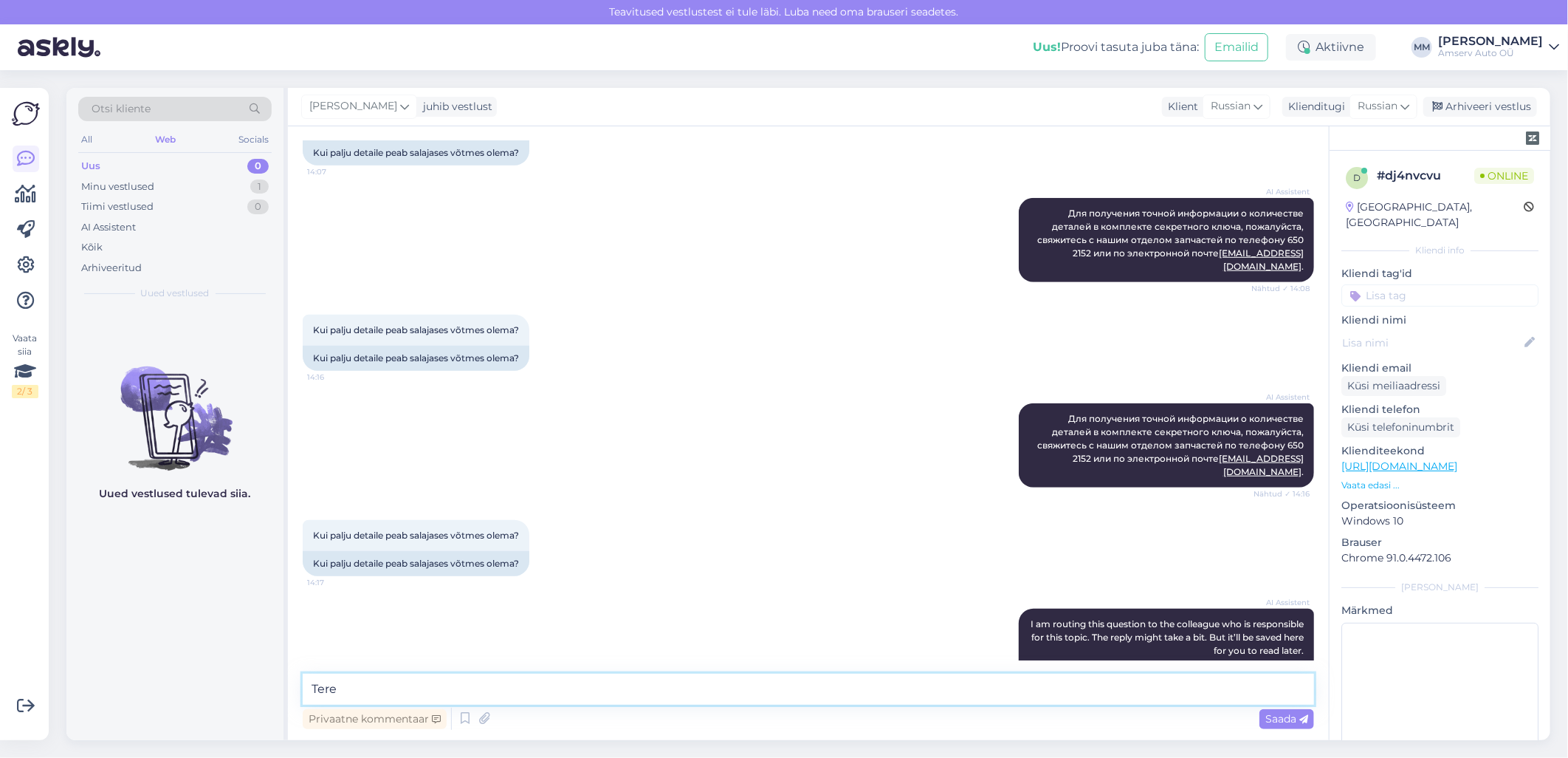
click at [355, 690] on textarea "Tere" at bounding box center [809, 689] width 1012 height 31
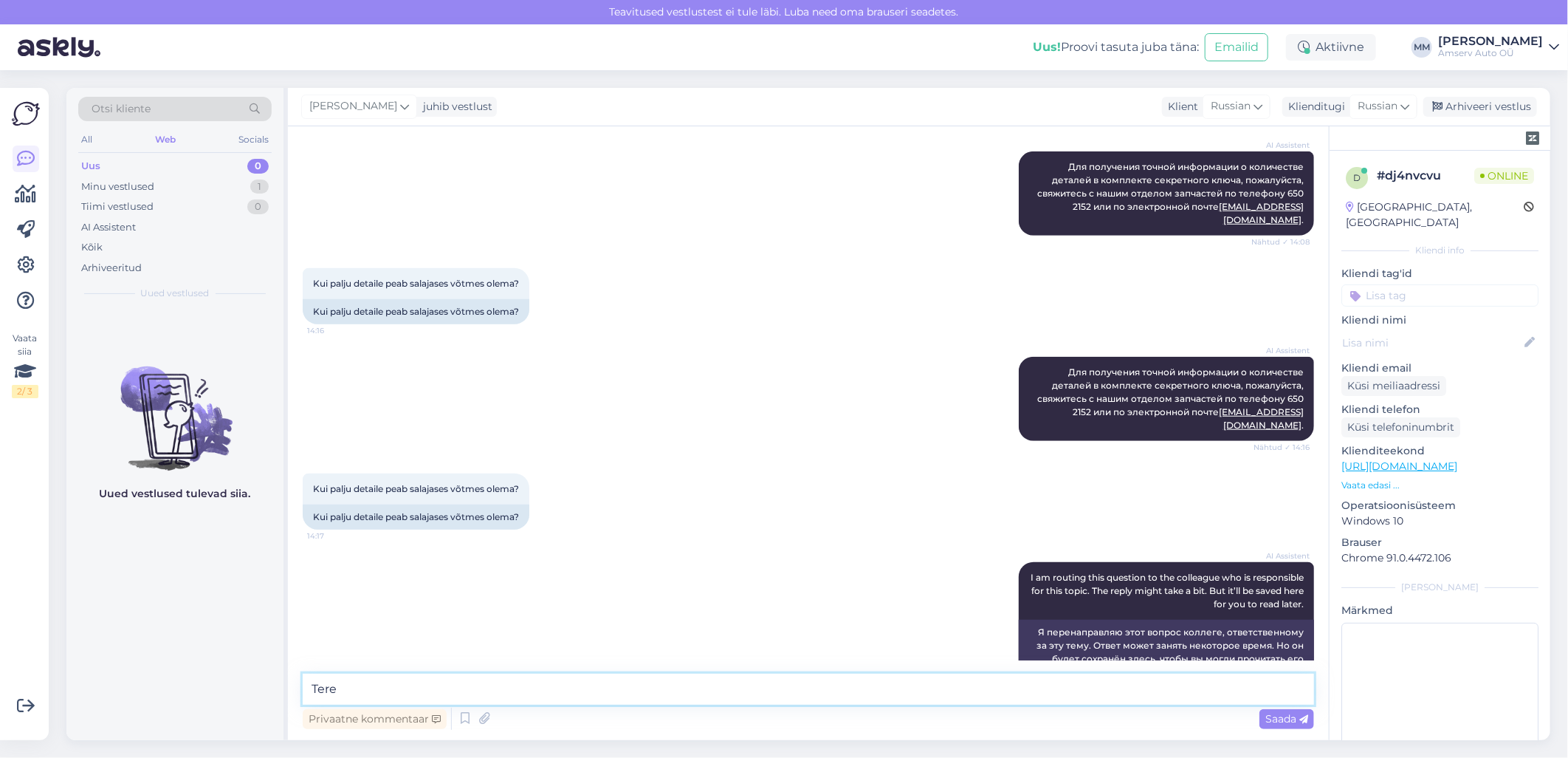
click at [446, 681] on textarea "Tere" at bounding box center [809, 689] width 1012 height 31
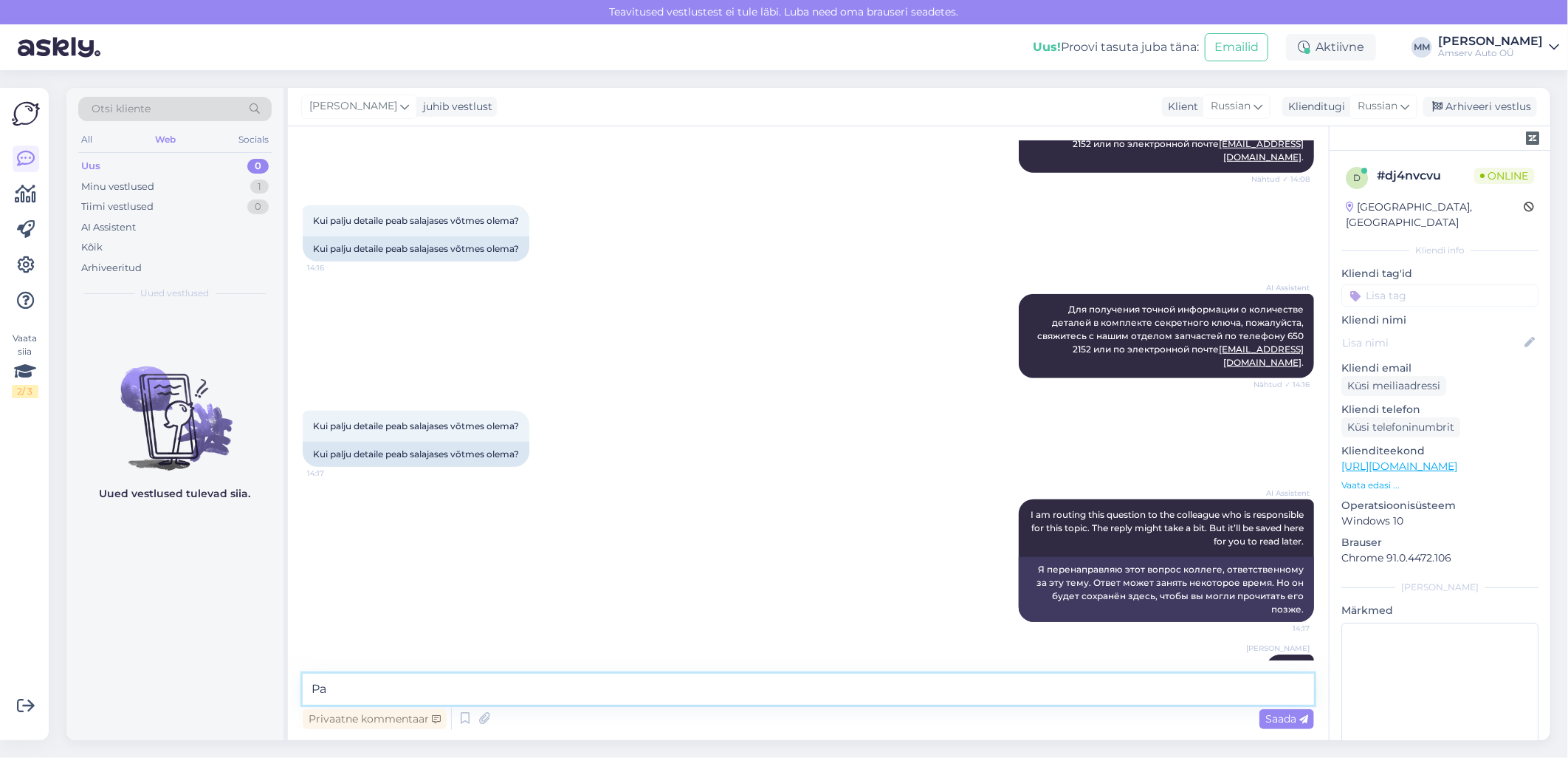
type textarea "P"
type textarea "Meie spetsialist saab aidata Teid 6502160"
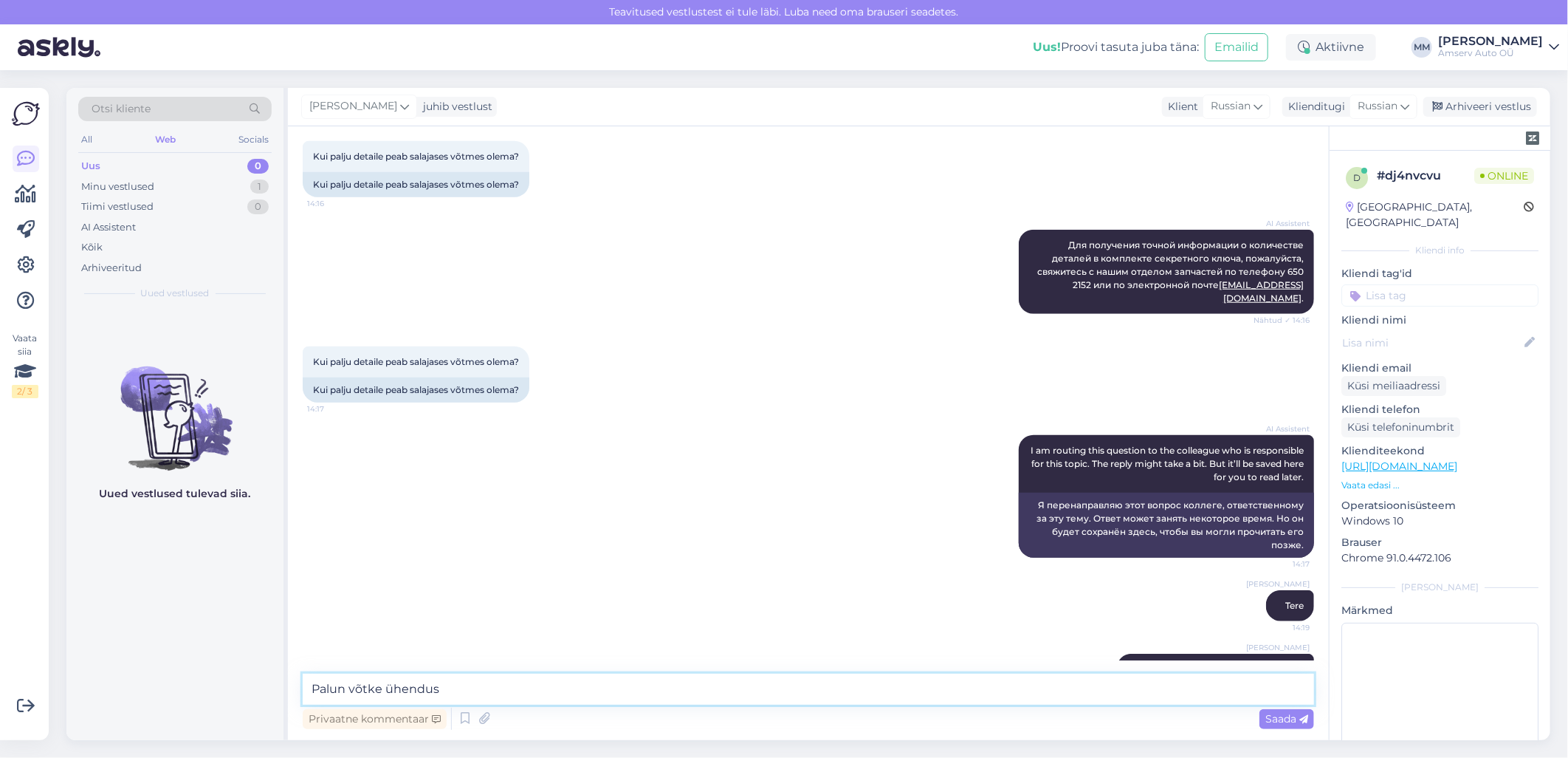
type textarea "Palun võtke ühendust"
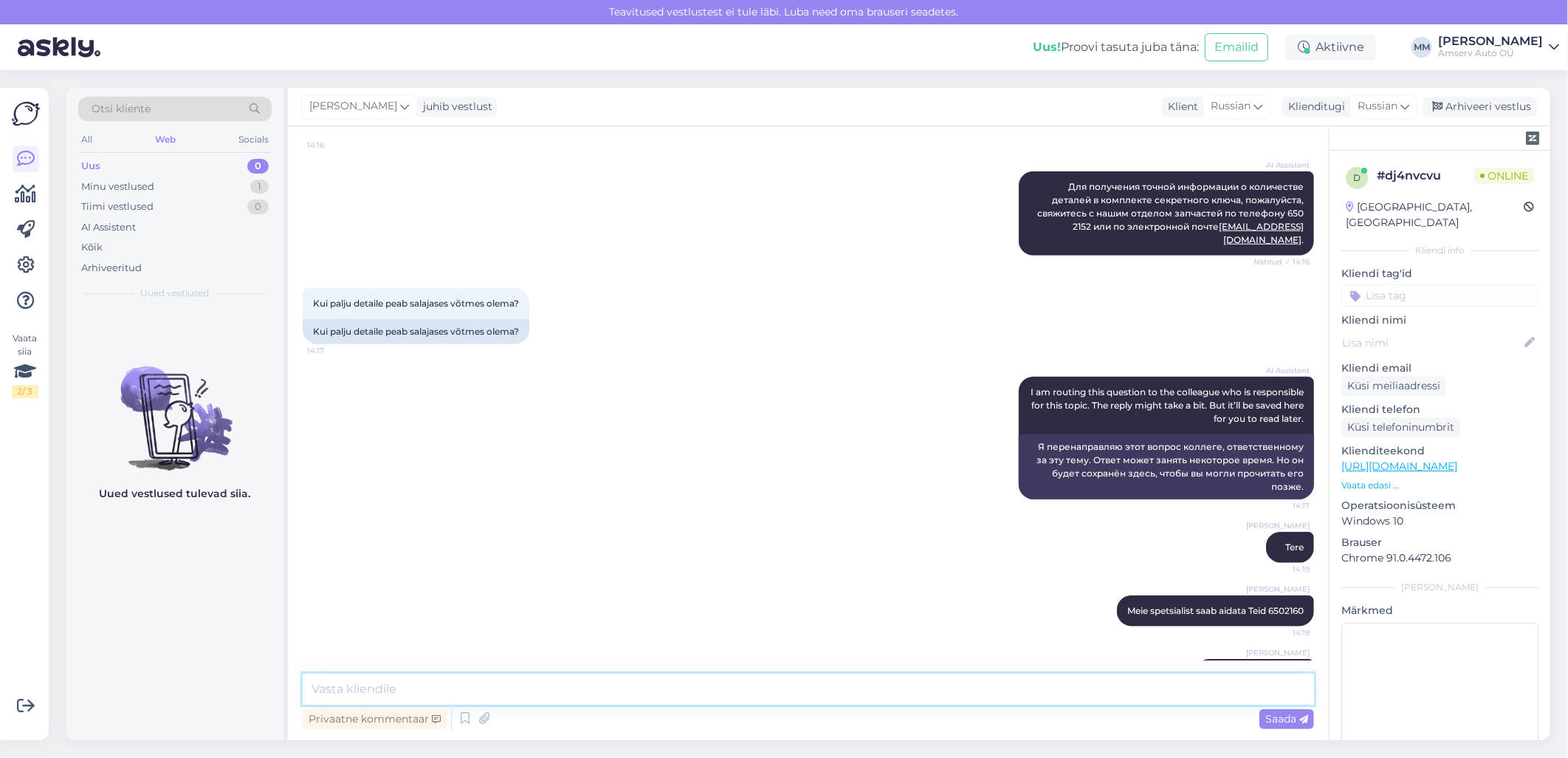
scroll to position [810, 0]
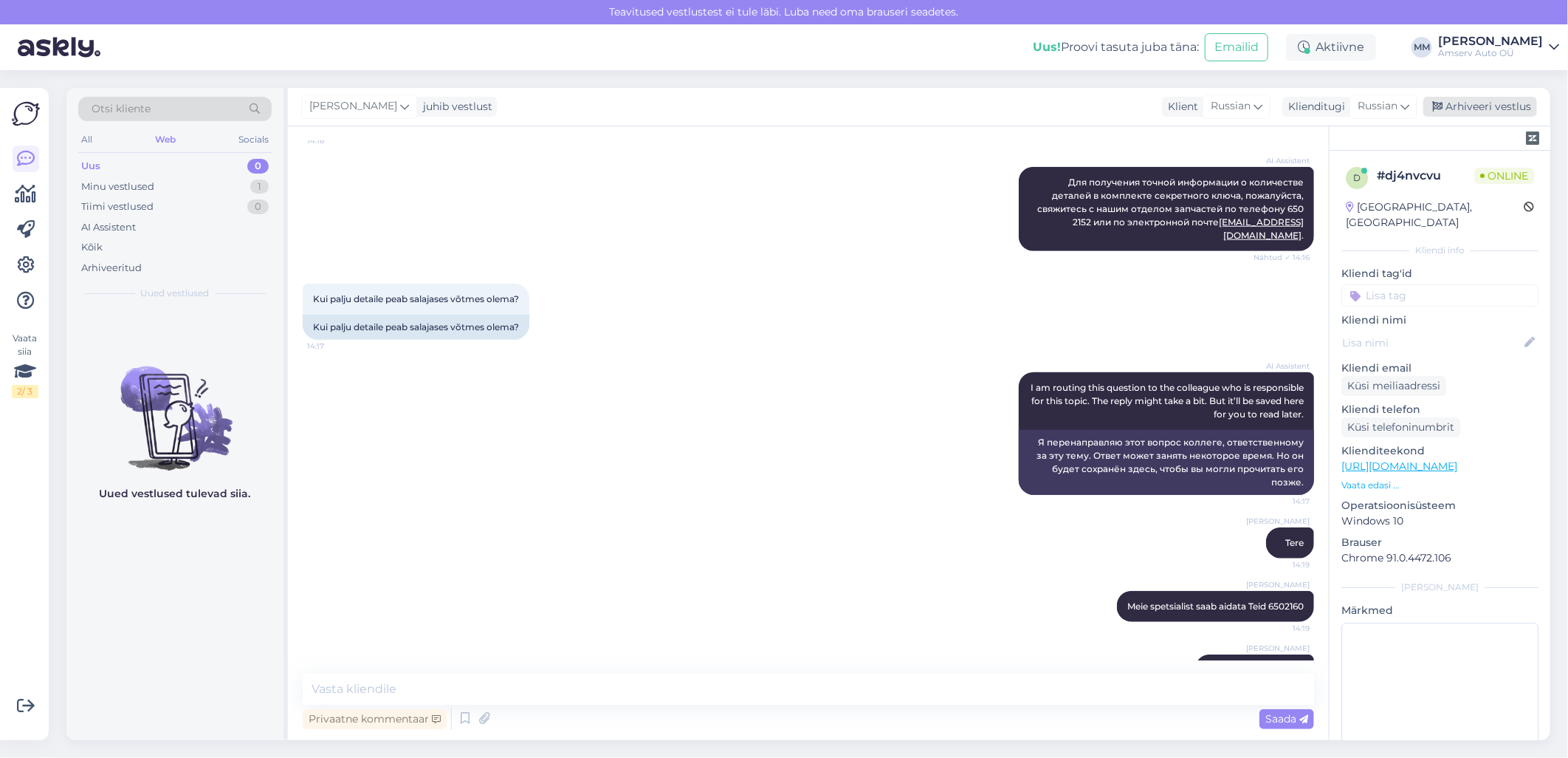
click at [1470, 106] on div "Arhiveeri vestlus" at bounding box center [1480, 106] width 114 height 20
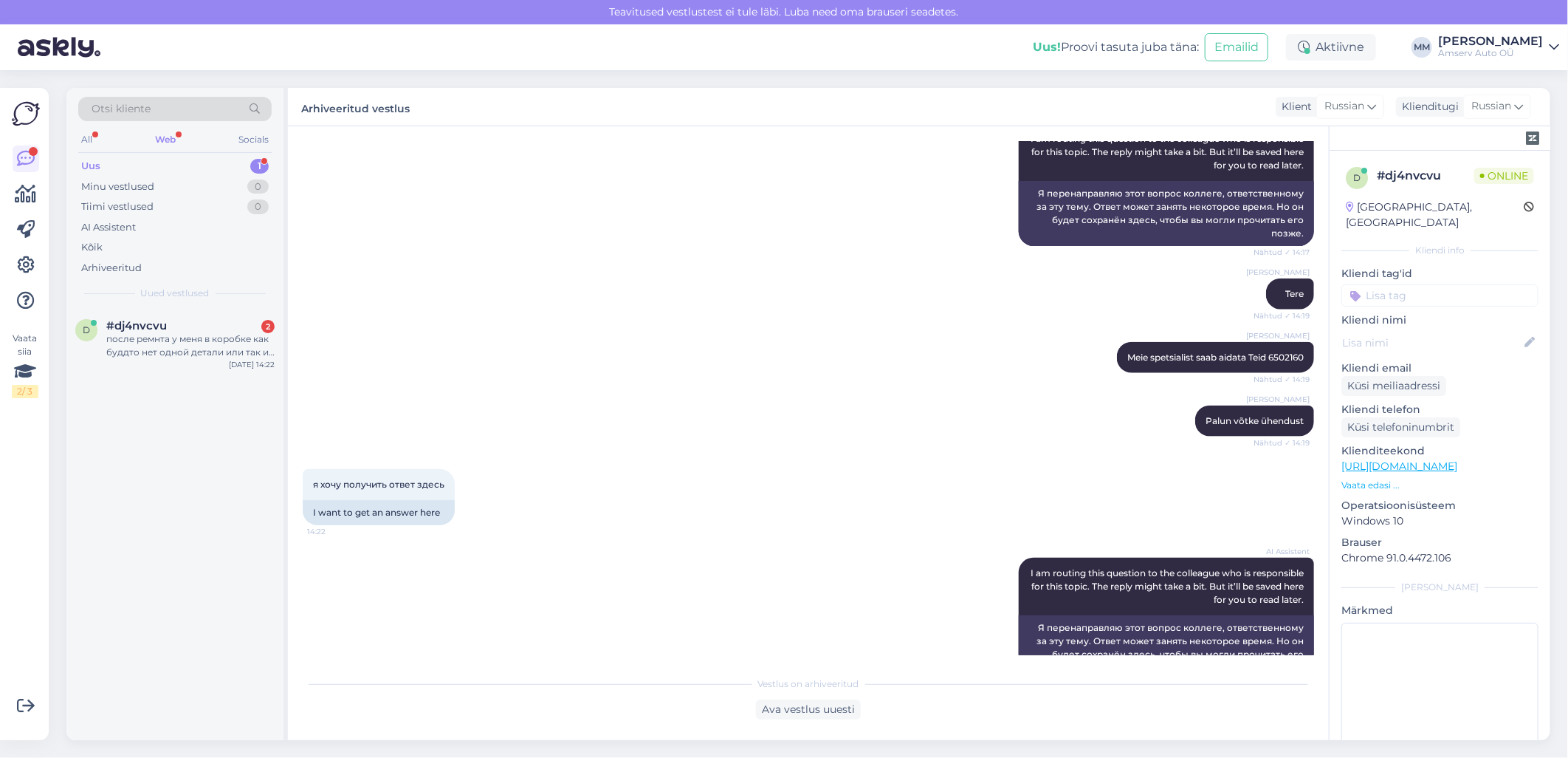
scroll to position [1200, 0]
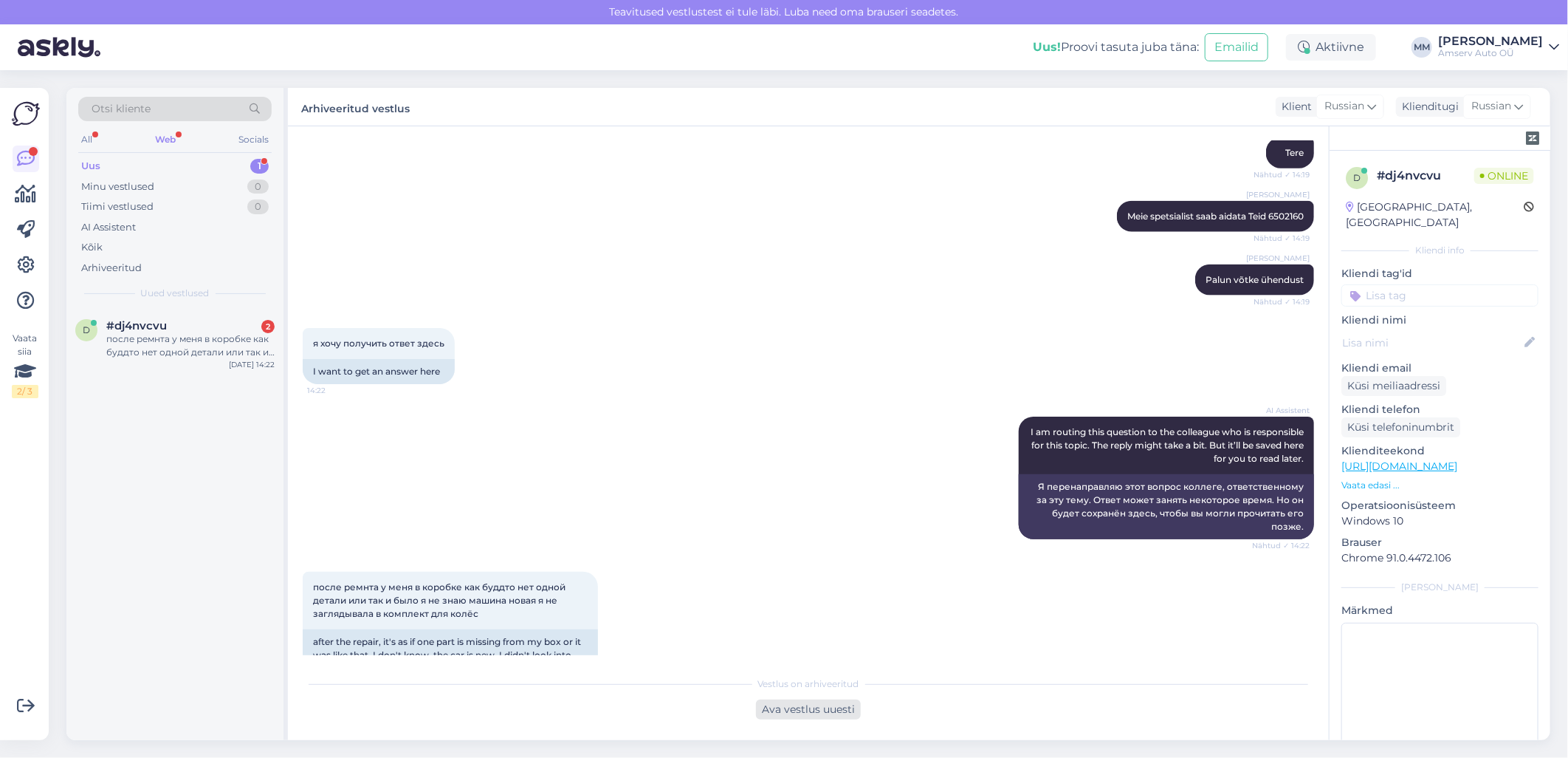
click at [787, 712] on div "Ava vestlus uuesti" at bounding box center [809, 709] width 105 height 20
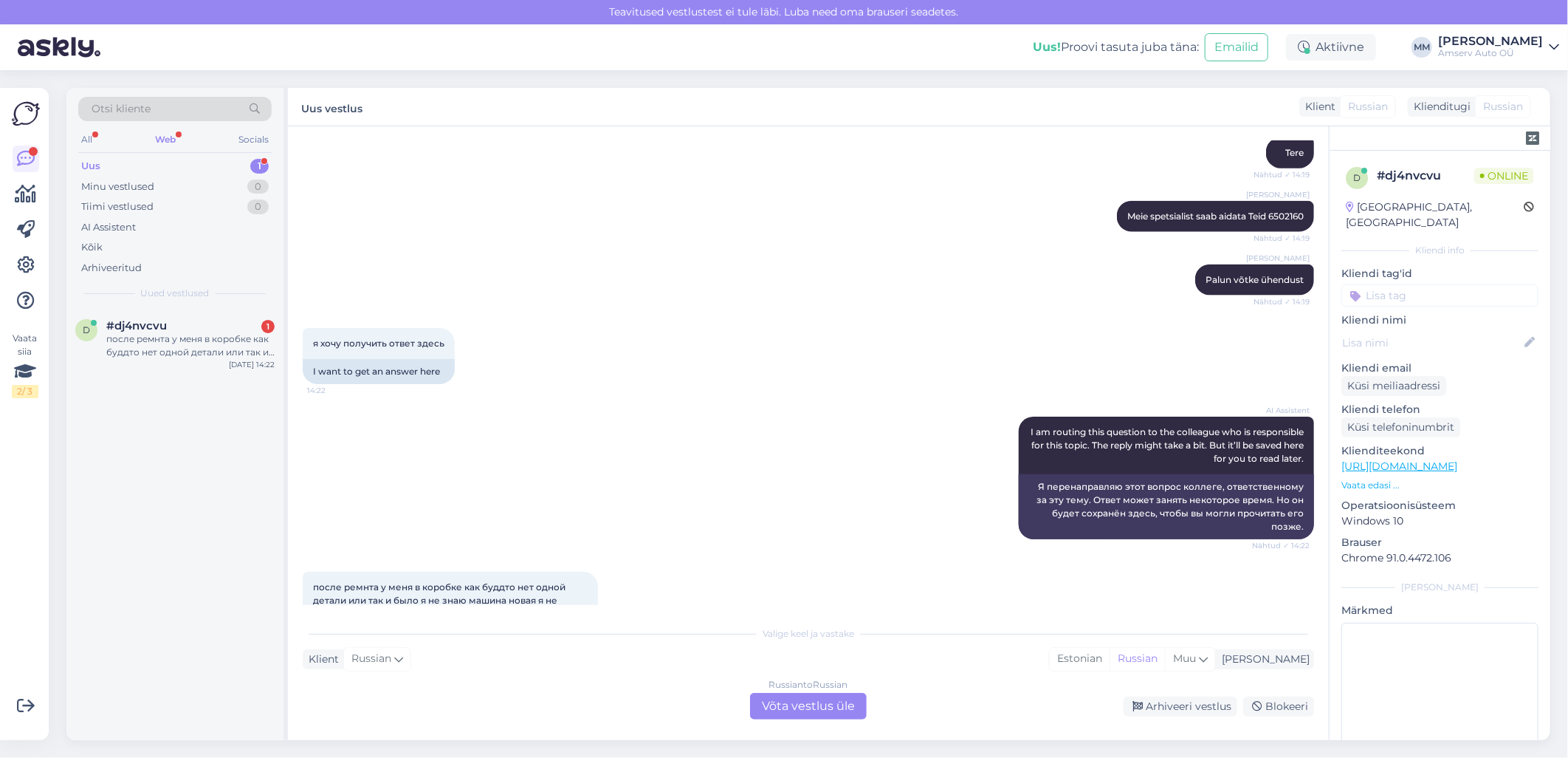
scroll to position [1250, 0]
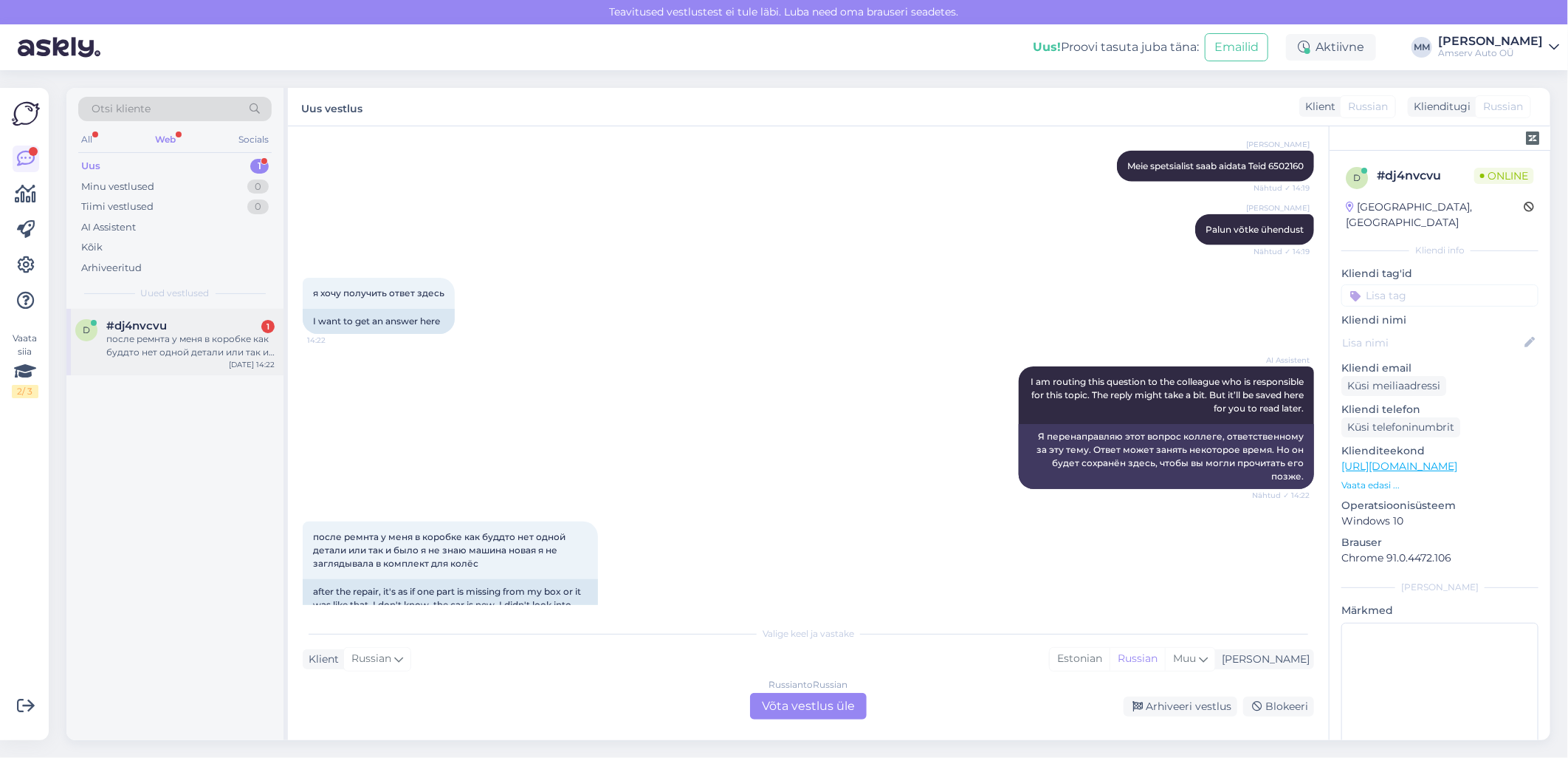
click at [209, 349] on div "после ремнта у меня в коробке как буддто нет одной детали или так и было я не з…" at bounding box center [191, 345] width 169 height 27
click at [784, 705] on div "Russian to Russian Võta vestlus üle" at bounding box center [809, 706] width 117 height 27
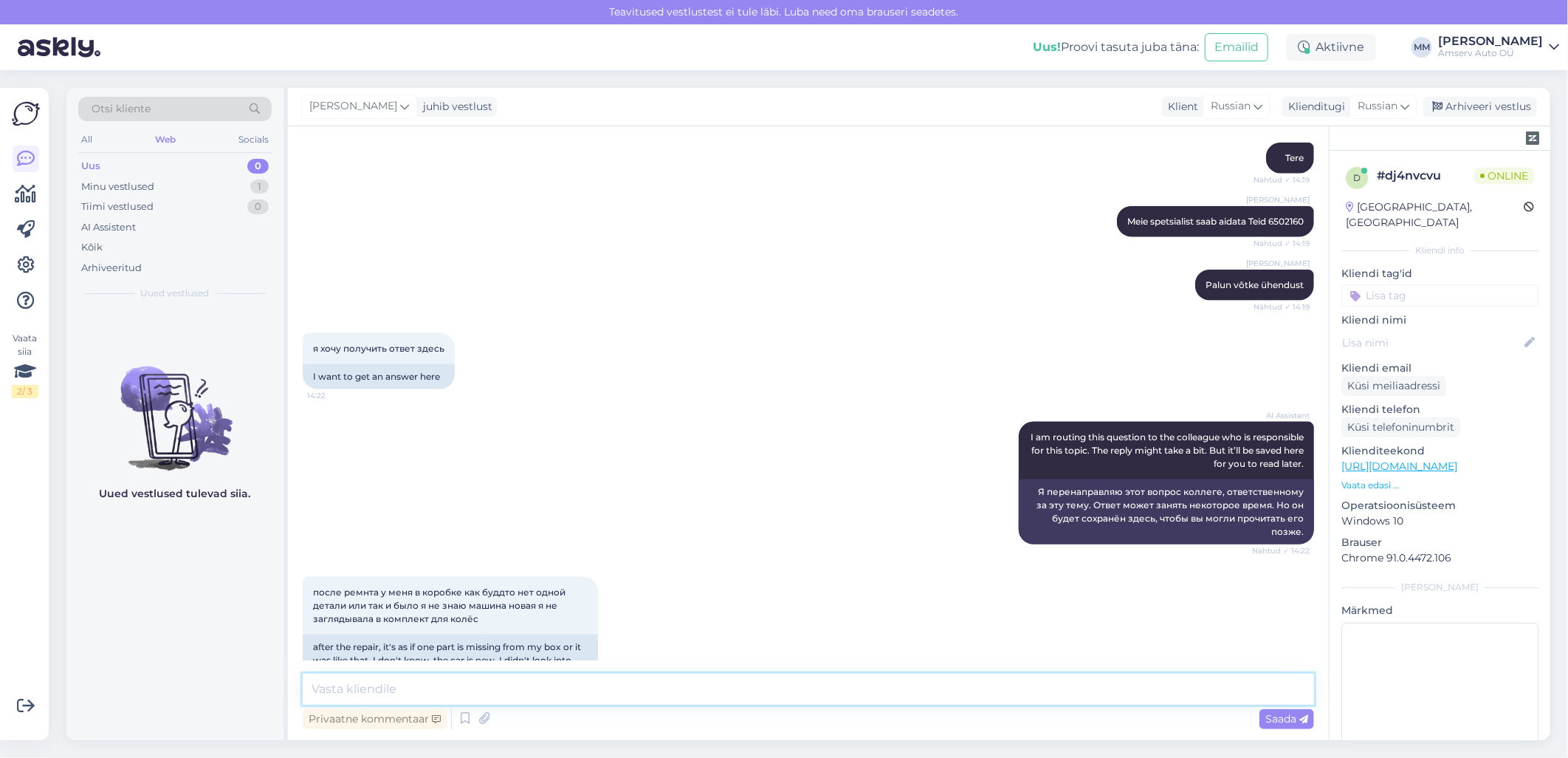
click at [667, 699] on textarea at bounding box center [809, 689] width 1012 height 31
paste textarea "одну минуту я постараюсь узнать"
type textarea "одну минуту я постараюсь узнать"
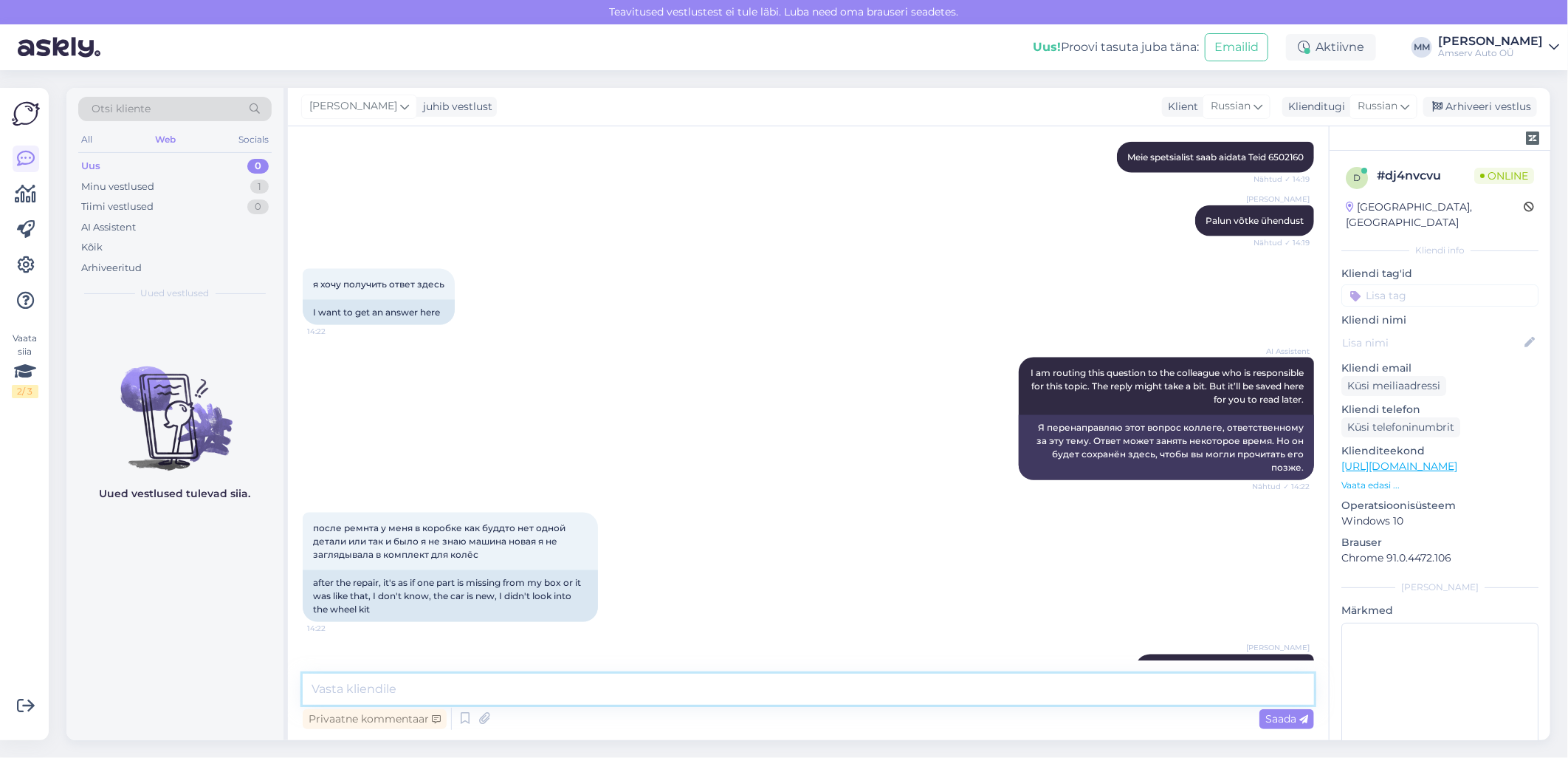
click at [410, 687] on textarea at bounding box center [809, 689] width 1012 height 31
paste textarea "Обычно пять деталий. Четыре болта и ключ"
click at [489, 692] on textarea "Обычно пять деталий. Четыре болта и ключ" at bounding box center [809, 689] width 1012 height 31
click at [436, 690] on textarea "Обычно пять деталий. Четыре болта и ключ" at bounding box center [809, 689] width 1012 height 31
paste textarea
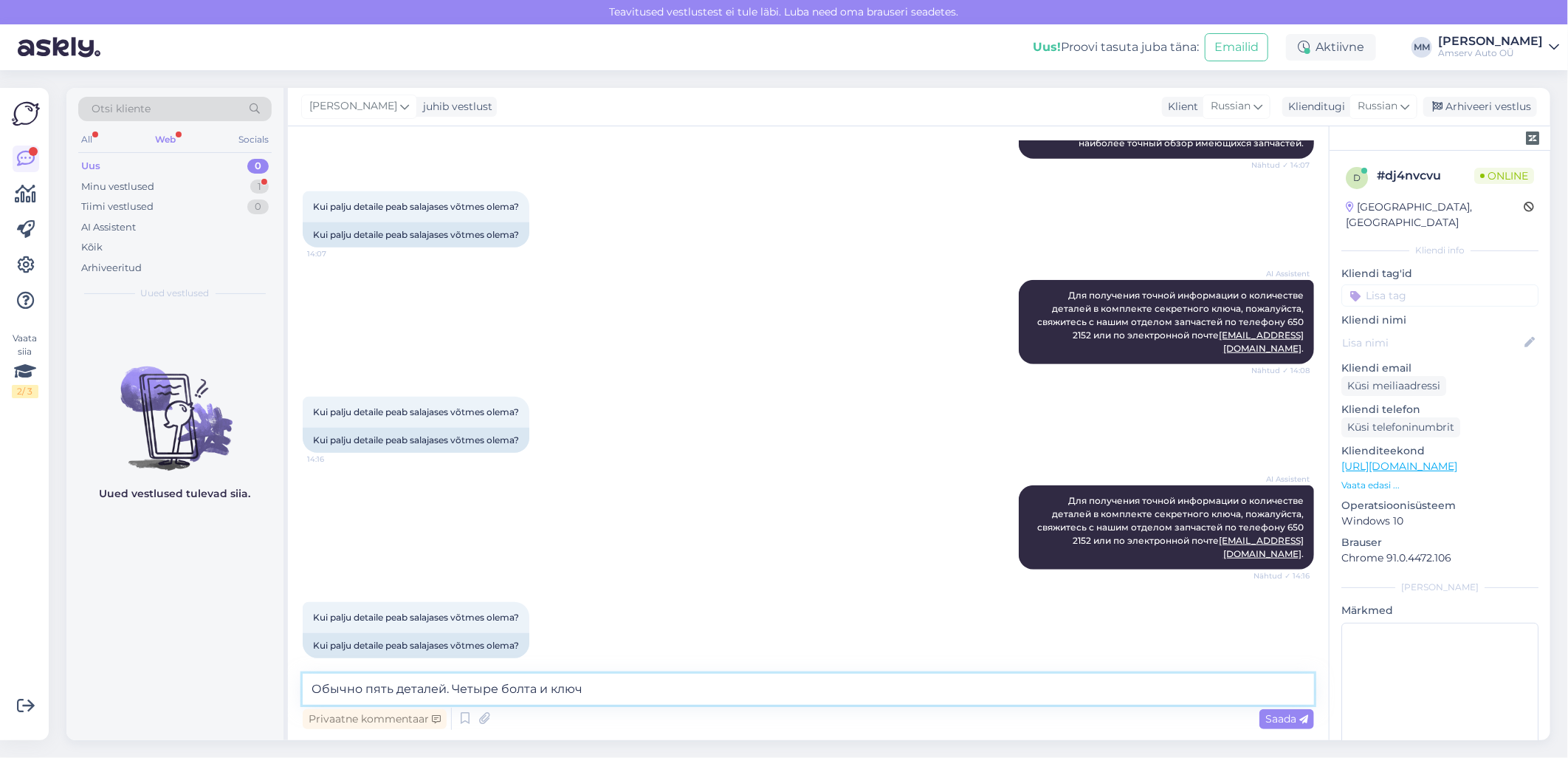
scroll to position [1322, 0]
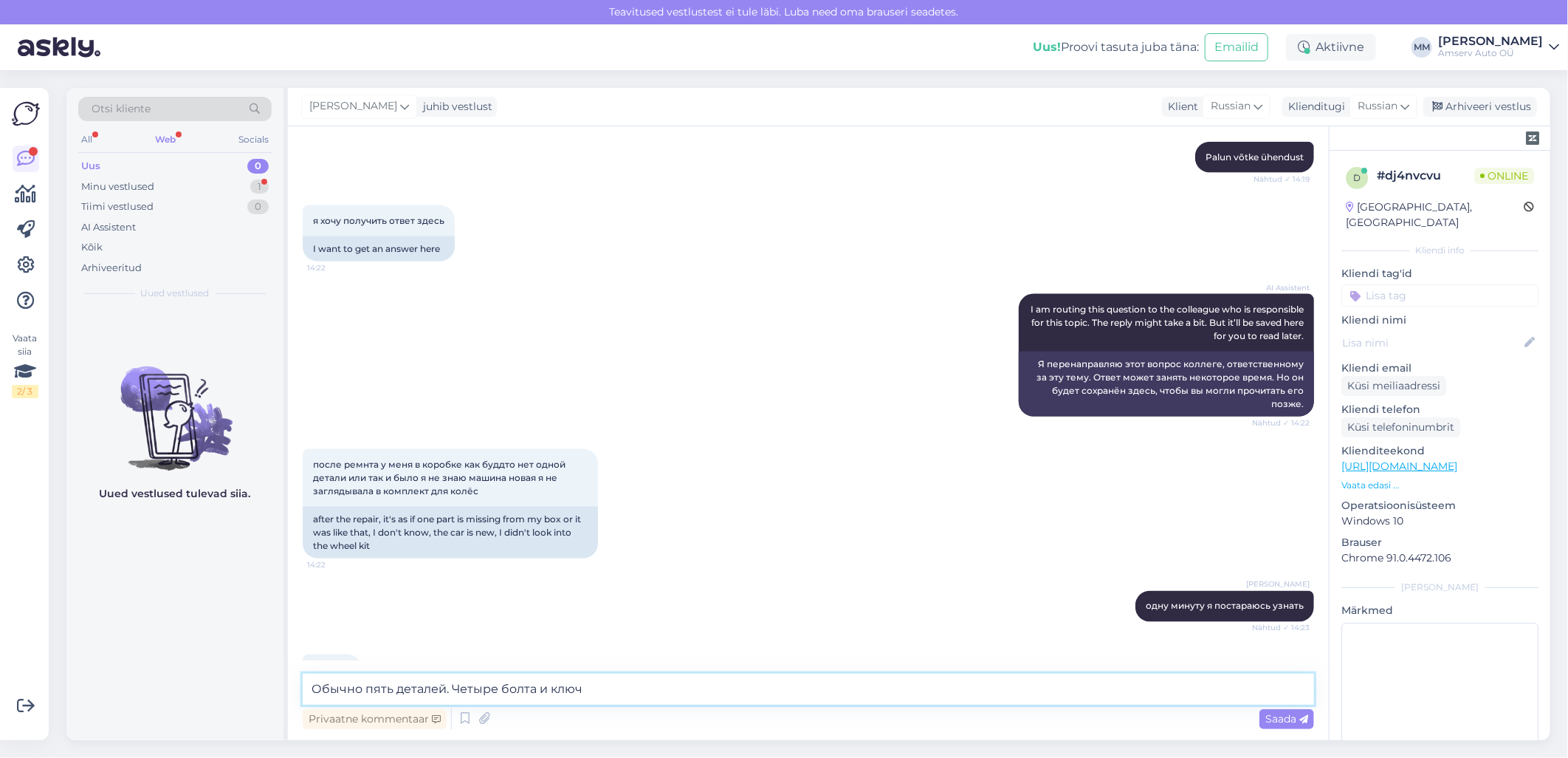
click at [312, 692] on textarea "Обычно пять деталей. Четыре болта и ключ" at bounding box center [809, 689] width 1012 height 31
paste textarea "Если Вы спрашиваете про секретки для литых дисков"
click at [750, 688] on textarea "Если Вы спрашиваете про секретки для литых дисков, Обычно пять деталей. Четыре …" at bounding box center [809, 689] width 1012 height 31
click at [651, 688] on textarea "Если Вы спрашиваете про секретки для литых дисков, Обычно пять деталей. Четыре …" at bounding box center [809, 689] width 1012 height 31
paste textarea "т"
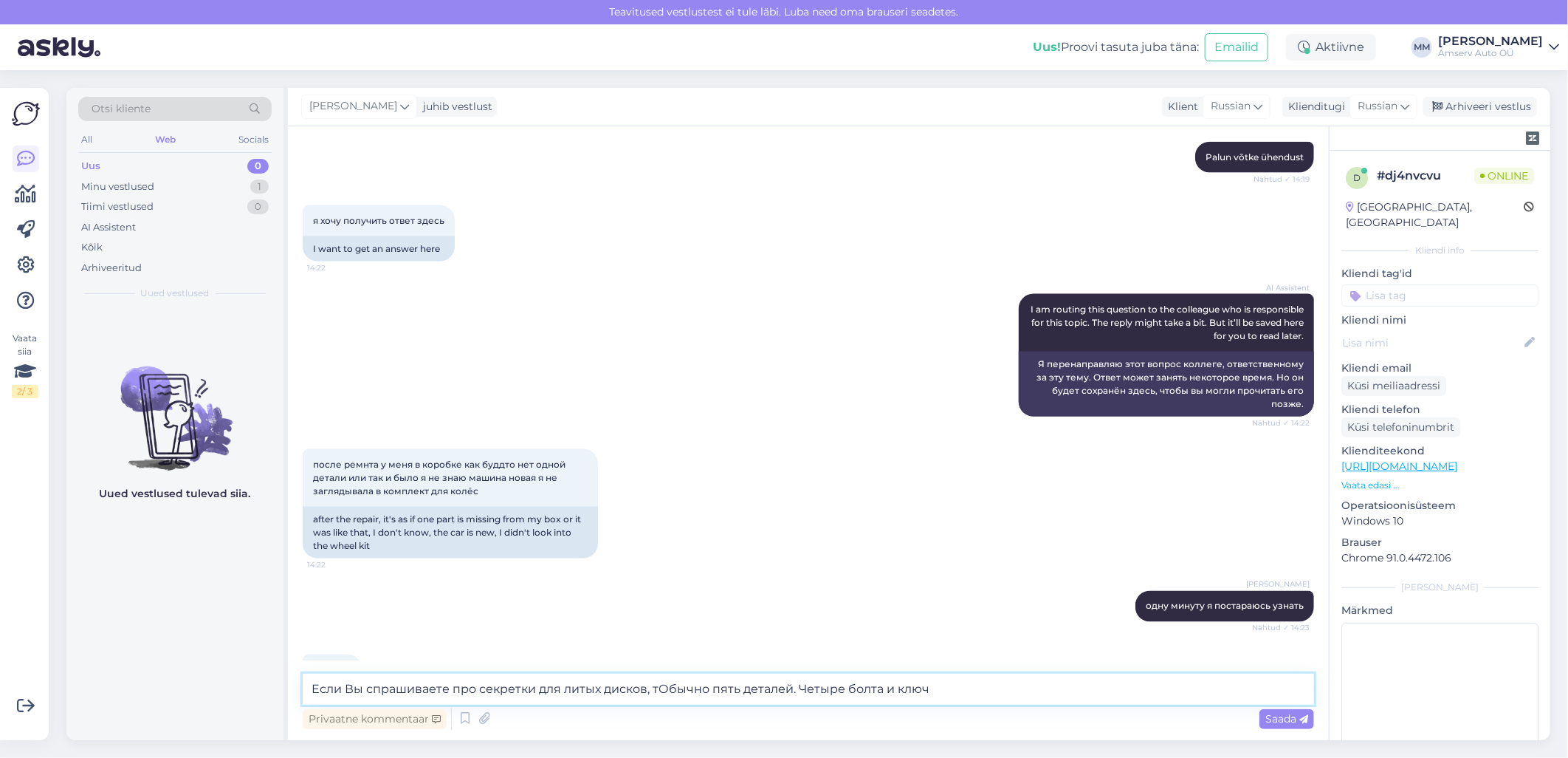
click at [666, 688] on textarea "Если Вы спрашиваете про секретки для литых дисков, тОбычно пять деталей. Четыре…" at bounding box center [809, 689] width 1012 height 31
click at [846, 691] on textarea "Если Вы спрашиваете про секретки для литых дисков, тбычно пять деталей. Четыре …" at bounding box center [809, 689] width 1012 height 31
click at [655, 695] on textarea "Если Вы спрашиваете про секретки для литых дисков, тбычно пять деталей. Четыре …" at bounding box center [809, 689] width 1012 height 31
paste textarea
type textarea "Если Вы спрашиваете про секретки для литых дисков, то бычно пять деталей. Четыр…"
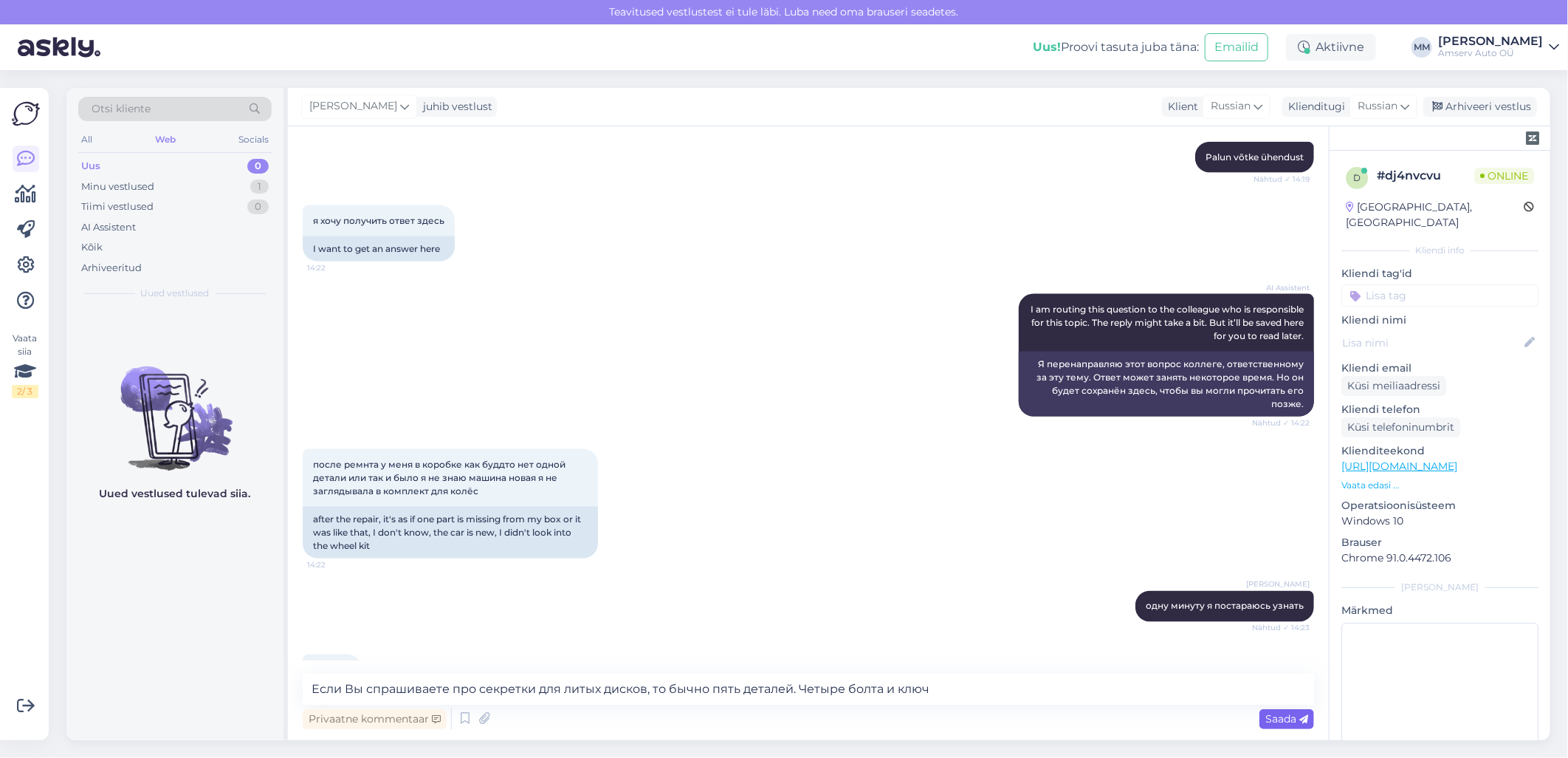
click at [1270, 718] on span "Saada" at bounding box center [1287, 718] width 43 height 13
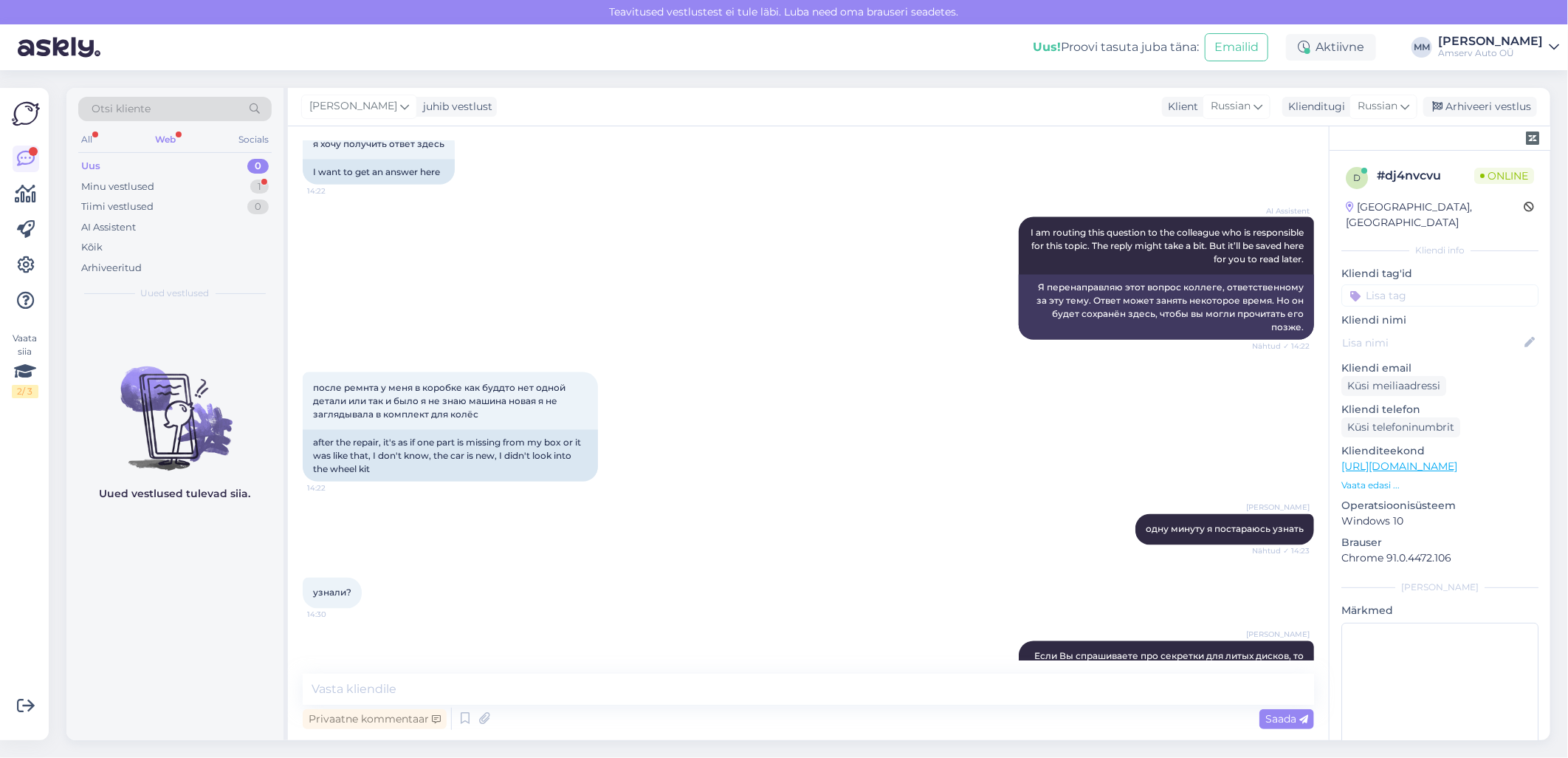
scroll to position [1464, 0]
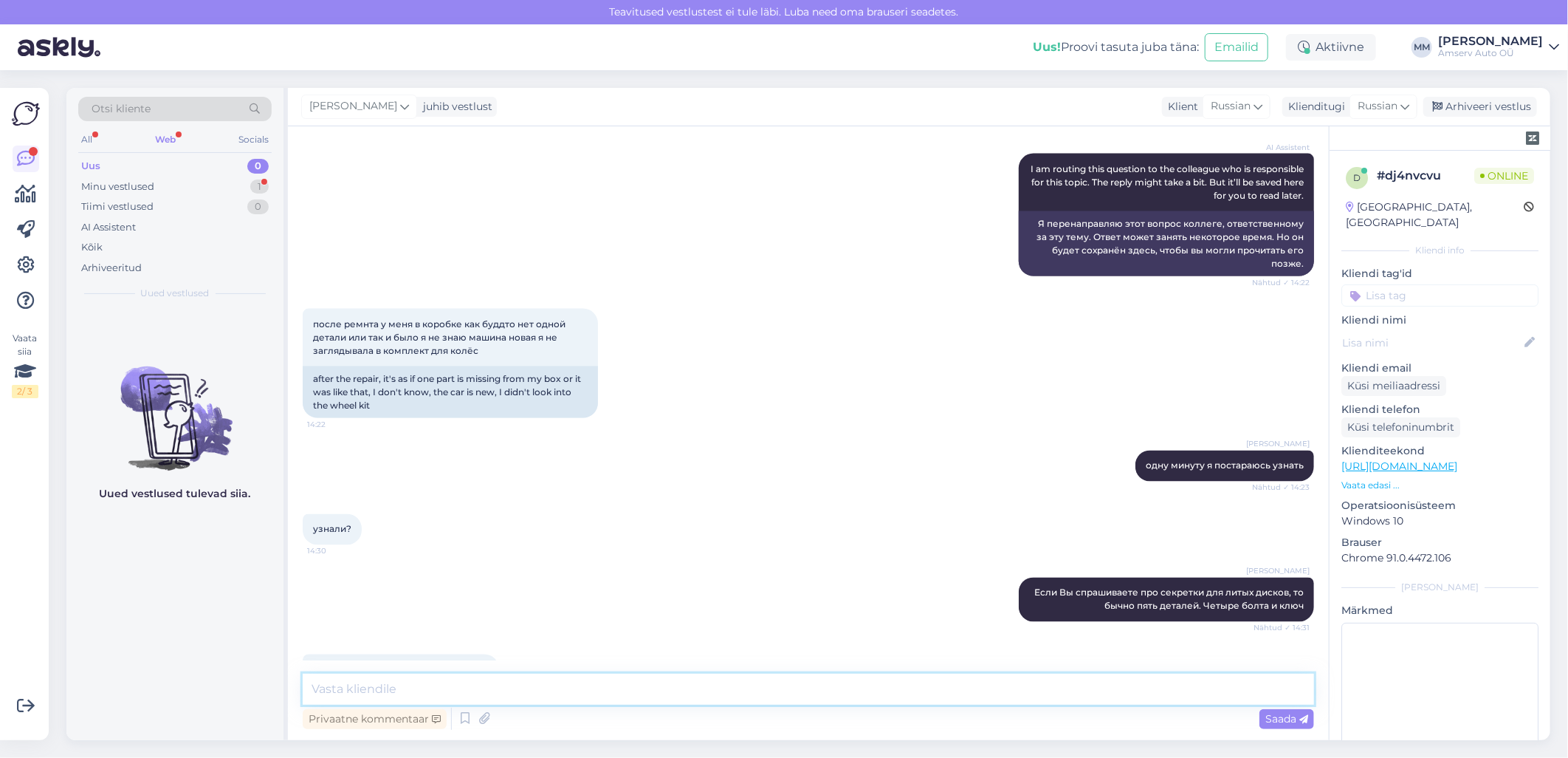
click at [436, 685] on textarea at bounding box center [809, 689] width 1012 height 31
click at [416, 690] on textarea at bounding box center [809, 689] width 1012 height 31
paste textarea "Хорошего дня"
type textarea "Хорошего дня!"
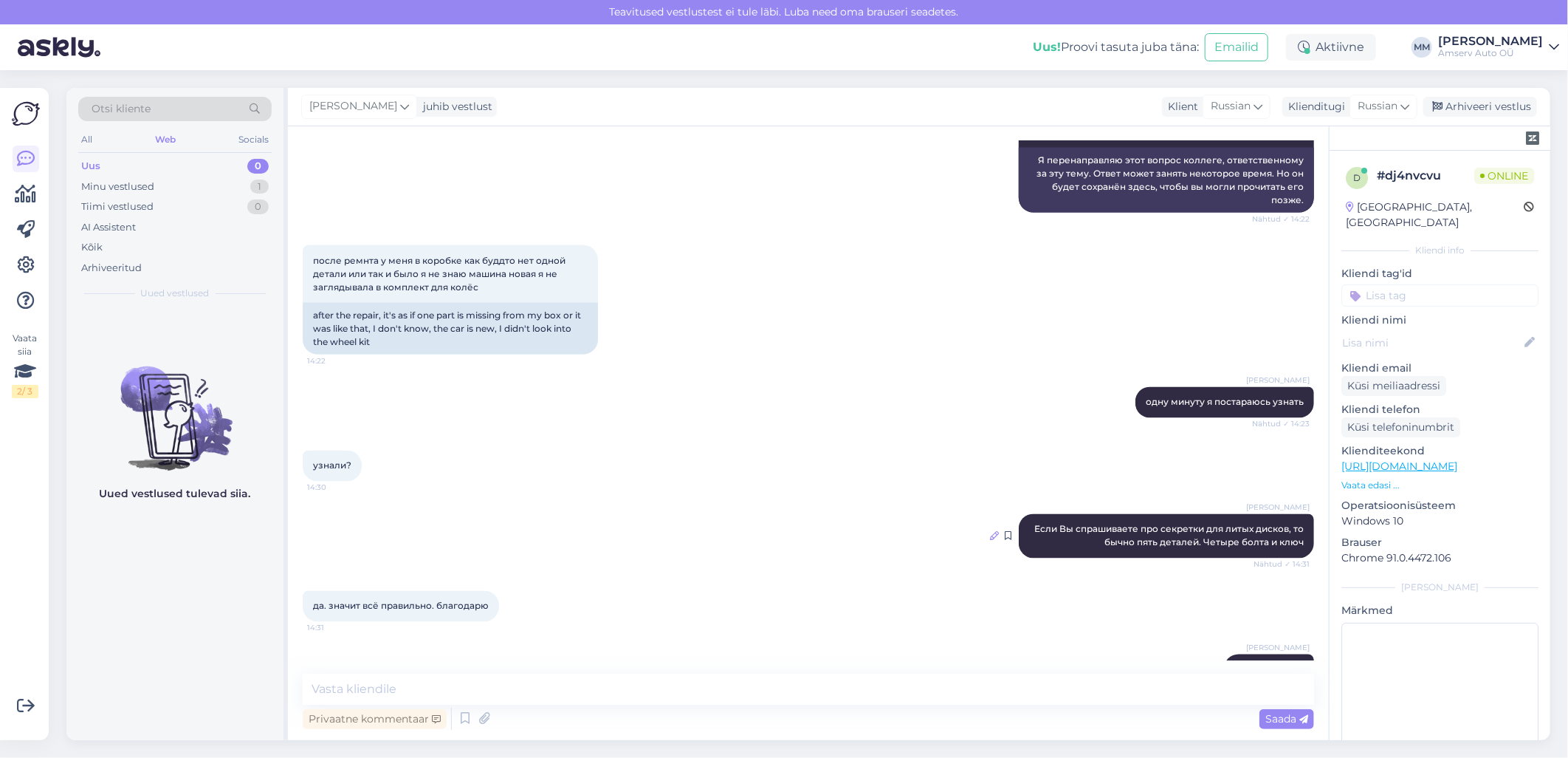
click at [990, 532] on icon at bounding box center [994, 536] width 9 height 9
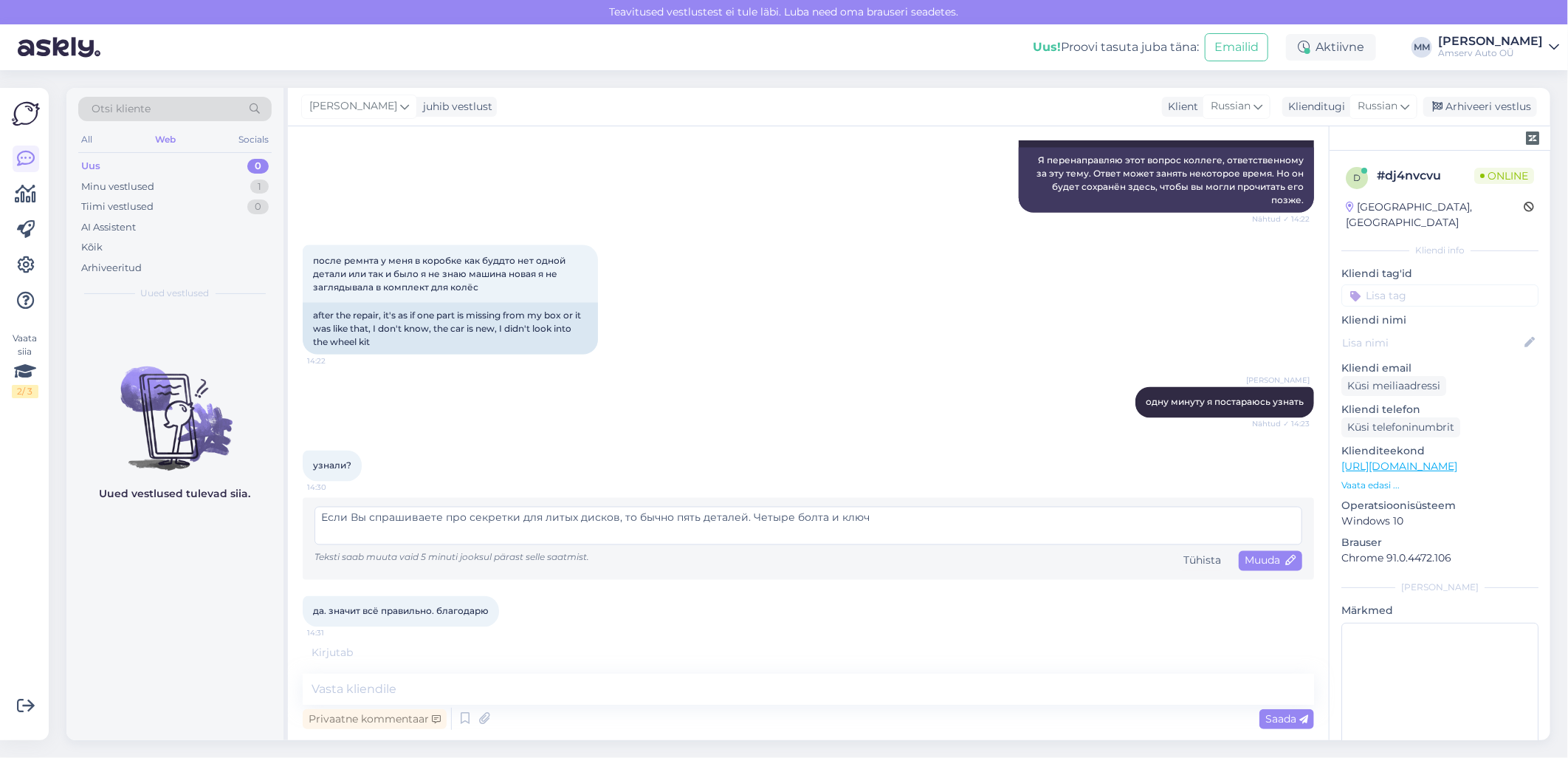
scroll to position [1595, 0]
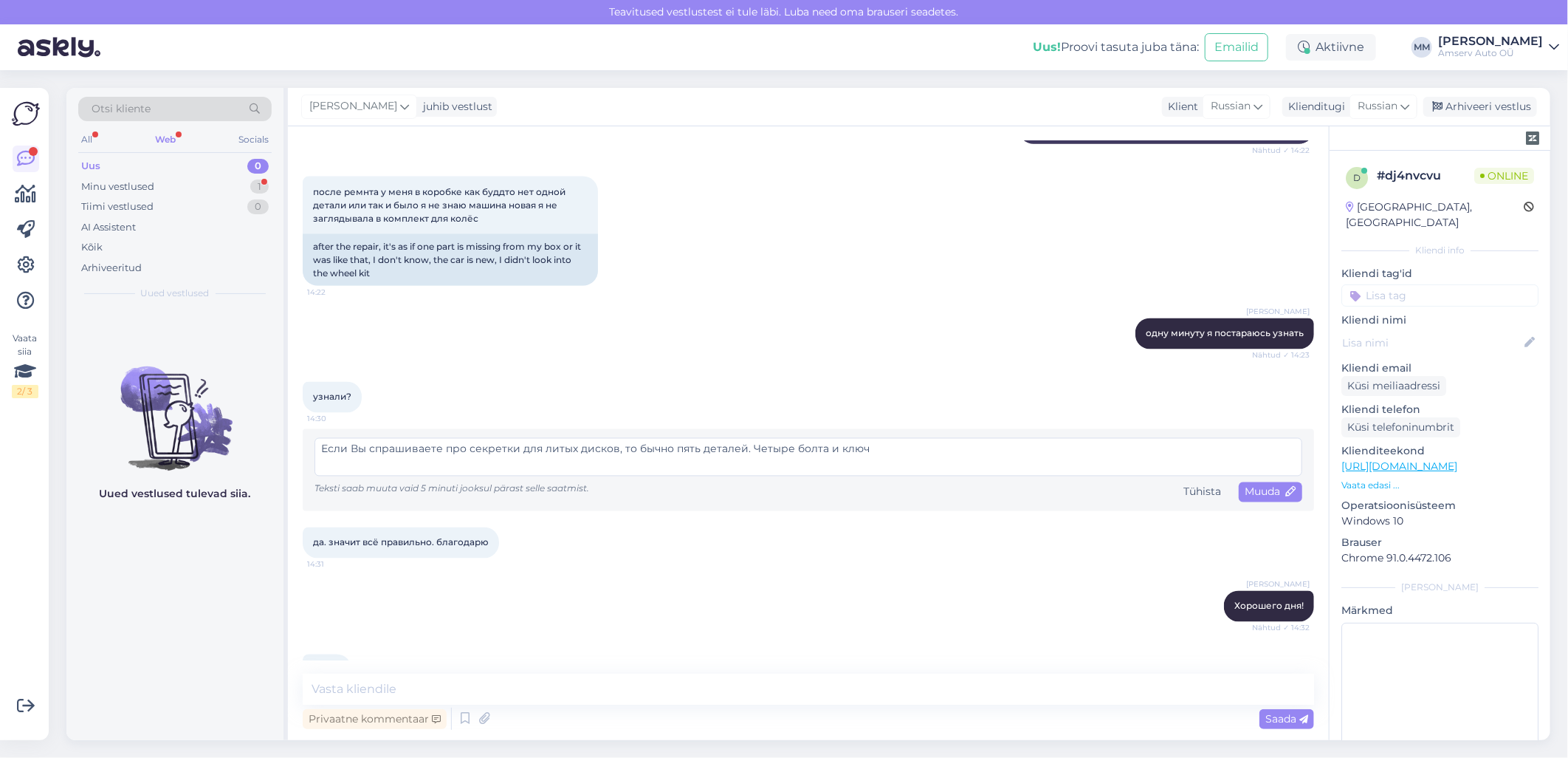
click at [795, 438] on textarea "Если Вы спрашиваете про секретки для литых дисков, то бычно пять деталей. Четыр…" at bounding box center [809, 457] width 988 height 39
click at [618, 687] on textarea at bounding box center [809, 689] width 1012 height 31
type textarea ":)"
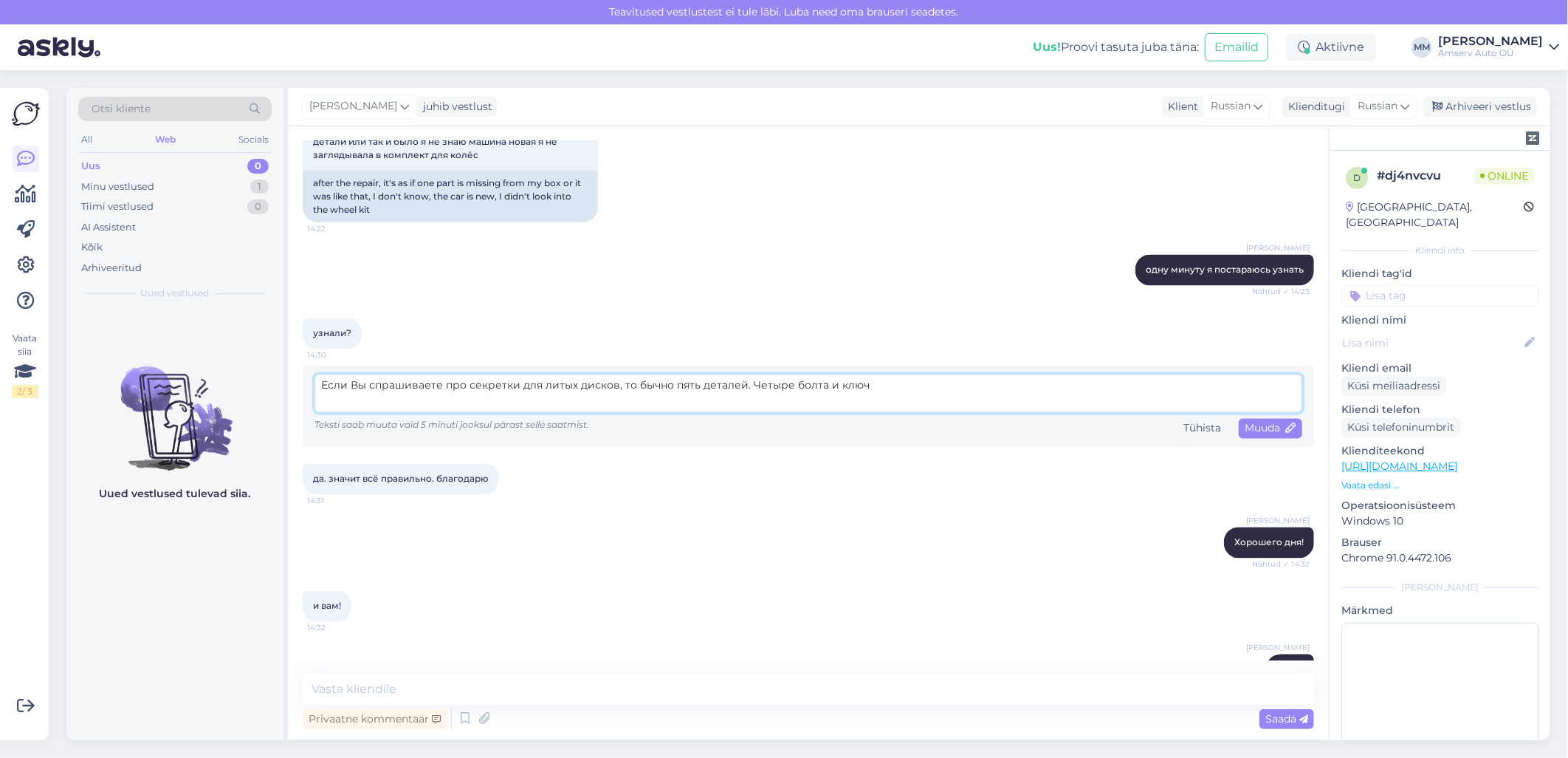
click at [632, 374] on textarea "Если Вы спрашиваете про секретки для литых дисков, то бычно пять деталей. Четыр…" at bounding box center [809, 393] width 988 height 39
paste textarea
type textarea "Если Вы спрашиваете про секретки для литых дисков, то обычно пять деталей. Четы…"
click at [1252, 422] on span "Muuda" at bounding box center [1270, 428] width 52 height 13
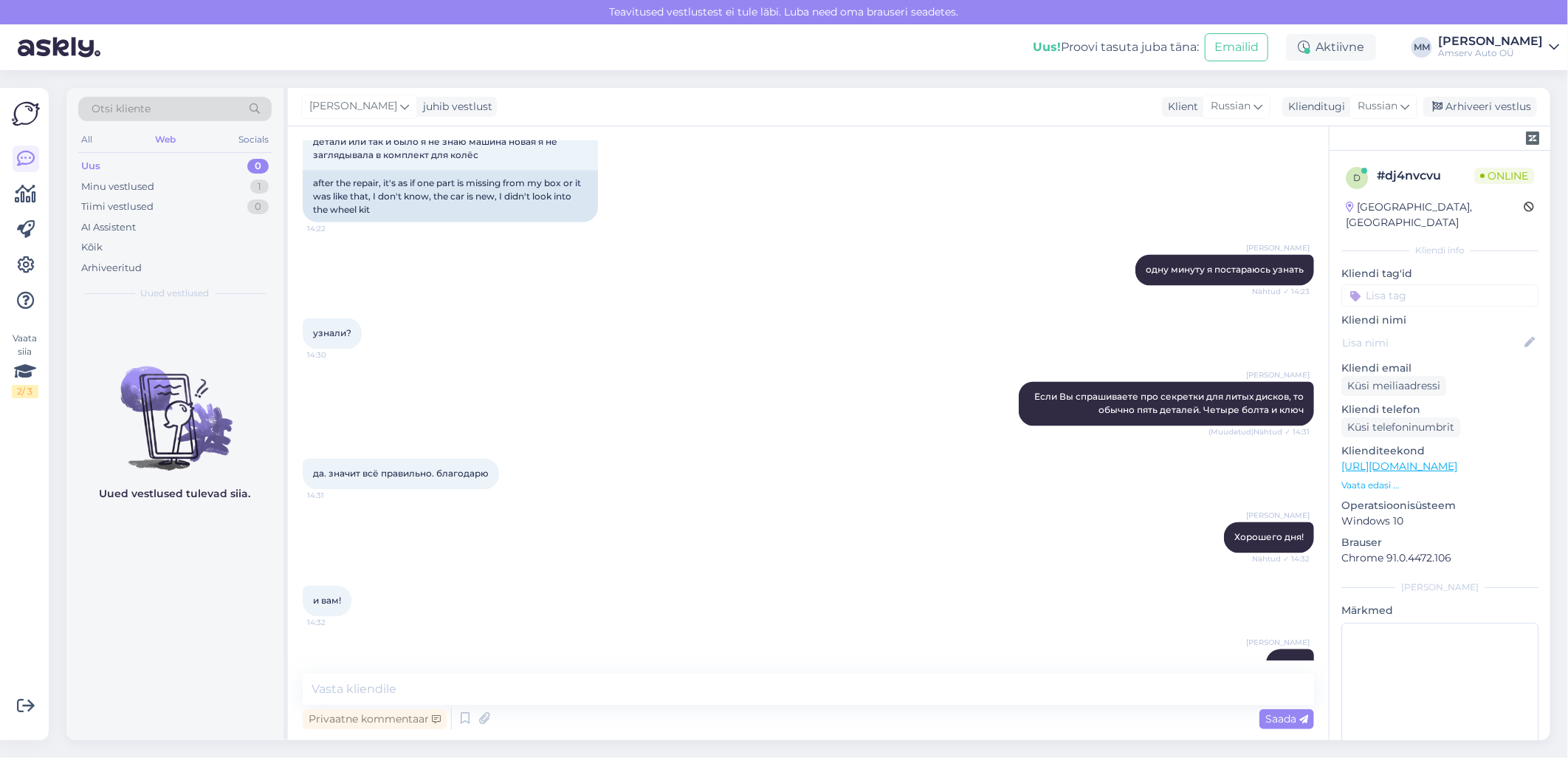
scroll to position [1653, 0]
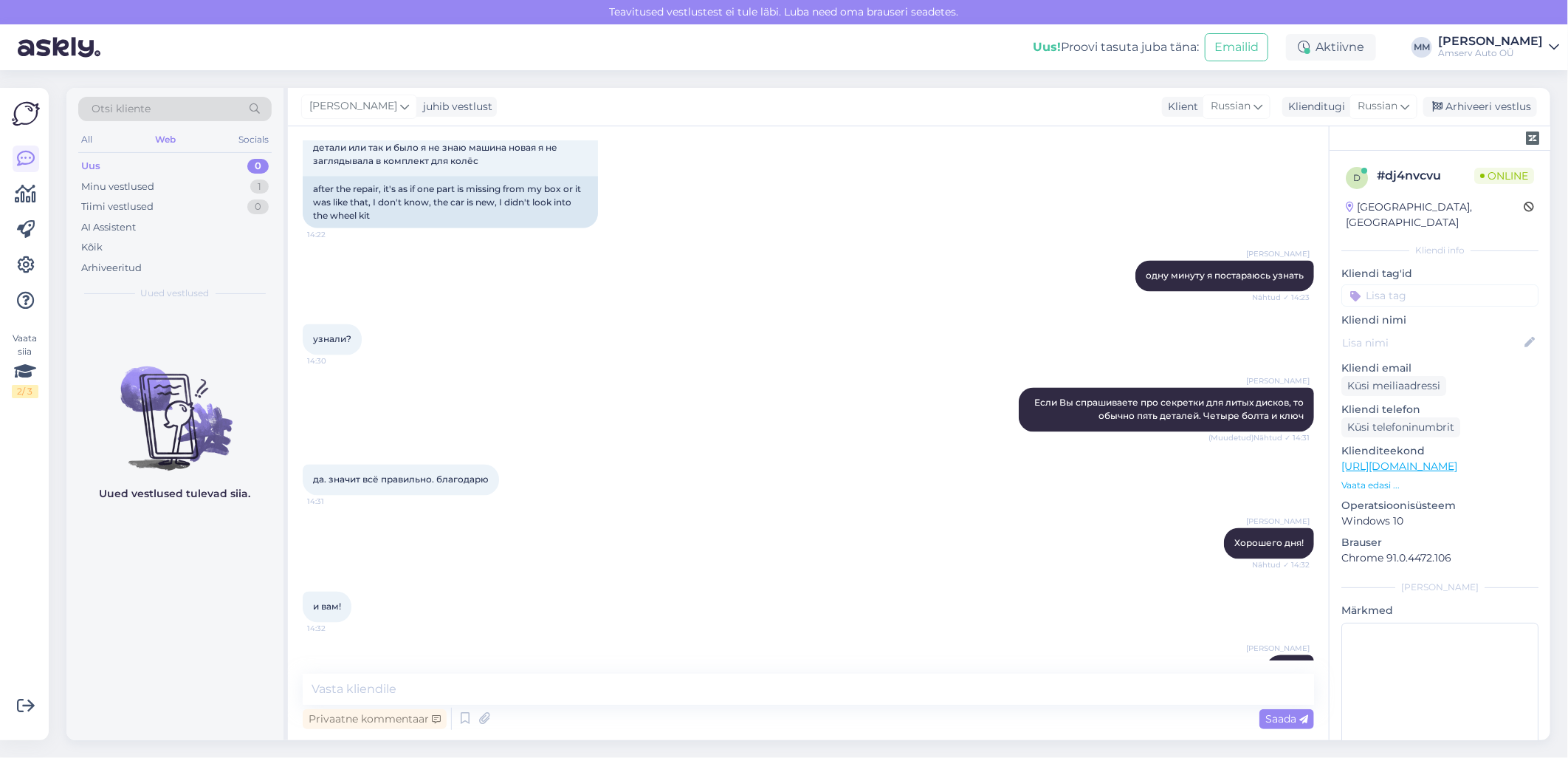
click at [1387, 284] on input at bounding box center [1440, 295] width 197 height 22
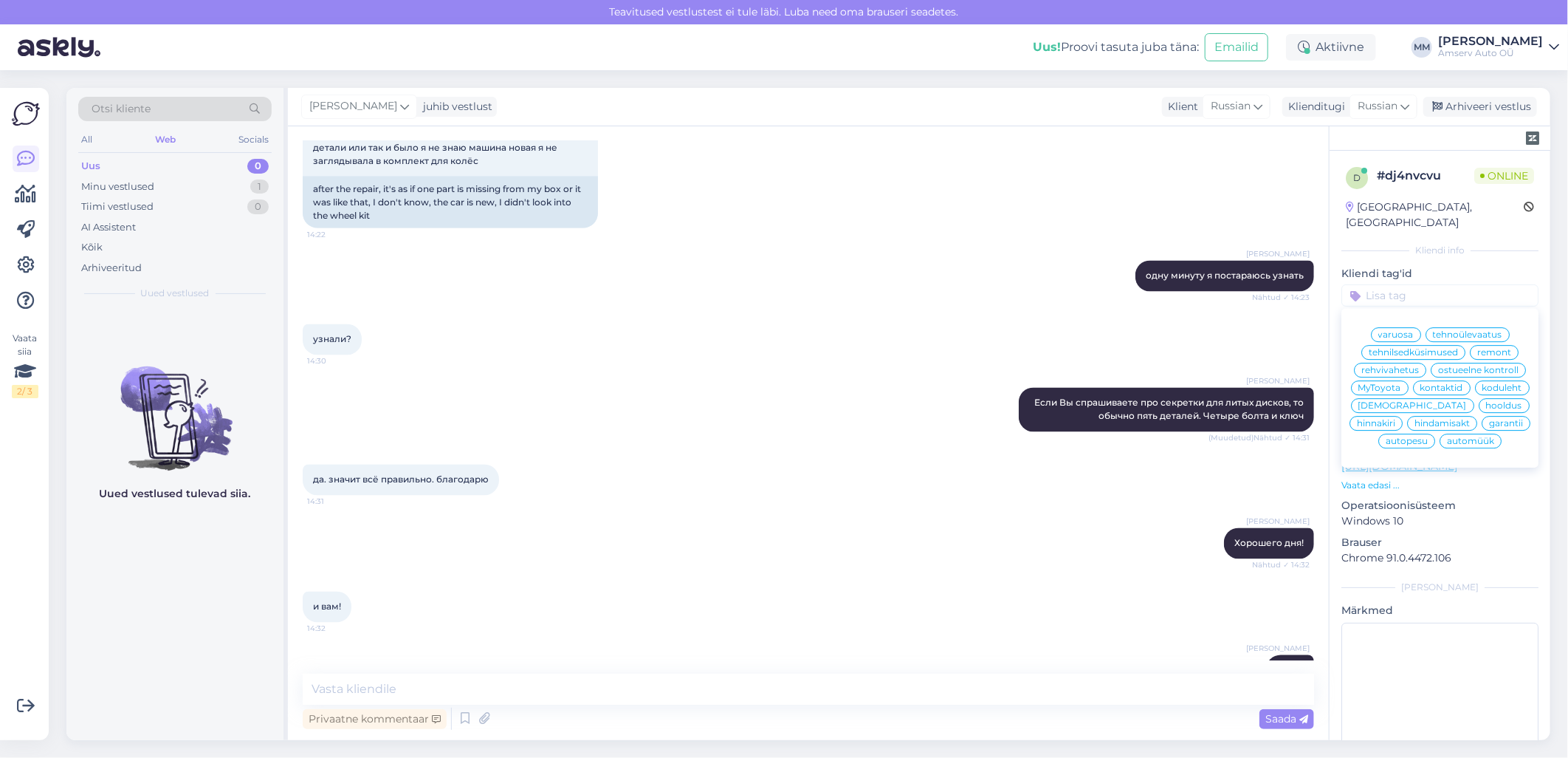
click at [1400, 348] on span "tehnilsedküsimused" at bounding box center [1414, 352] width 89 height 9
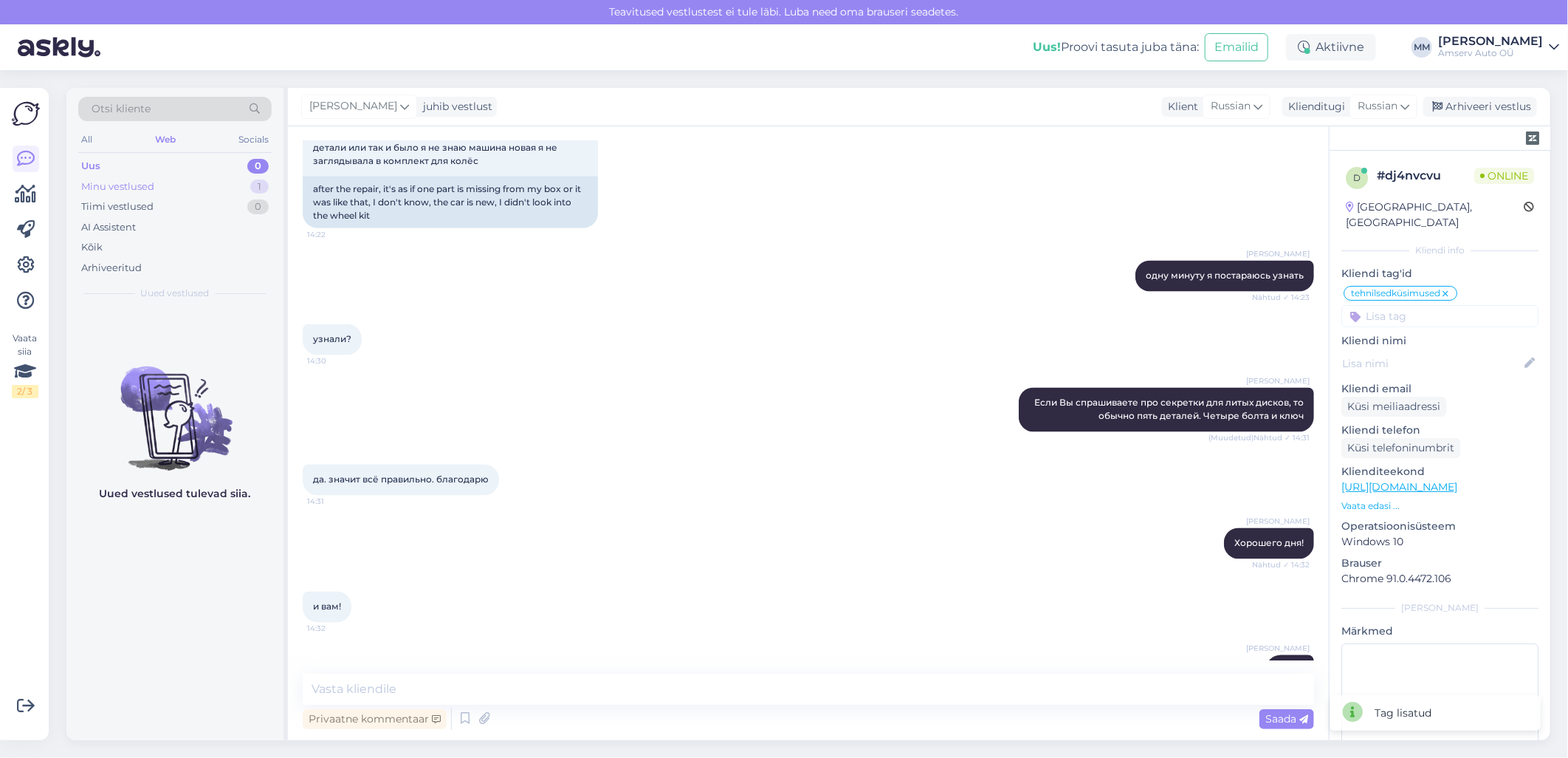
click at [163, 181] on div "Minu vestlused 1" at bounding box center [175, 187] width 194 height 21
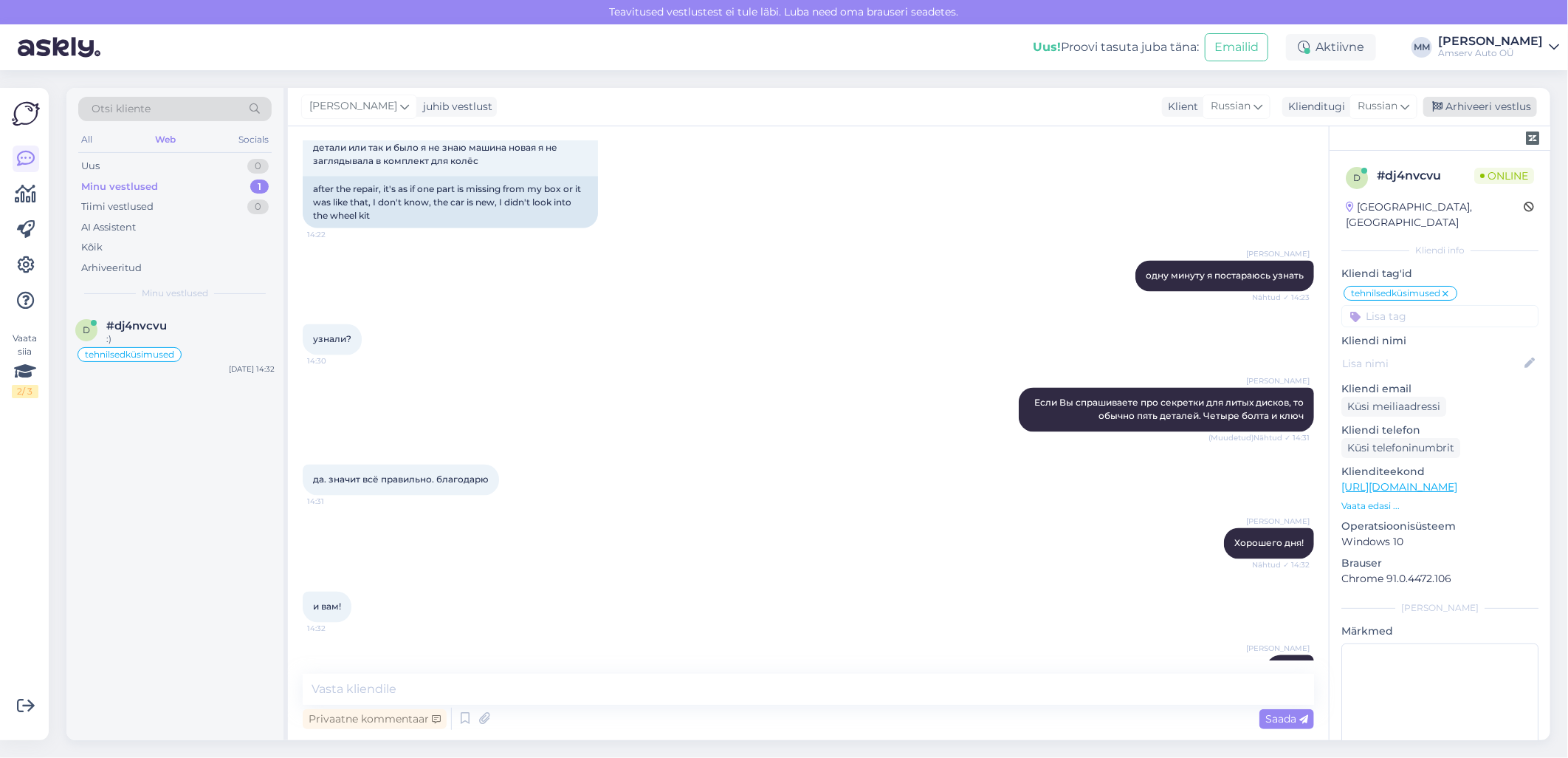
click at [1458, 104] on div "Arhiveeri vestlus" at bounding box center [1480, 106] width 114 height 20
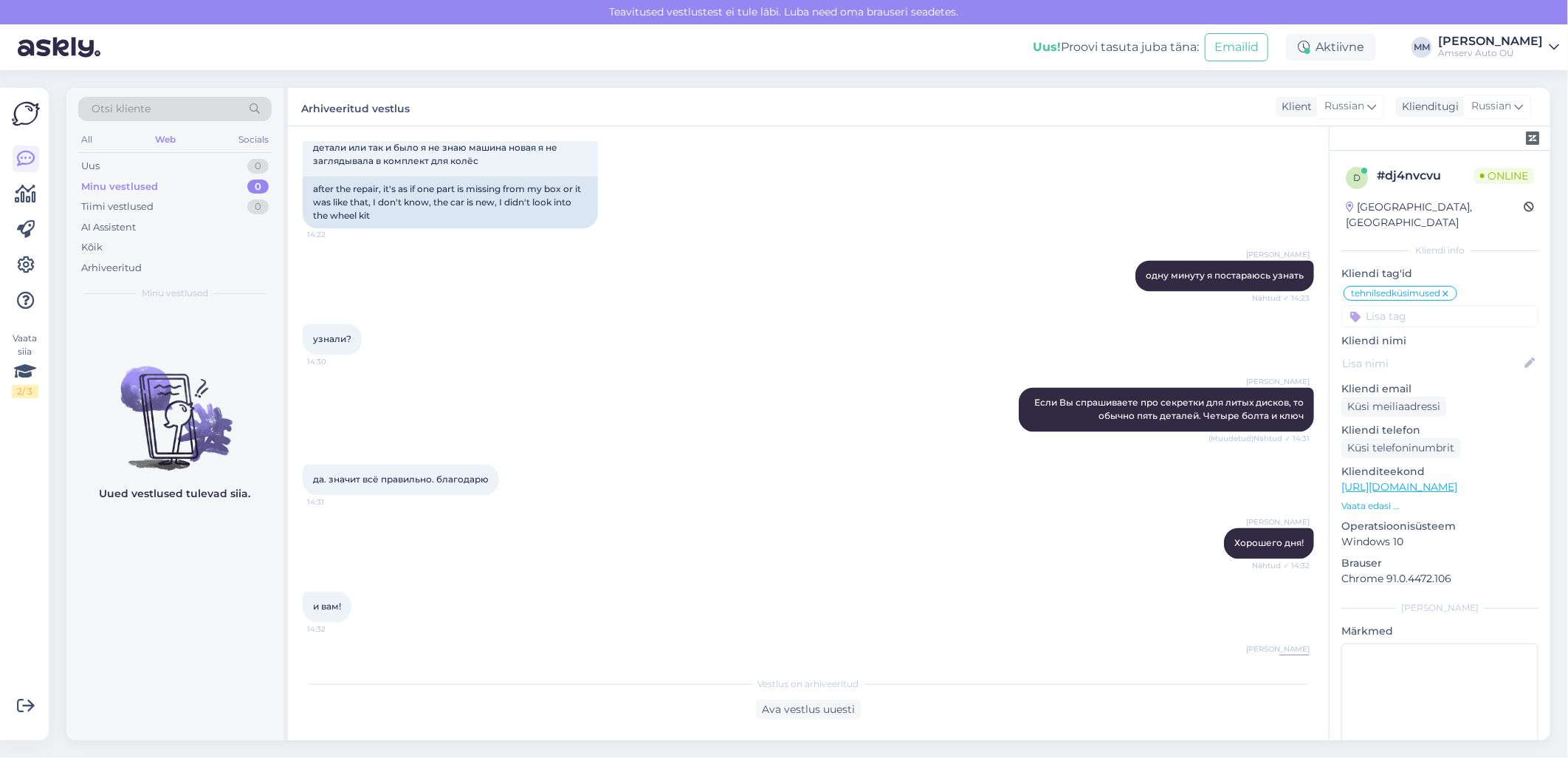
scroll to position [1658, 0]
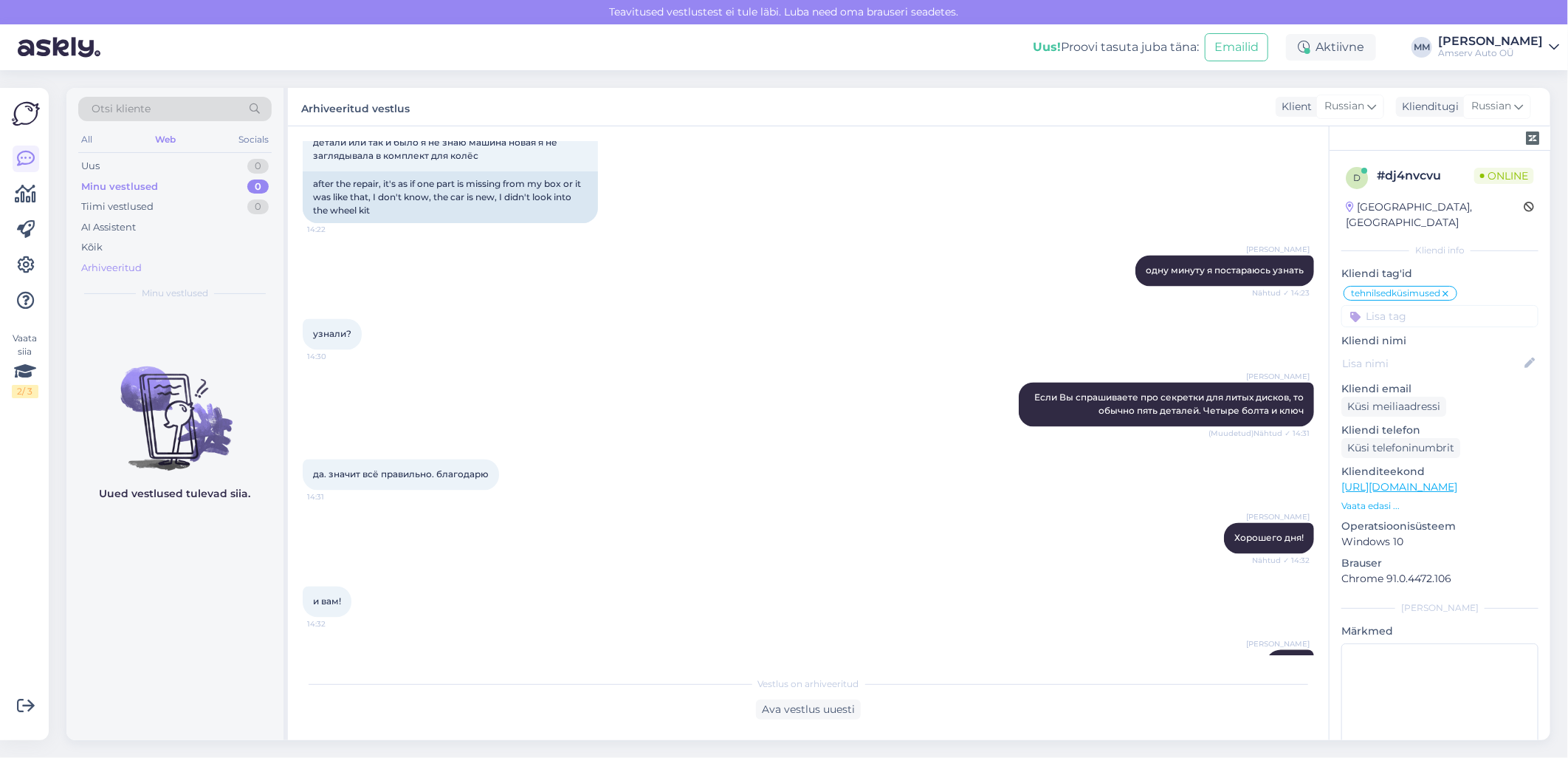
click at [98, 268] on div "Arhiveeritud" at bounding box center [111, 268] width 60 height 15
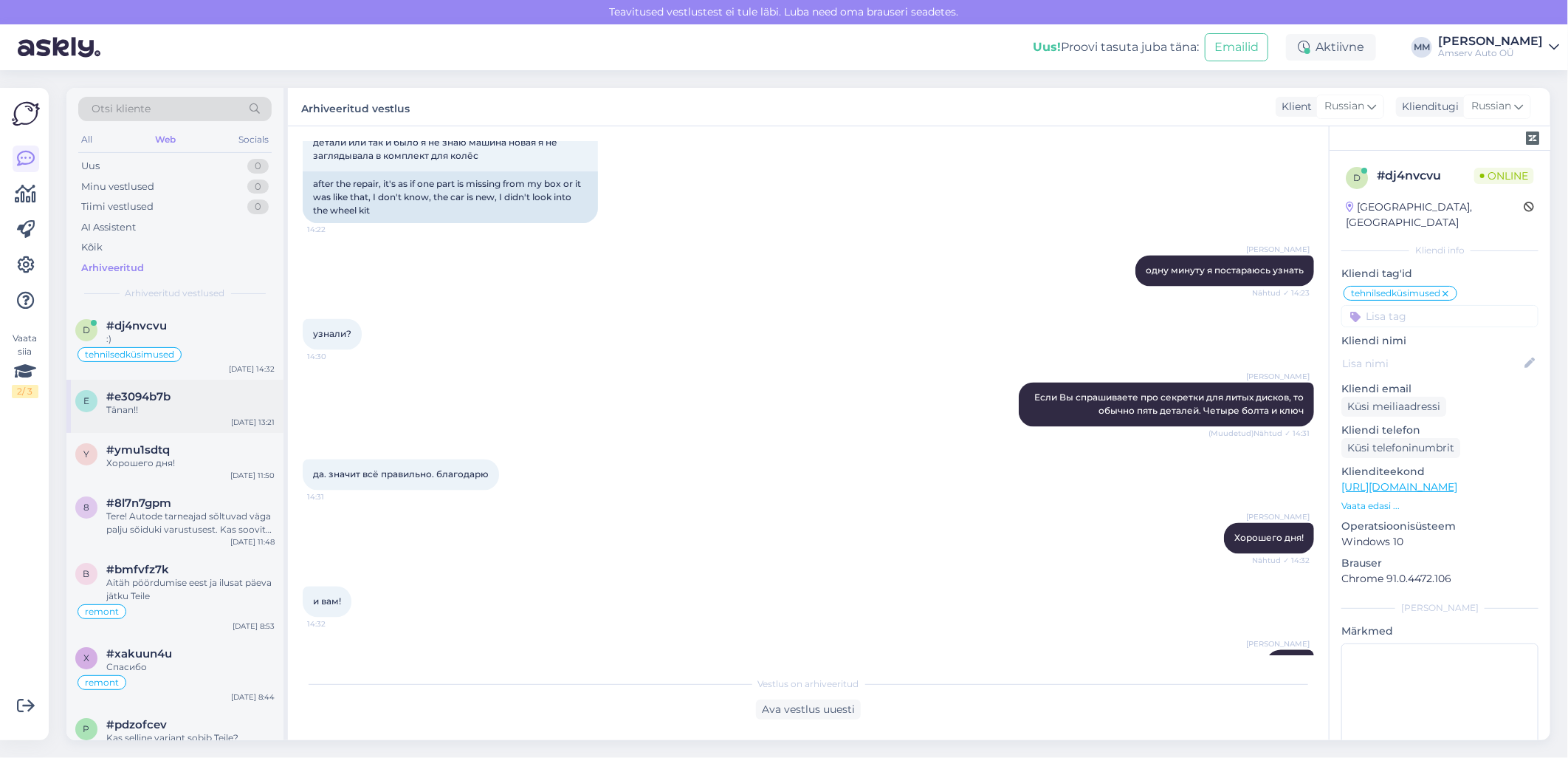
click at [144, 410] on div "Tänan!!" at bounding box center [191, 410] width 169 height 13
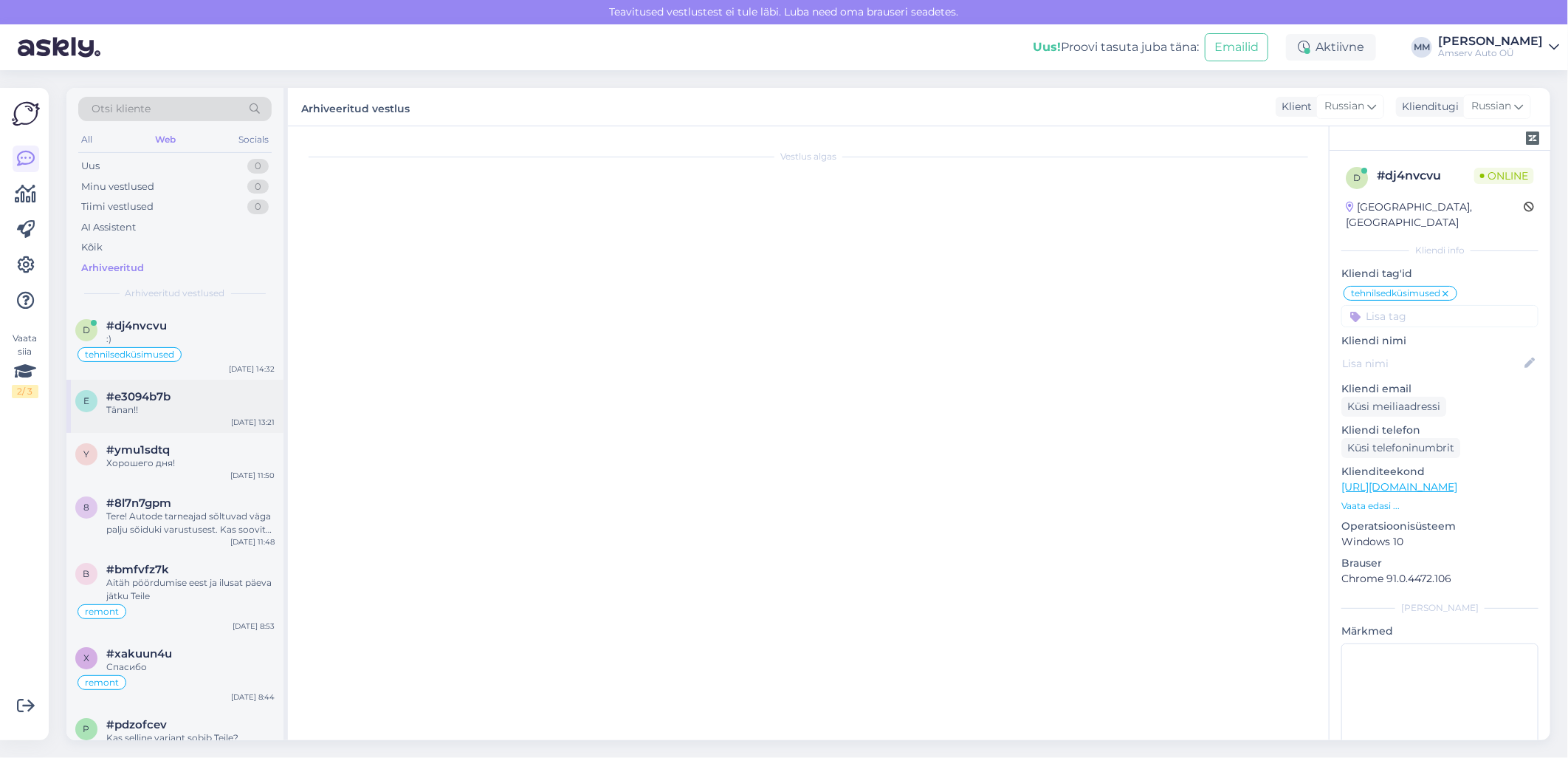
scroll to position [824, 0]
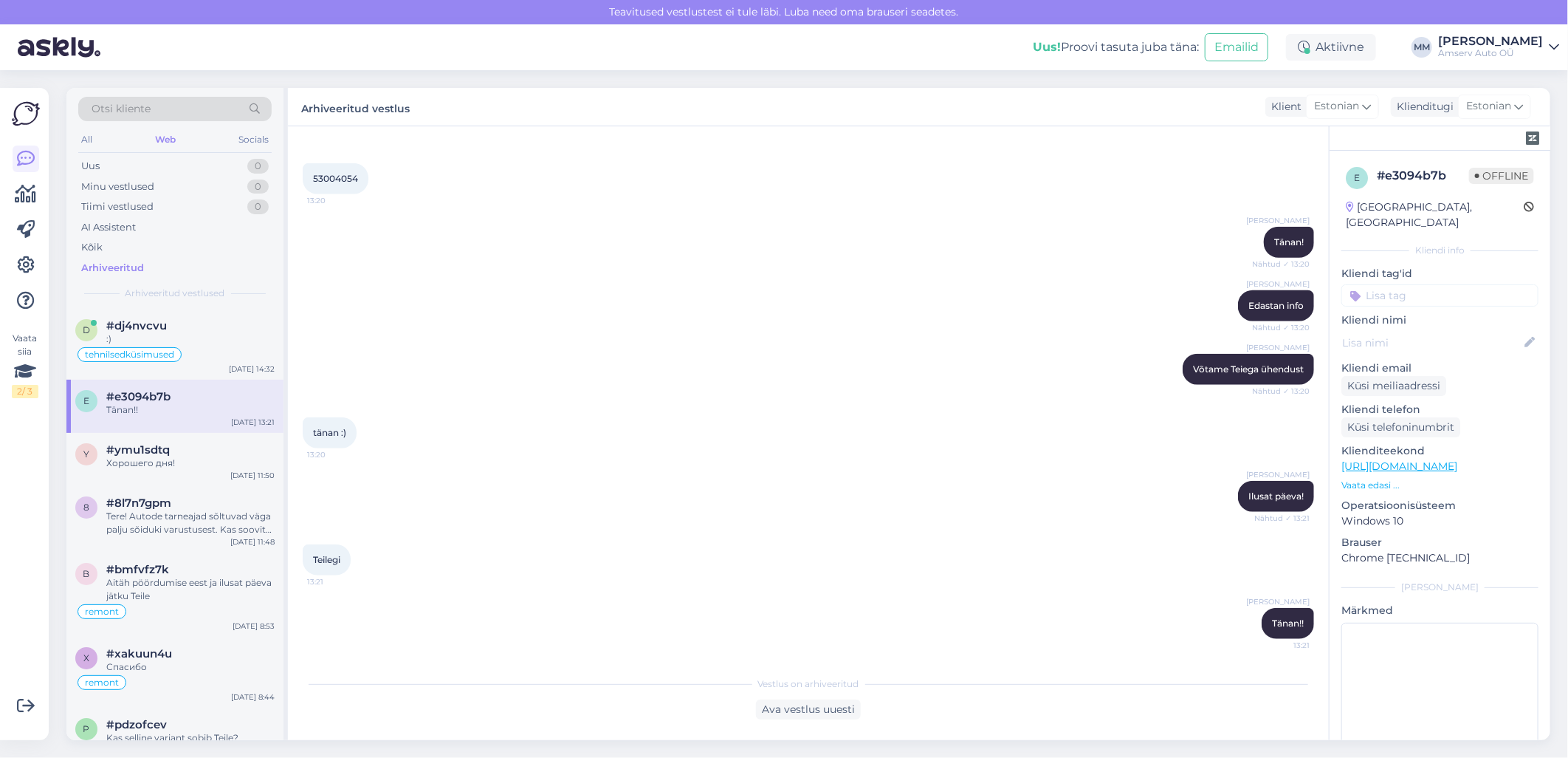
click at [1406, 284] on input at bounding box center [1440, 295] width 197 height 22
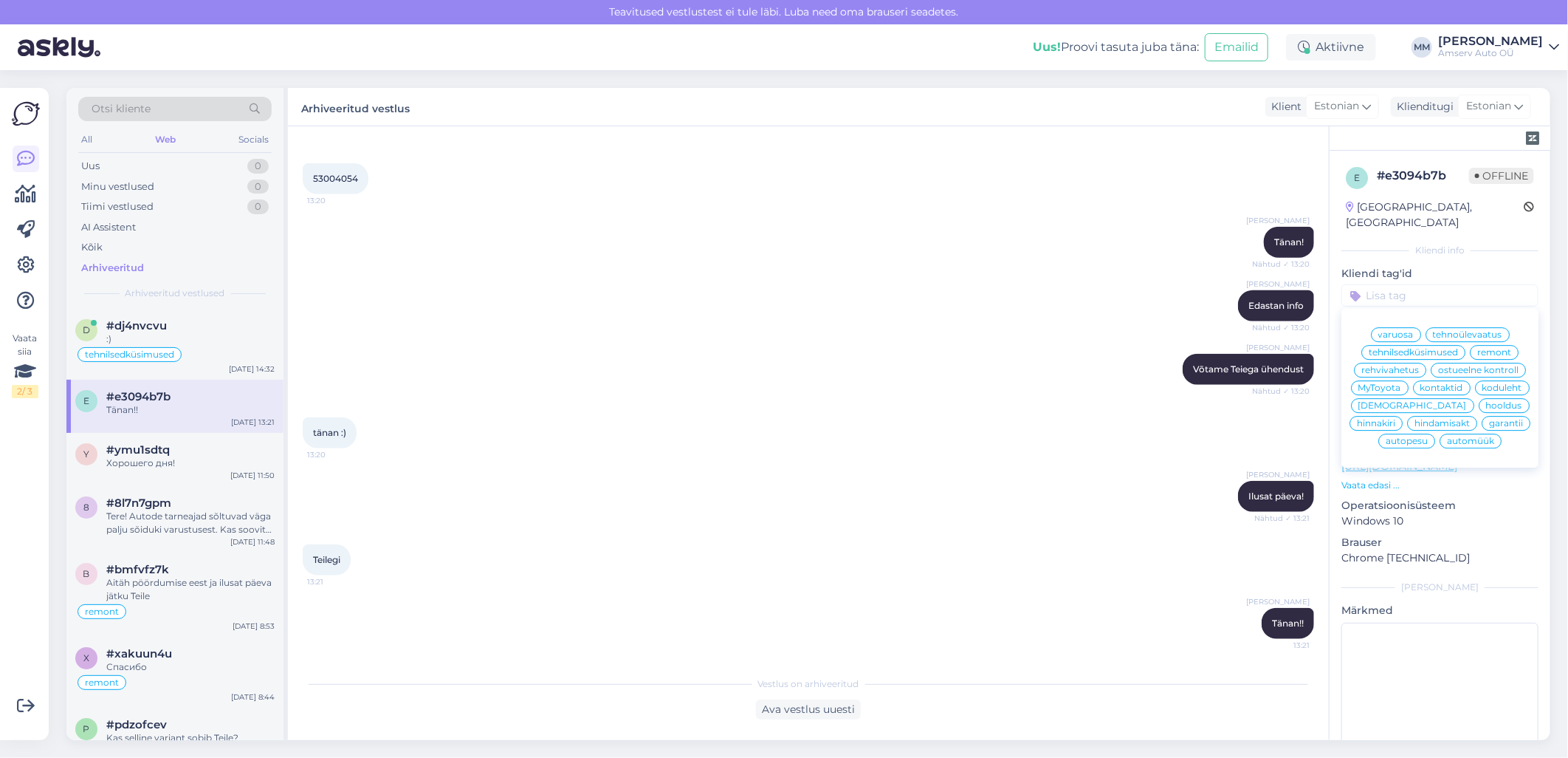
click at [1486, 348] on span "remont" at bounding box center [1494, 352] width 34 height 9
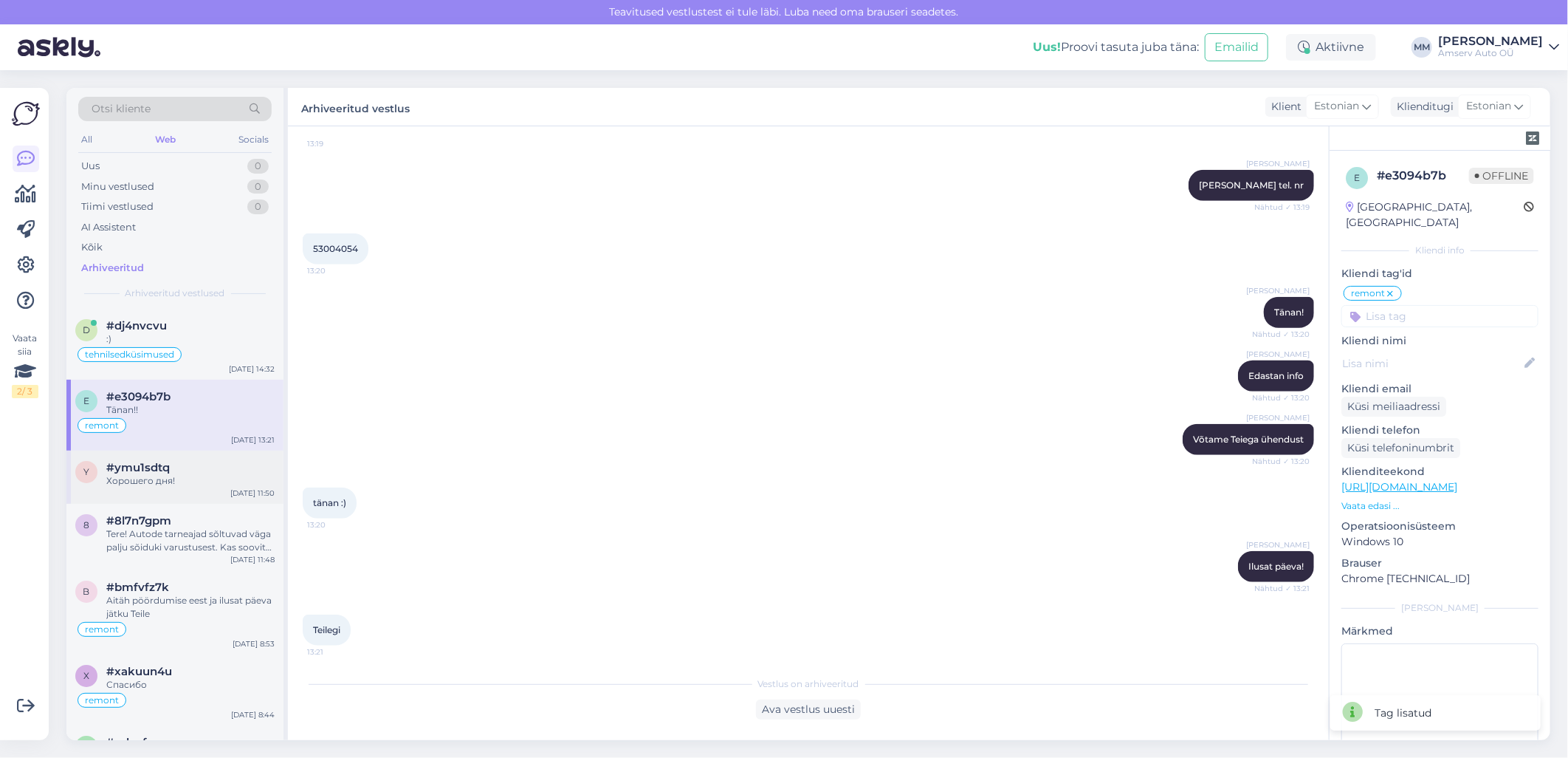
click at [151, 482] on div "Хорошего дня!" at bounding box center [191, 480] width 169 height 13
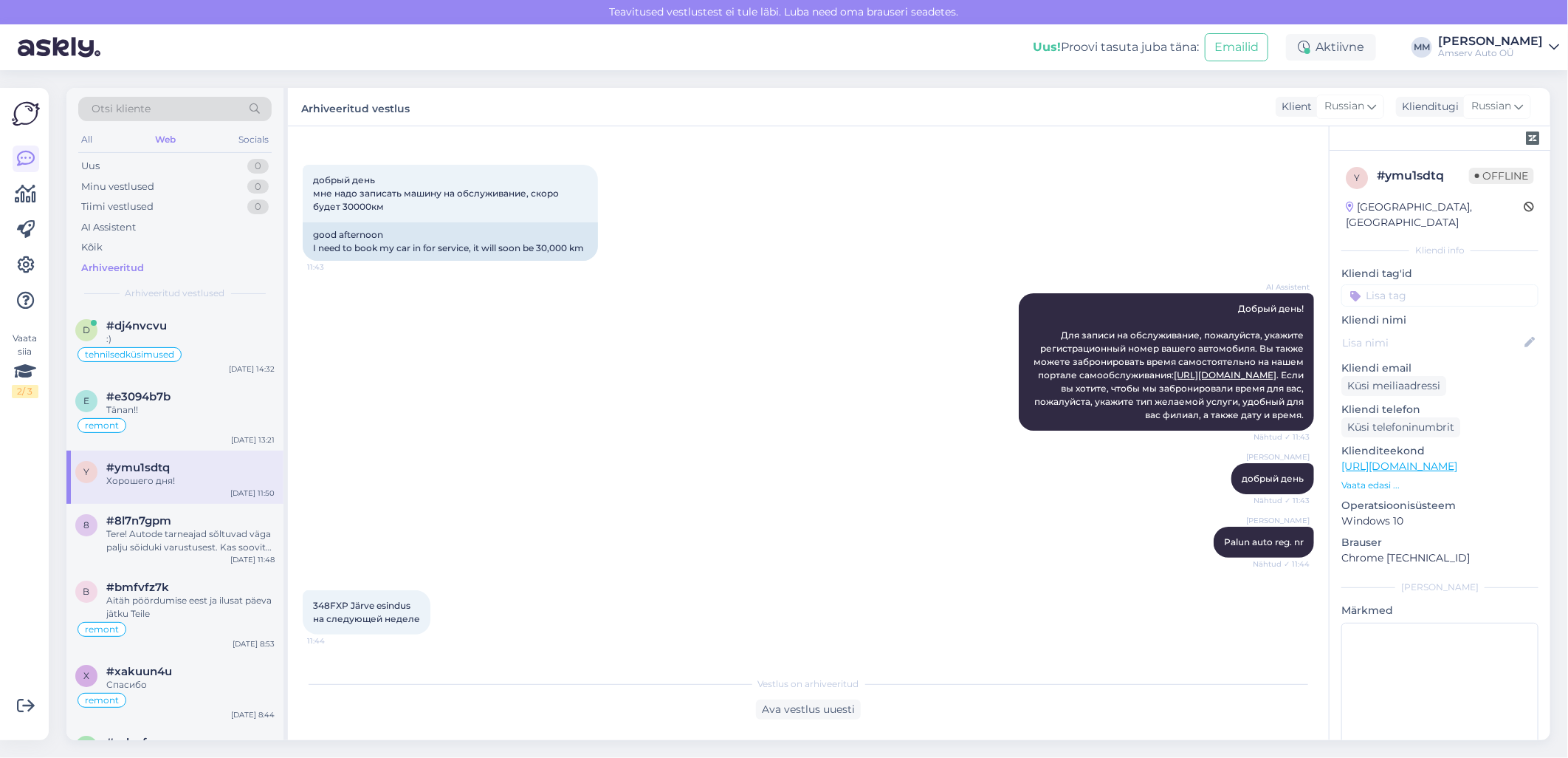
scroll to position [82, 0]
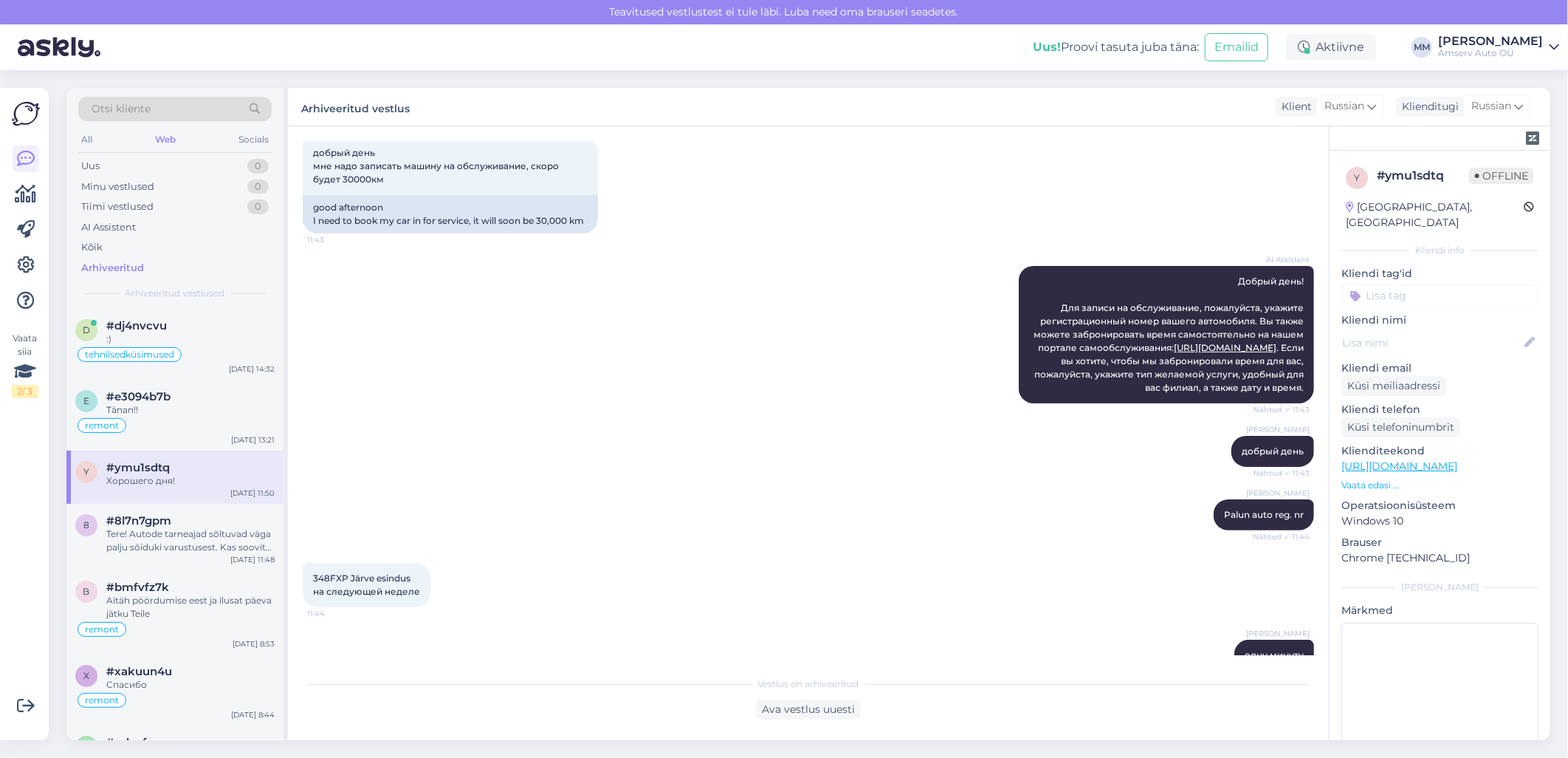
click at [1426, 284] on input at bounding box center [1440, 295] width 197 height 22
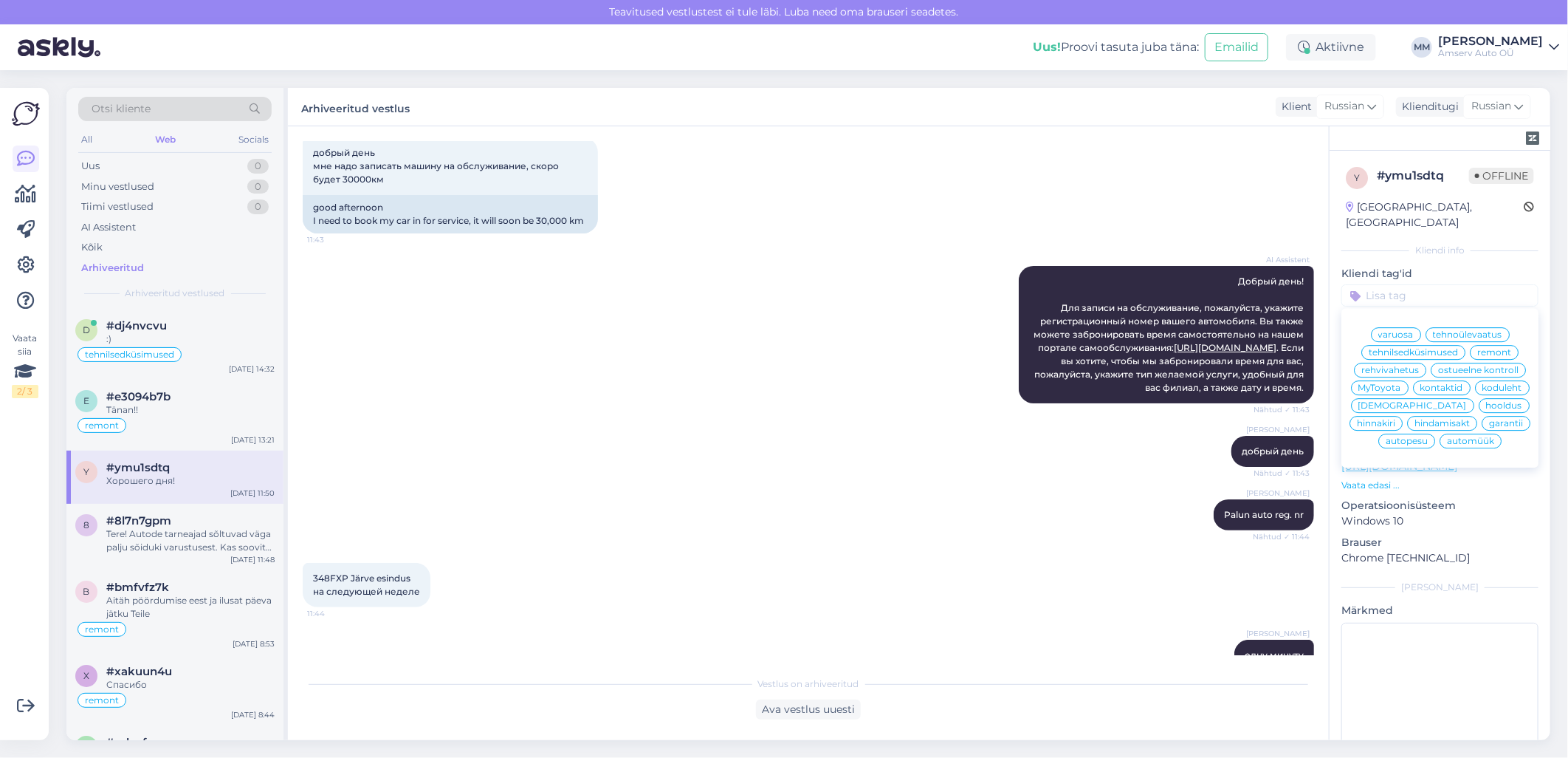
click at [1486, 408] on span "hooldus" at bounding box center [1504, 405] width 36 height 9
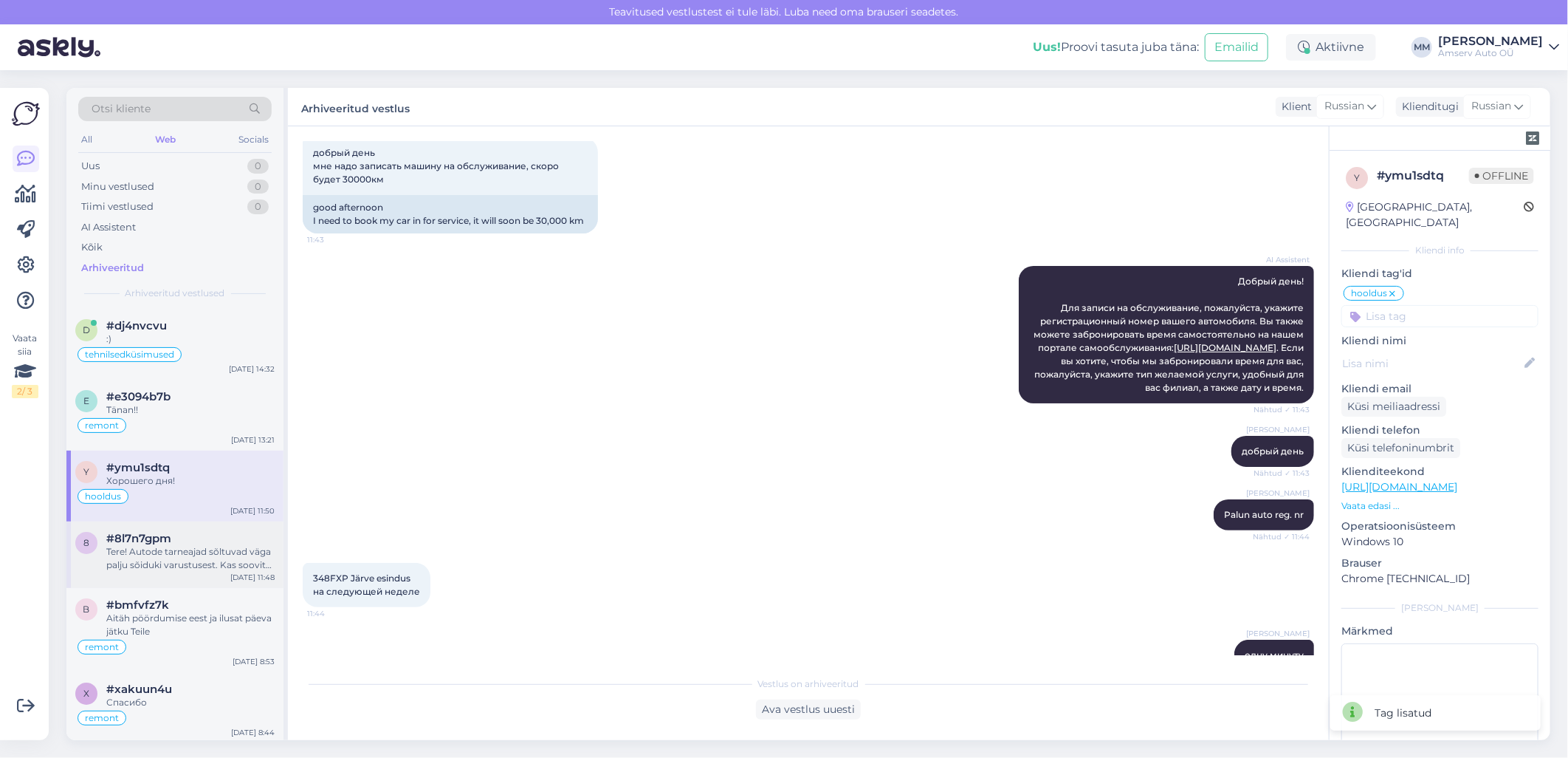
click at [145, 564] on div "Tere! Autode tarneajad sõltuvad väga palju sõiduki varustusest. Kas soovite [PE…" at bounding box center [191, 558] width 169 height 27
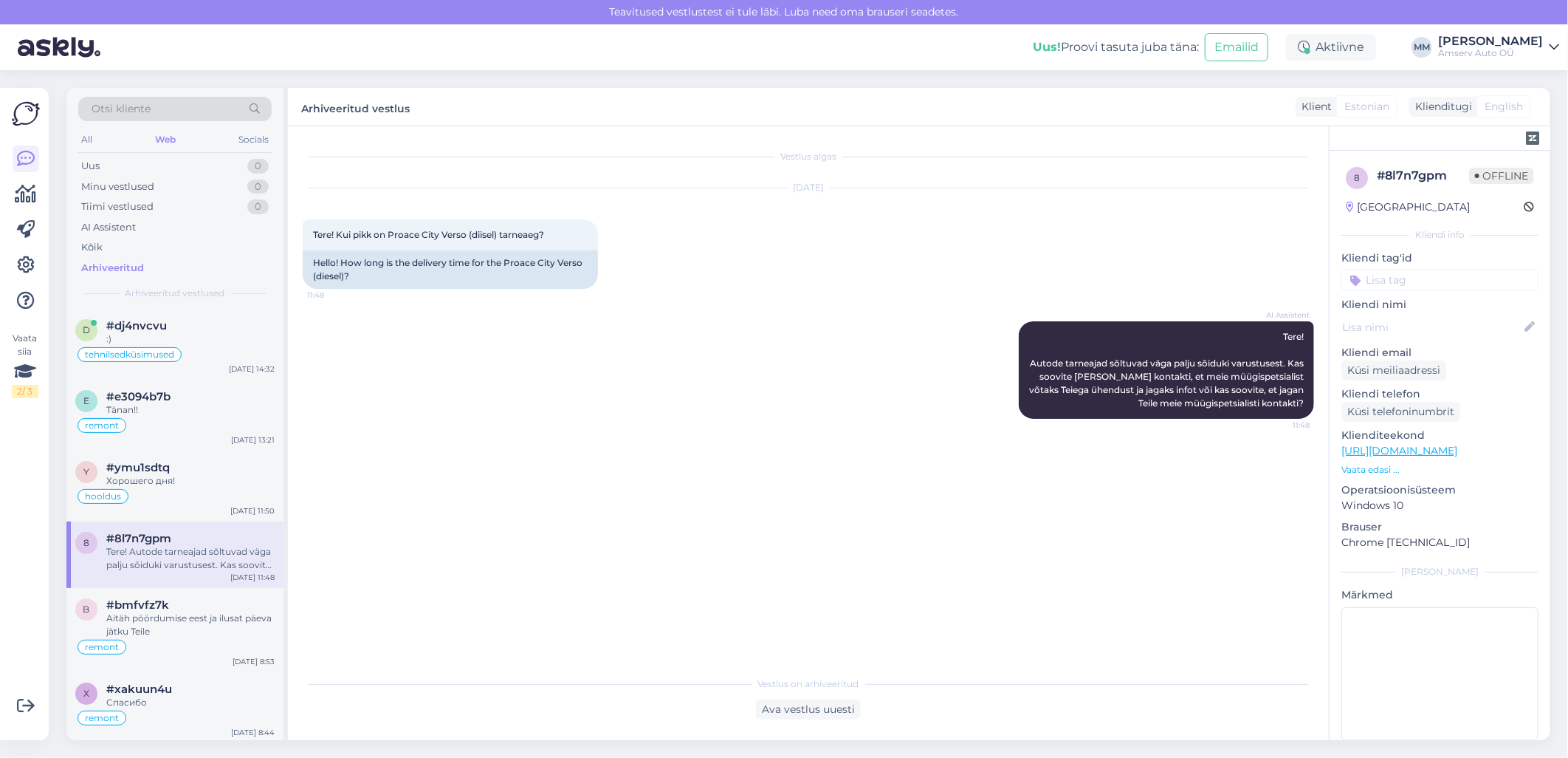
click at [1426, 279] on input at bounding box center [1440, 280] width 197 height 22
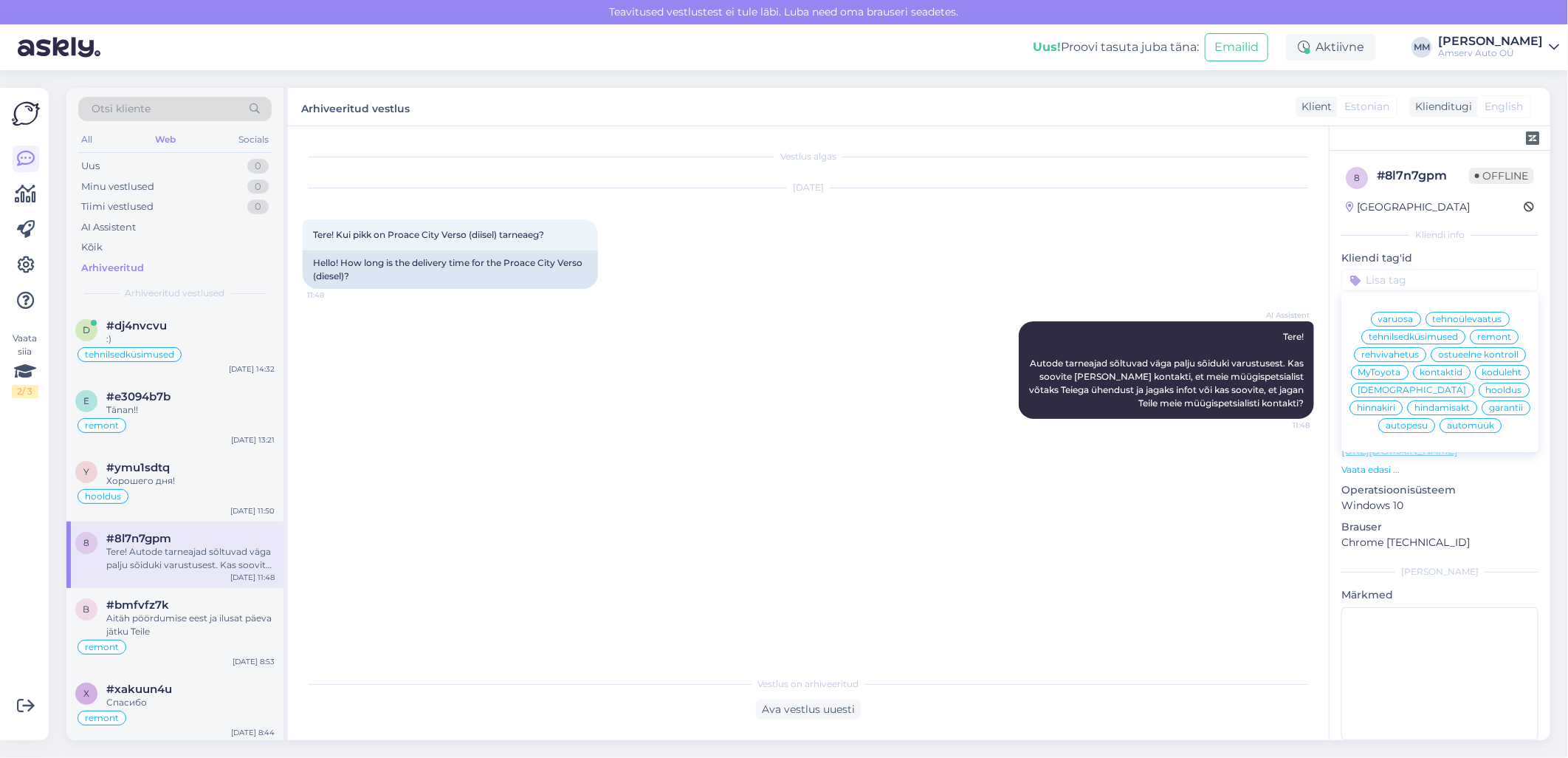
click at [1457, 430] on span "automüük" at bounding box center [1471, 425] width 47 height 9
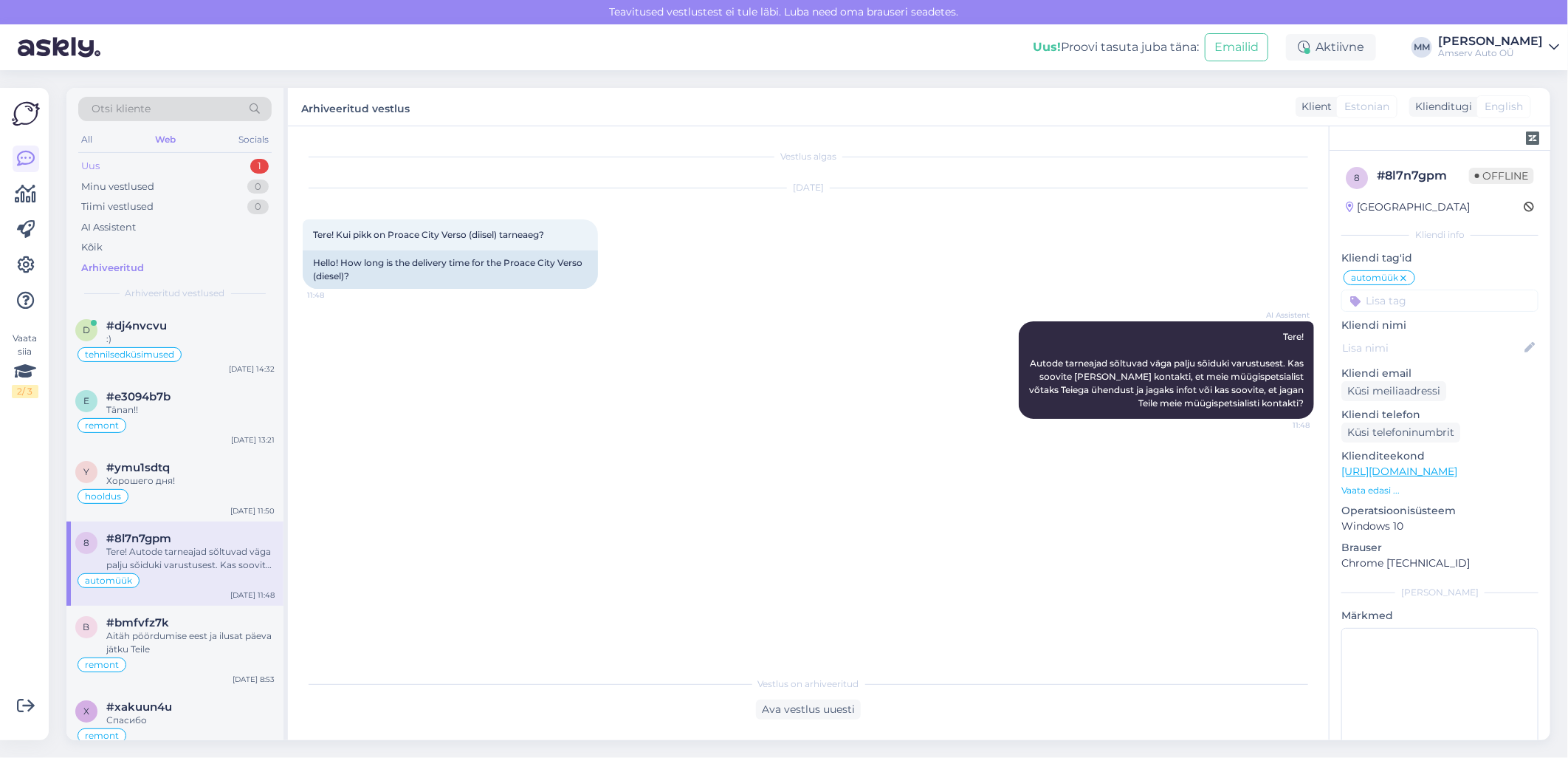
click at [181, 167] on div "Uus 1" at bounding box center [175, 166] width 194 height 21
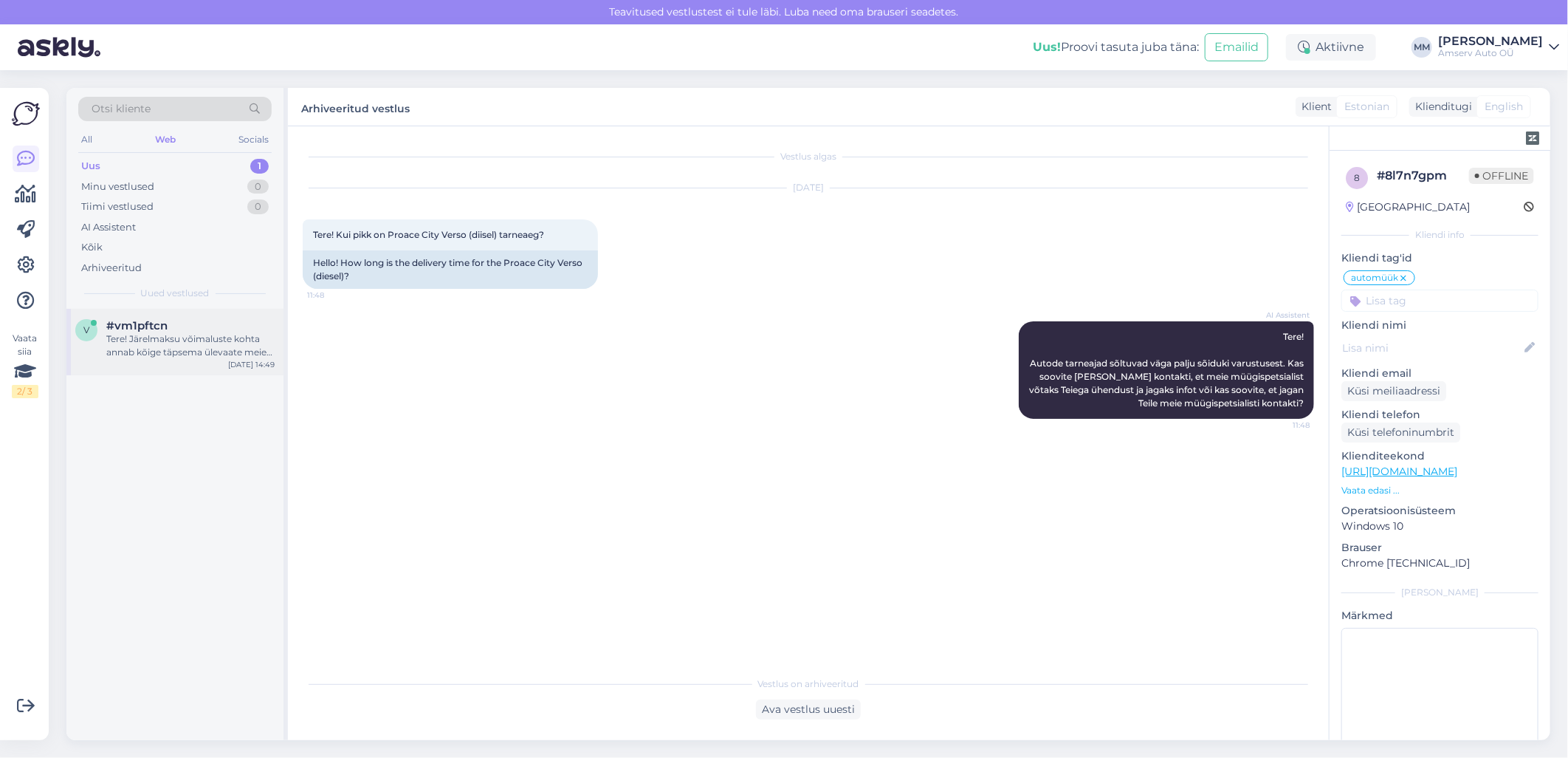
click at [164, 337] on div "Tere! Järelmaksu võimaluste kohta annab kõige täpsema ülevaate meie müügiosakon…" at bounding box center [191, 345] width 169 height 27
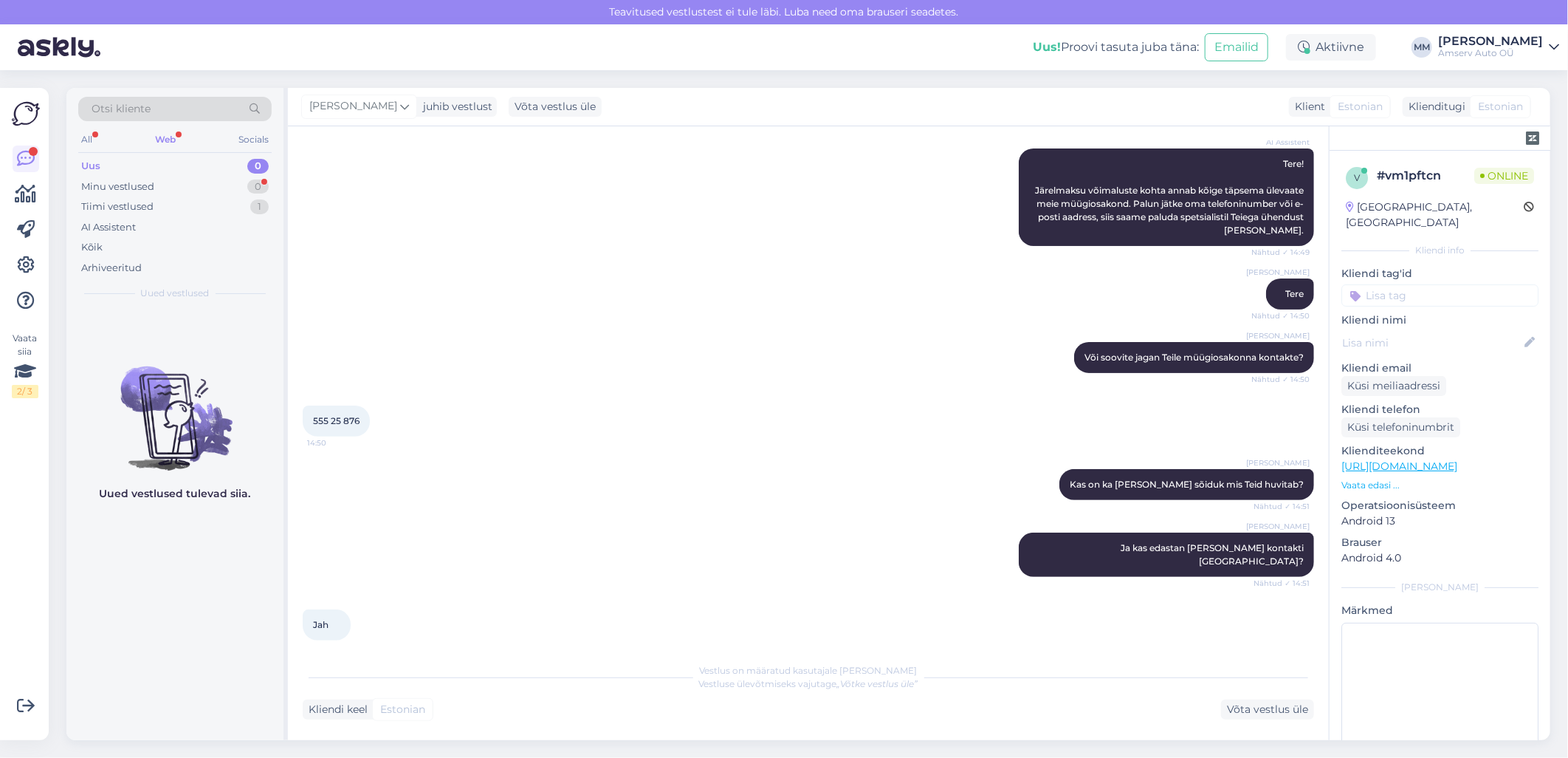
scroll to position [223, 0]
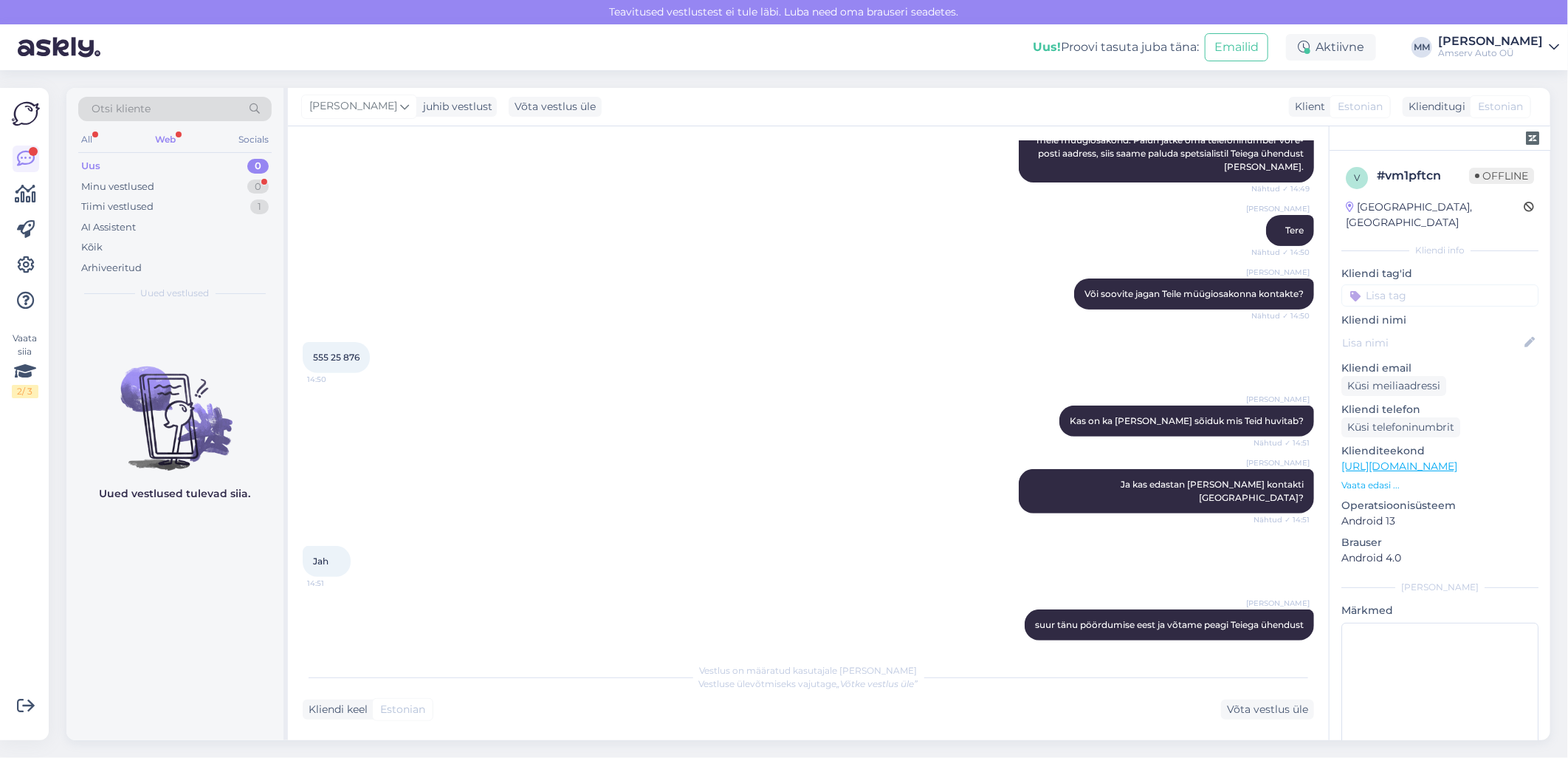
click at [163, 138] on div "Web" at bounding box center [165, 139] width 27 height 19
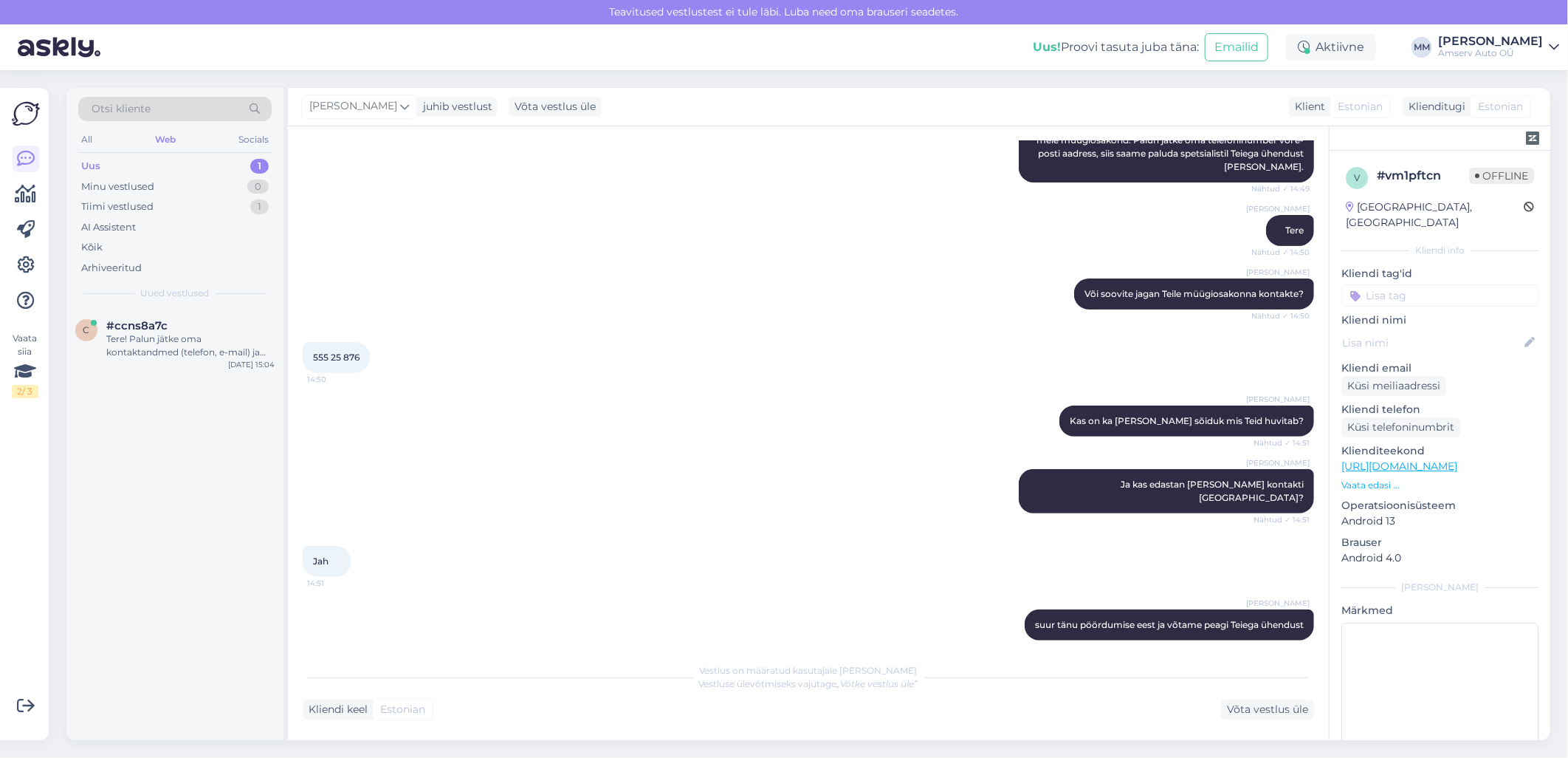
click at [165, 165] on div "Uus 1" at bounding box center [175, 166] width 194 height 21
click at [146, 343] on div "Tere! Palun jätke oma kontaktandmed (telefon, e-mail) ja sõiduki registreerimis…" at bounding box center [191, 345] width 169 height 27
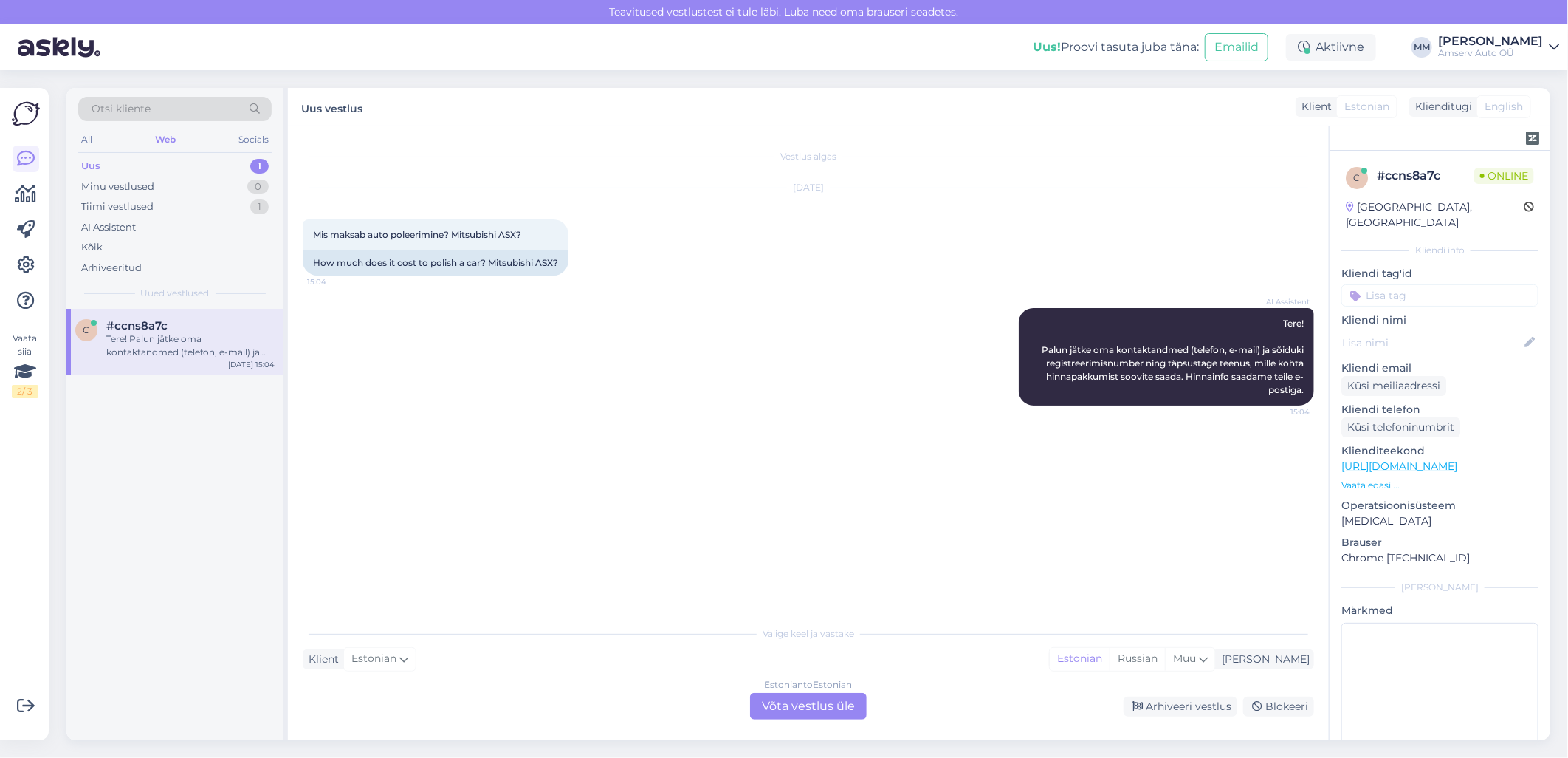
click at [821, 702] on div "Estonian to Estonian Võta vestlus üle" at bounding box center [809, 706] width 117 height 27
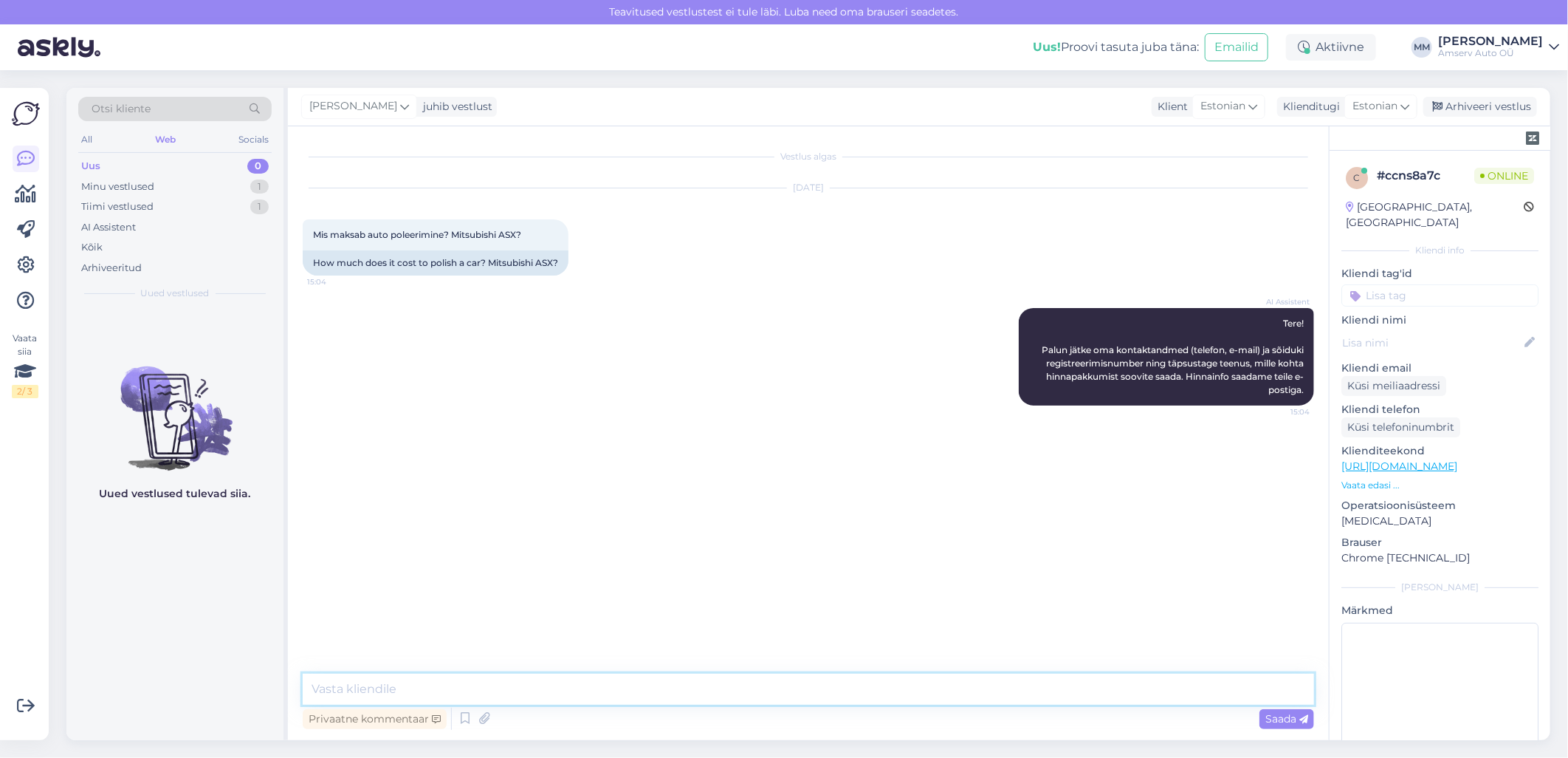
click at [724, 697] on textarea at bounding box center [809, 689] width 1012 height 31
type textarea "t"
type textarea "Tere"
type textarea "M"
type textarea "Kas [GEOGRAPHIC_DATA] või teises linnas"
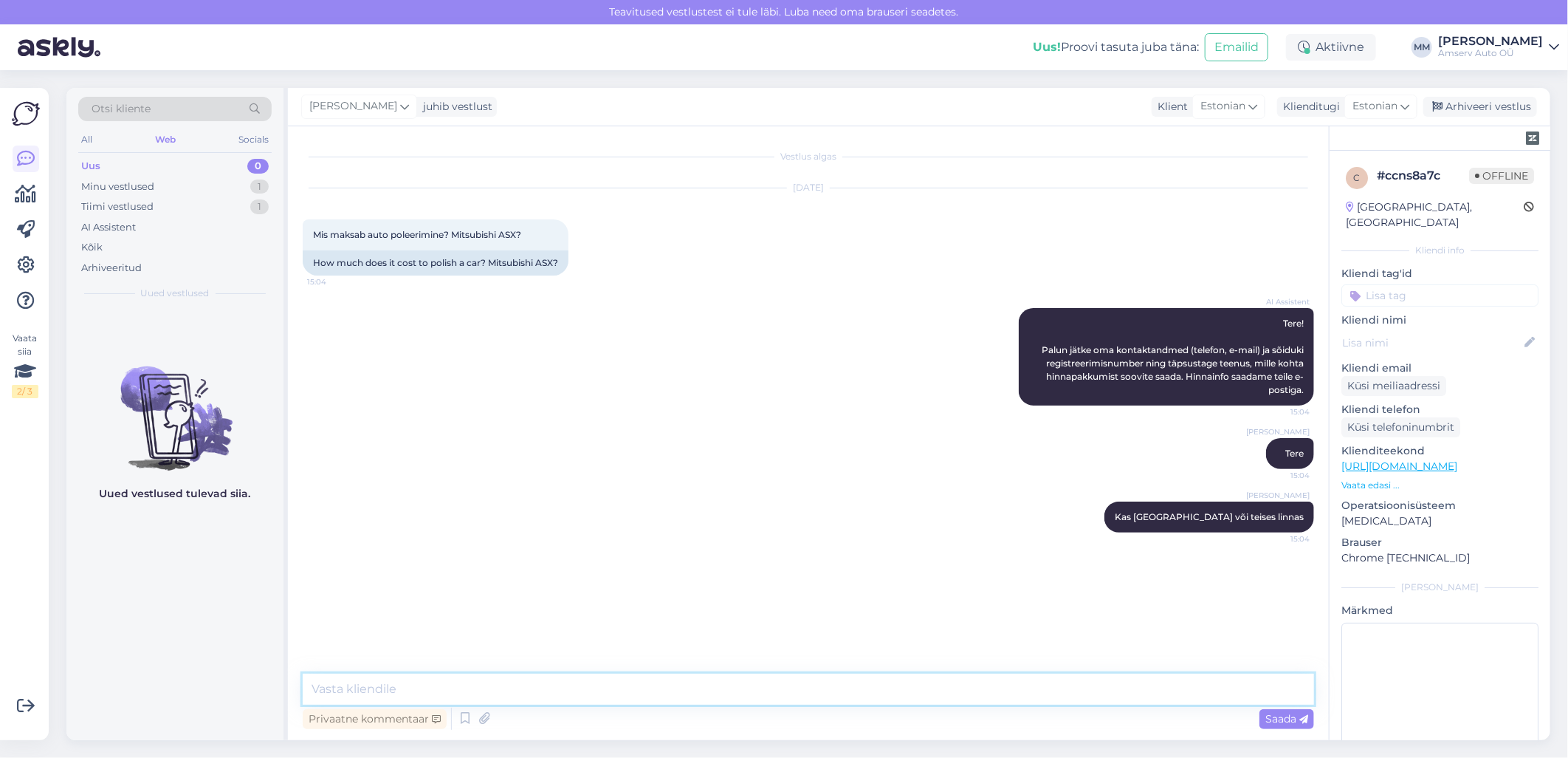
click at [486, 686] on textarea at bounding box center [809, 689] width 1012 height 31
paste textarea "hind alates 270 €"
type textarea "[GEOGRAPHIC_DATA] hind hind alates 270 €"
drag, startPoint x: 453, startPoint y: 232, endPoint x: 519, endPoint y: 237, distance: 66.2
click at [519, 237] on span "Mis maksab auto poleerimine? Mitsubishi ASX?" at bounding box center [417, 234] width 208 height 11
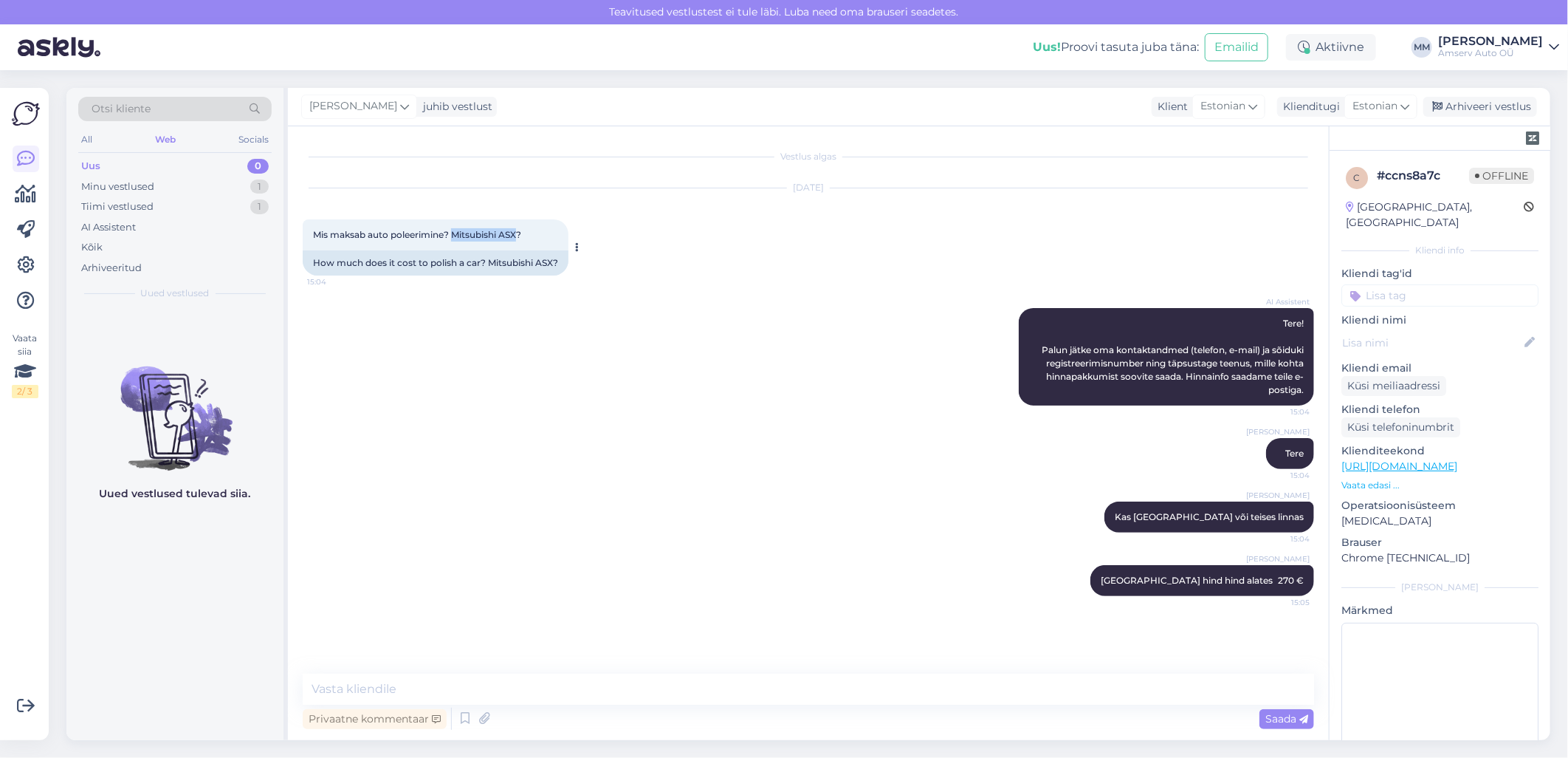
copy span "Mitsubishi ASX"
click at [1071, 580] on icon at bounding box center [1066, 581] width 9 height 9
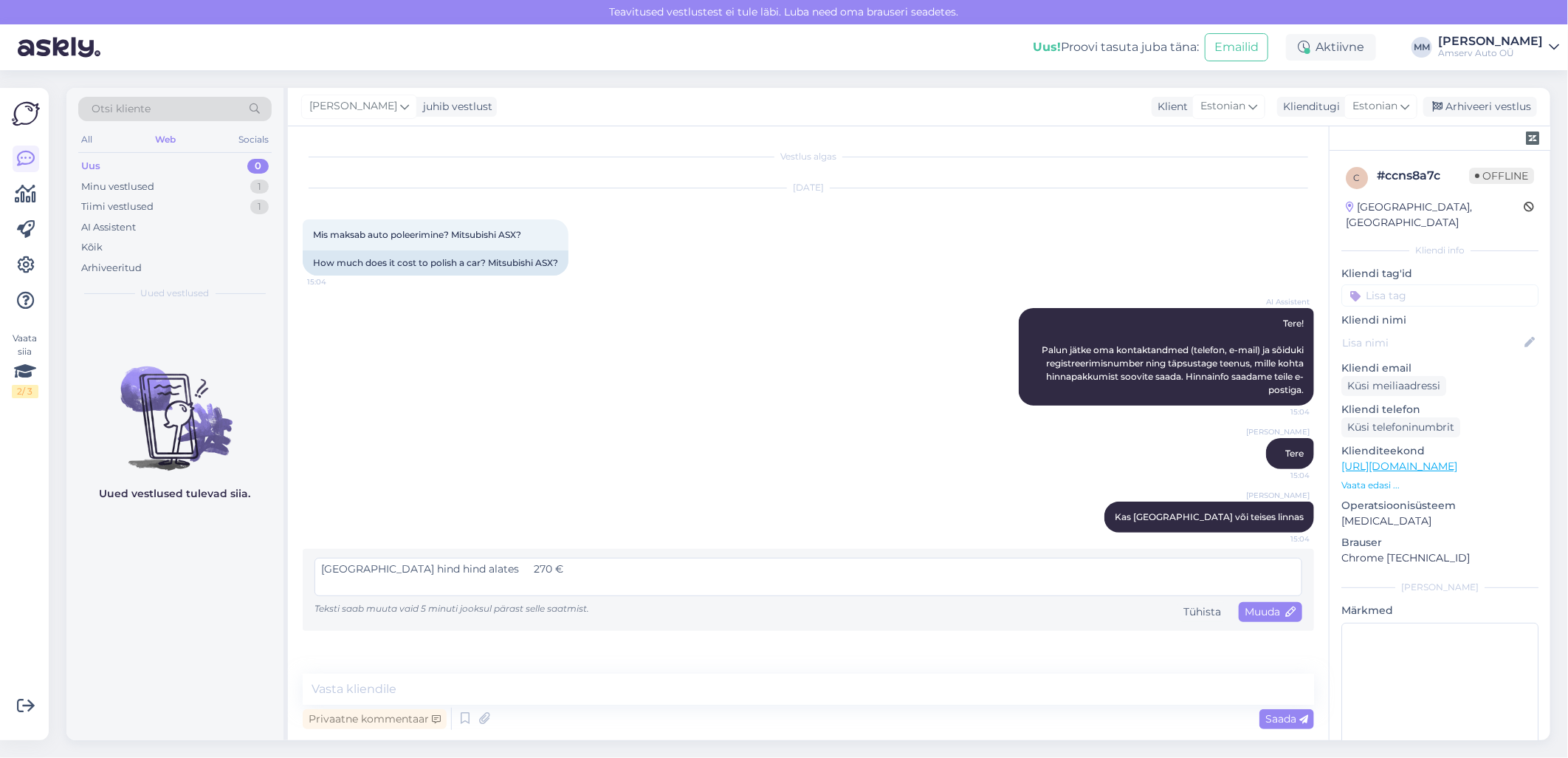
drag, startPoint x: 493, startPoint y: 566, endPoint x: 475, endPoint y: 573, distance: 19.3
click at [475, 573] on textarea "[GEOGRAPHIC_DATA] hind hind alates 270 €" at bounding box center [809, 576] width 988 height 39
type textarea "[GEOGRAPHIC_DATA] hind hind alates 338 €"
click at [1264, 613] on span "Muuda" at bounding box center [1270, 611] width 52 height 13
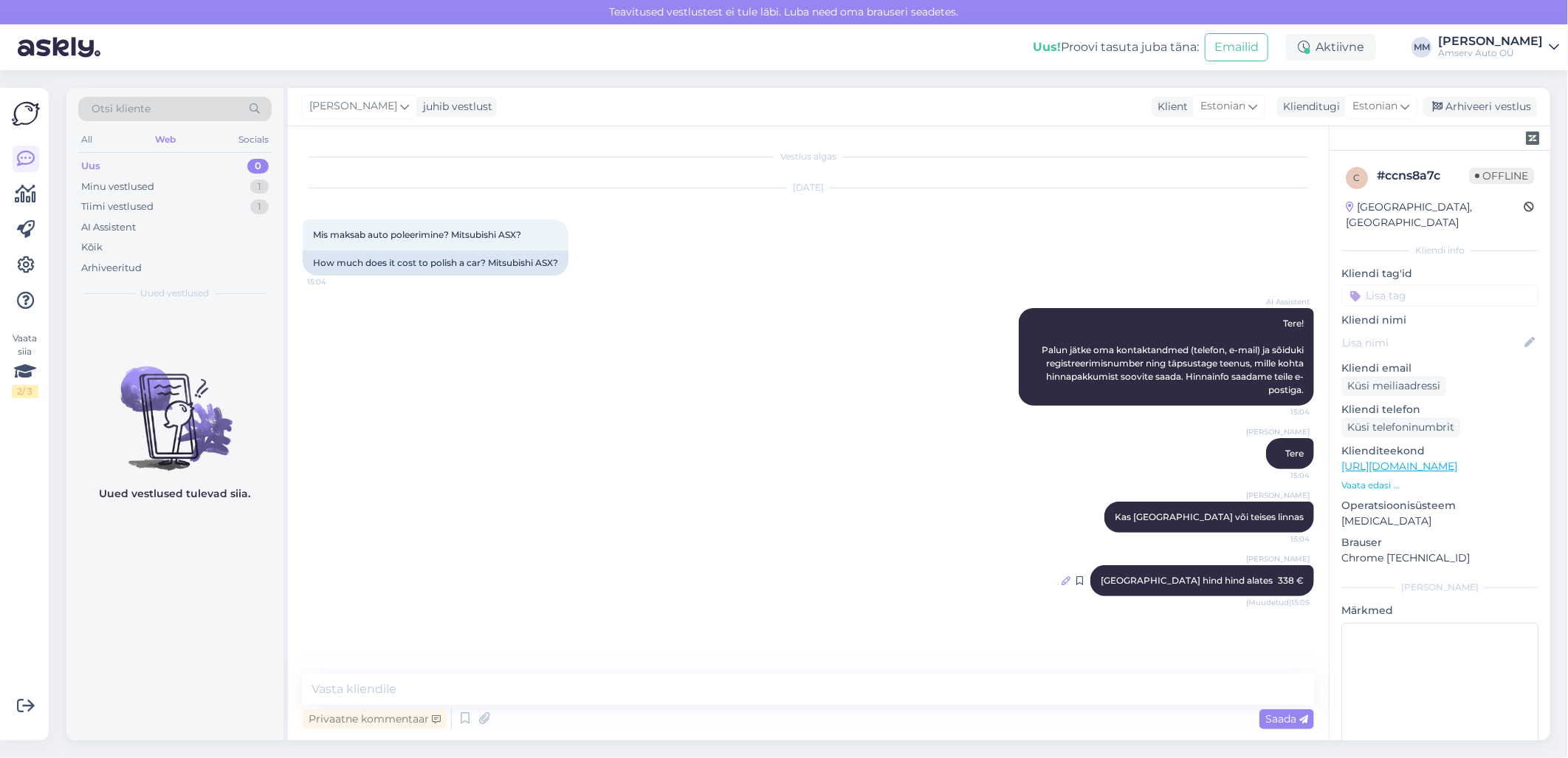
click at [1071, 577] on icon at bounding box center [1066, 581] width 9 height 9
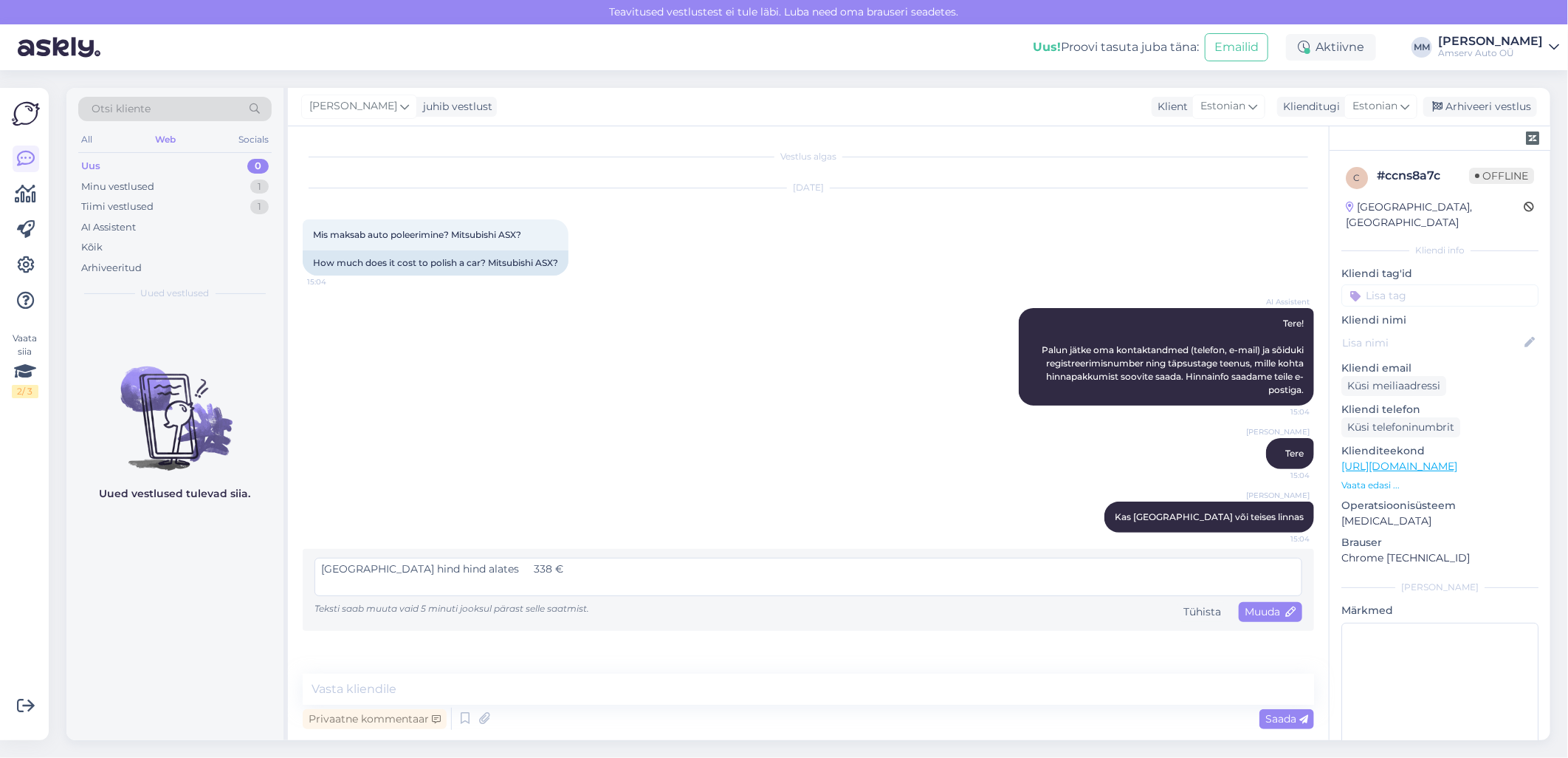
drag, startPoint x: 421, startPoint y: 570, endPoint x: 396, endPoint y: 574, distance: 25.3
click at [396, 574] on textarea "[GEOGRAPHIC_DATA] hind hind alates 338 €" at bounding box center [809, 576] width 988 height 39
type textarea "[GEOGRAPHIC_DATA] hind alates 338 €"
click at [1248, 607] on span "Muuda" at bounding box center [1270, 611] width 52 height 13
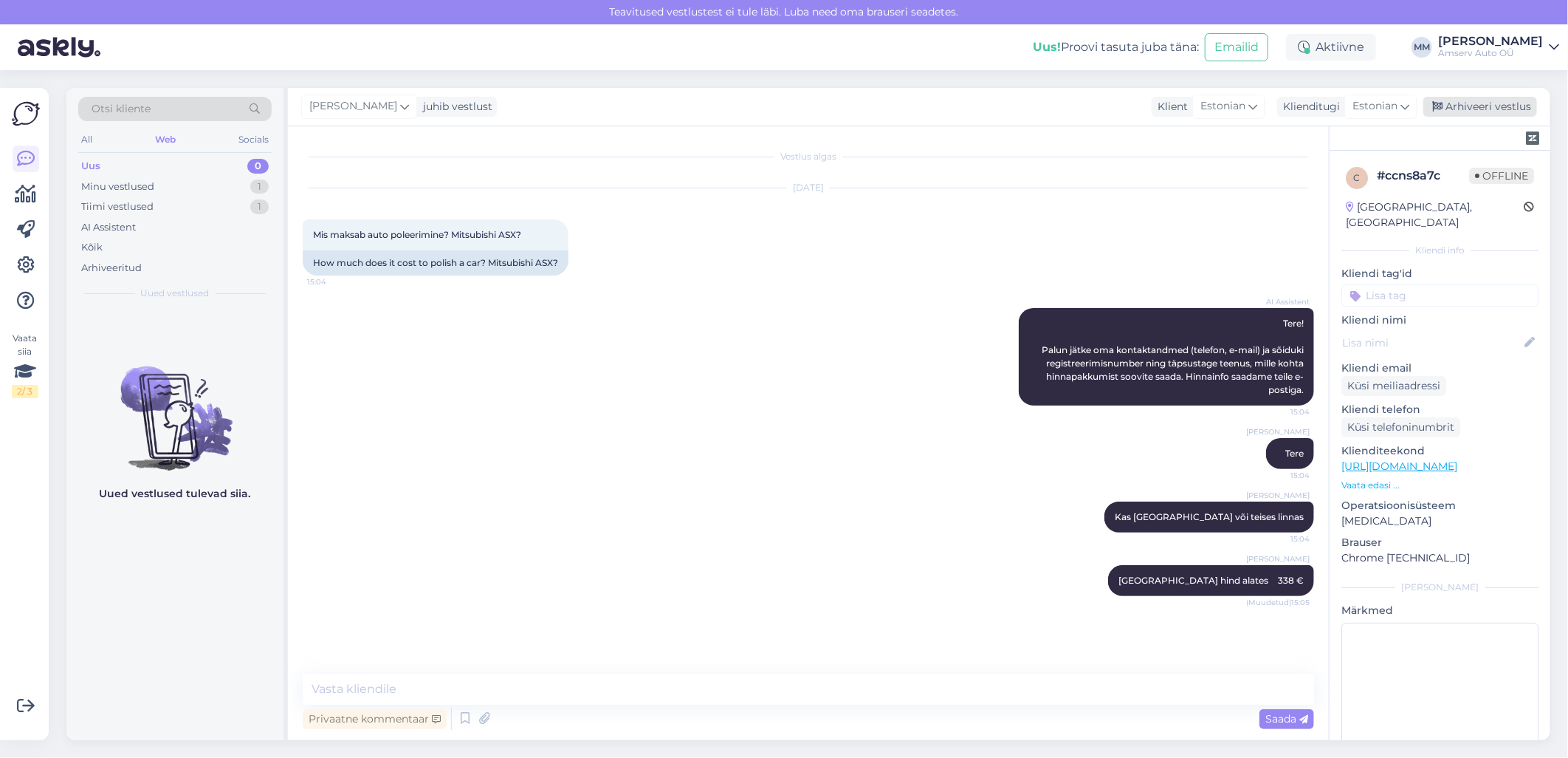
click at [1466, 103] on div "Arhiveeri vestlus" at bounding box center [1480, 106] width 114 height 20
